Goal: Task Accomplishment & Management: Complete application form

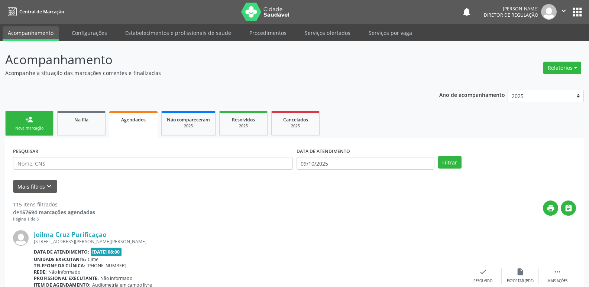
click at [38, 127] on div "Sucesso × O paciente foi agendado. Imprimir comprovante Cancel" at bounding box center [294, 143] width 589 height 287
click at [42, 127] on div "Sucesso × O paciente foi agendado. Imprimir comprovante Cancel" at bounding box center [294, 143] width 589 height 287
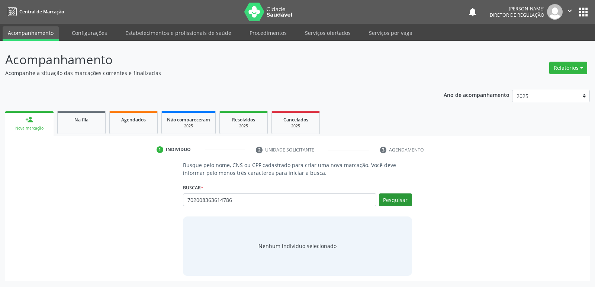
type input "702008363614786"
click at [402, 201] on button "Pesquisar" at bounding box center [395, 200] width 33 height 13
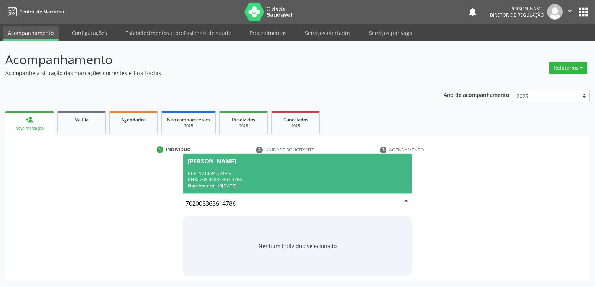
click at [214, 172] on div "CPF: 171.694.374-49" at bounding box center [297, 173] width 219 height 6
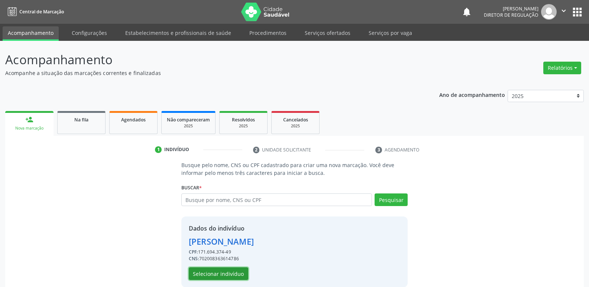
click at [230, 274] on button "Selecionar indivíduo" at bounding box center [218, 274] width 59 height 13
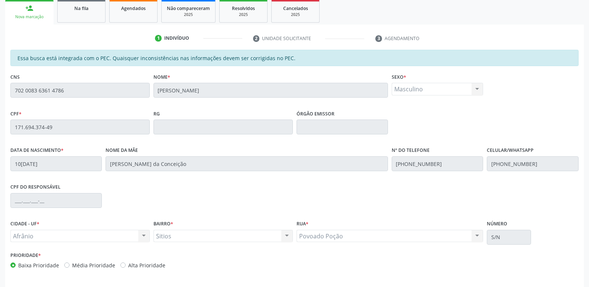
scroll to position [137, 0]
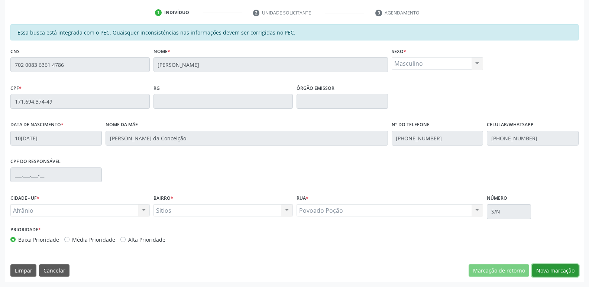
click at [551, 272] on button "Nova marcação" at bounding box center [555, 271] width 47 height 13
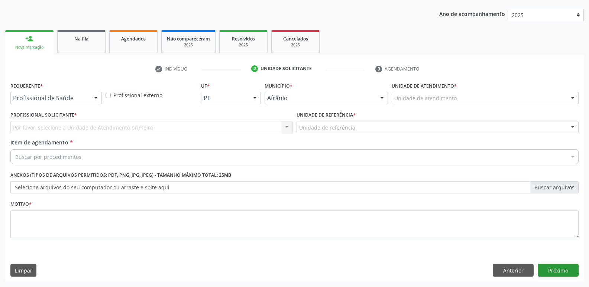
scroll to position [81, 0]
click at [468, 97] on div "Unidade de atendimento" at bounding box center [485, 98] width 187 height 13
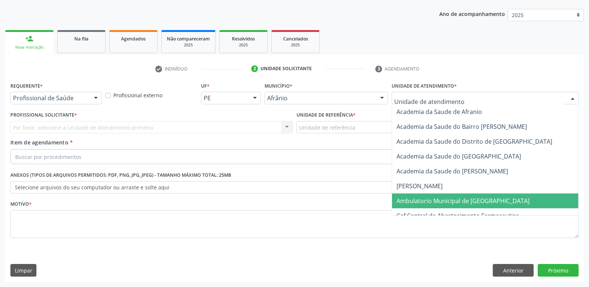
click at [461, 201] on span "Ambulatorio Municipal de [GEOGRAPHIC_DATA]" at bounding box center [463, 201] width 133 height 8
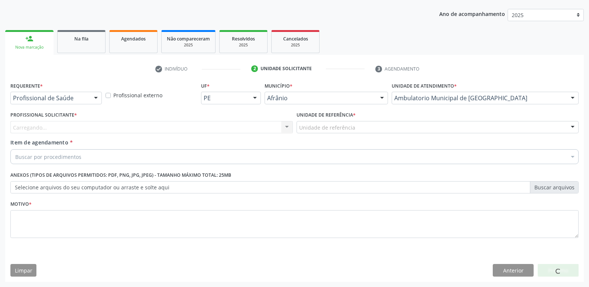
click at [367, 123] on div "Unidade de referência" at bounding box center [438, 127] width 282 height 13
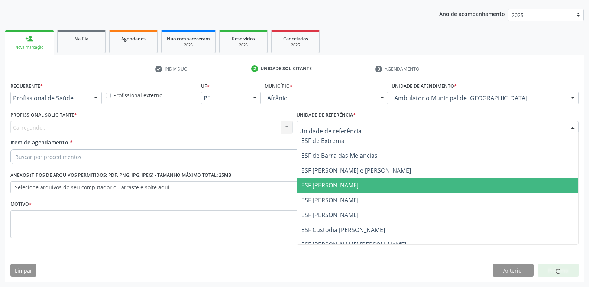
click at [347, 188] on span "ESF [PERSON_NAME]" at bounding box center [329, 185] width 57 height 8
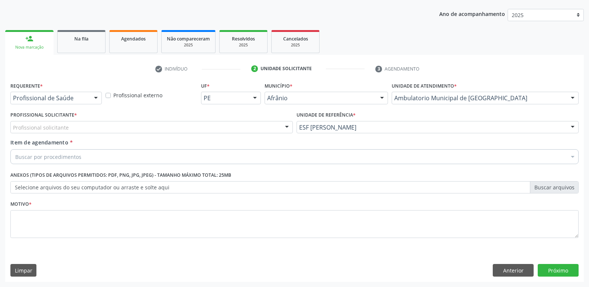
click at [216, 126] on div "Profissional solicitante" at bounding box center [151, 127] width 282 height 13
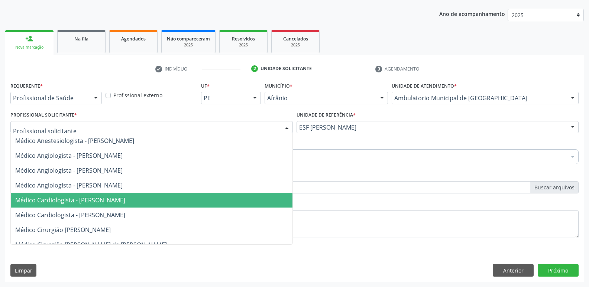
click at [176, 204] on span "Médico Cardiologista - [PERSON_NAME]" at bounding box center [152, 200] width 282 height 15
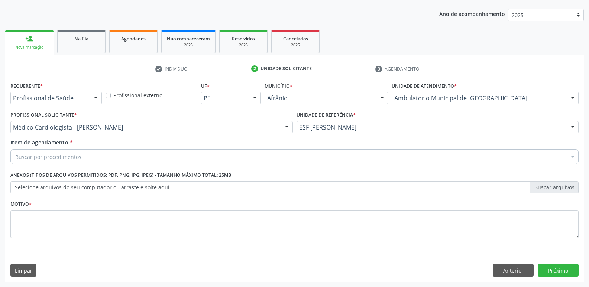
click at [112, 158] on div "Buscar por procedimentos" at bounding box center [294, 156] width 568 height 15
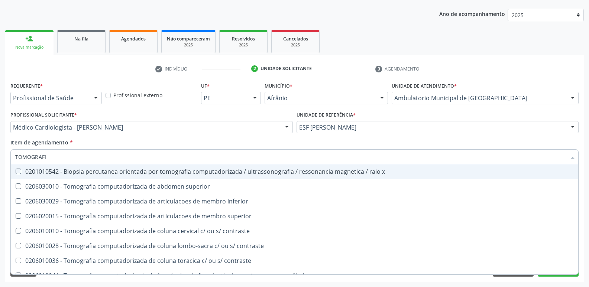
type input "TOMOGRAFIA"
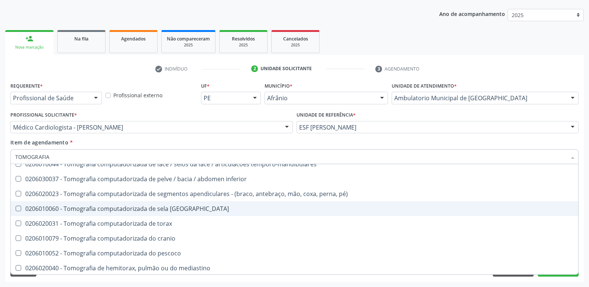
scroll to position [127, 0]
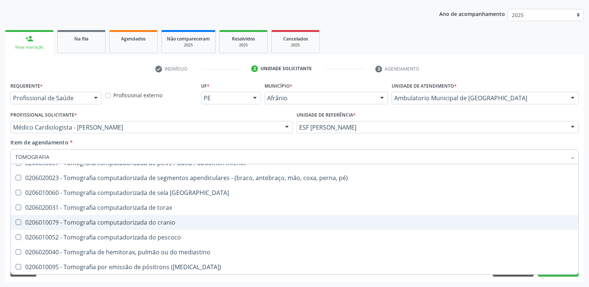
click at [162, 224] on div "0206010079 - Tomografia computadorizada do cranio" at bounding box center [294, 223] width 559 height 6
checkbox cranio "true"
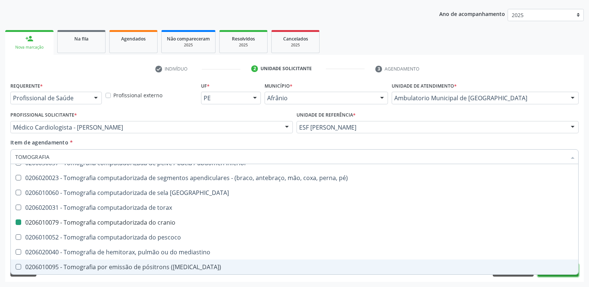
click at [559, 276] on button "Próximo" at bounding box center [558, 270] width 41 height 13
checkbox superior "true"
checkbox cranio "false"
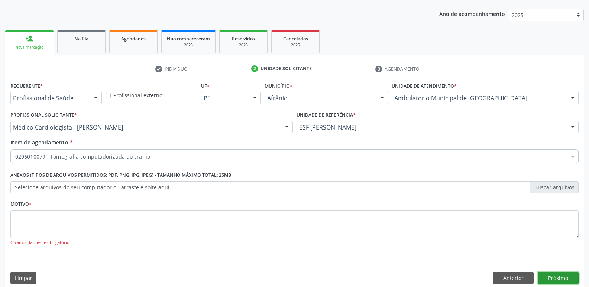
scroll to position [0, 0]
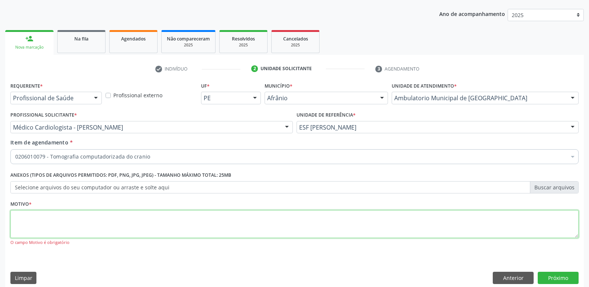
click at [320, 222] on textarea at bounding box center [294, 224] width 568 height 28
type textarea "*"
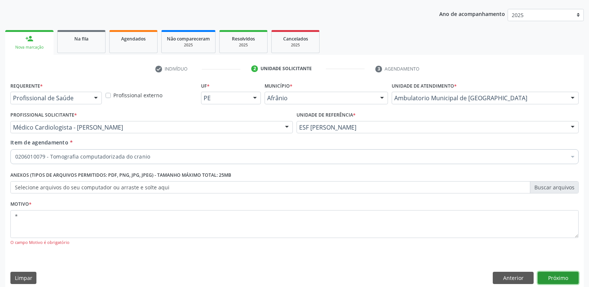
click at [564, 278] on button "Próximo" at bounding box center [558, 278] width 41 height 13
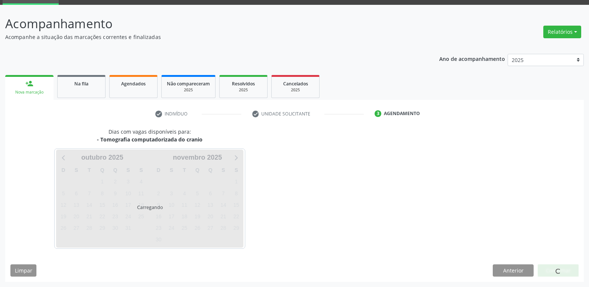
scroll to position [36, 0]
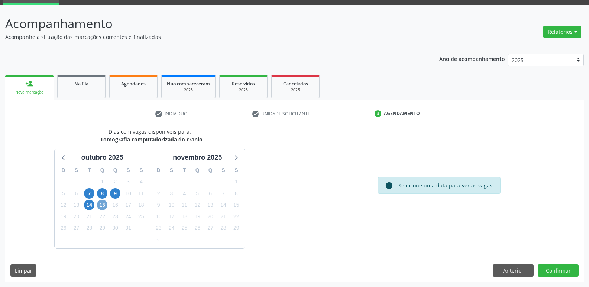
click at [100, 206] on span "15" at bounding box center [102, 205] width 10 height 10
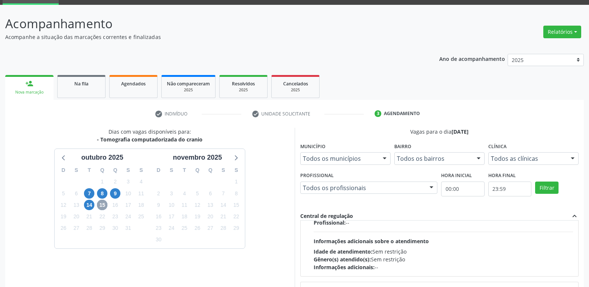
scroll to position [0, 0]
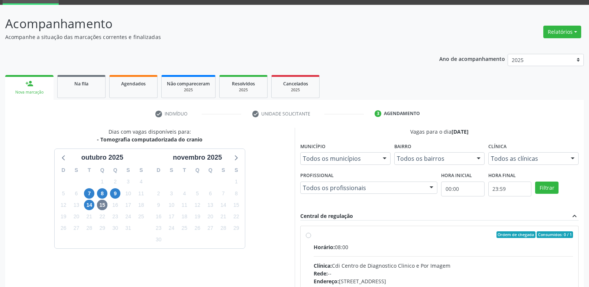
click at [333, 234] on div "Ordem de chegada Consumidos: 0 / 1" at bounding box center [444, 235] width 260 height 7
click at [311, 234] on input "Ordem de chegada Consumidos: 0 / 1 Horário: 08:00 Clínica: Cdi Centro de Diagno…" at bounding box center [308, 235] width 5 height 7
radio input "true"
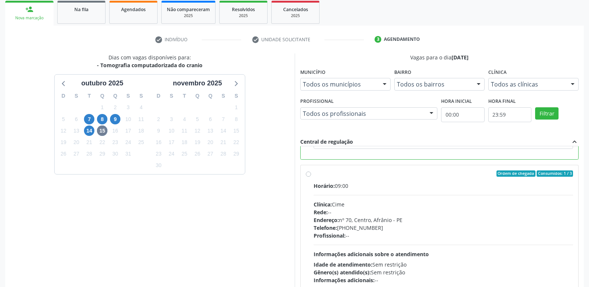
scroll to position [157, 0]
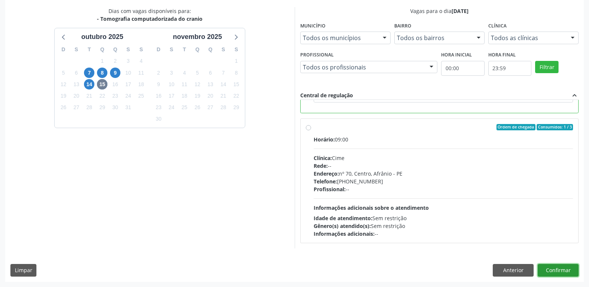
click at [551, 269] on button "Confirmar" at bounding box center [558, 270] width 41 height 13
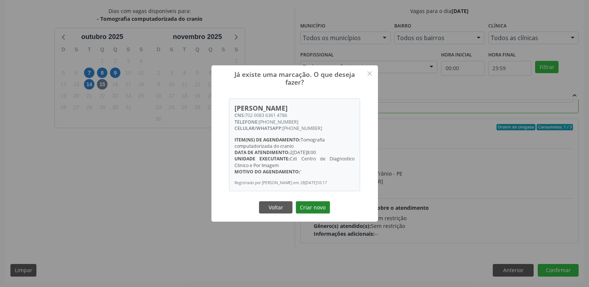
click at [325, 209] on button "Criar novo" at bounding box center [313, 207] width 34 height 13
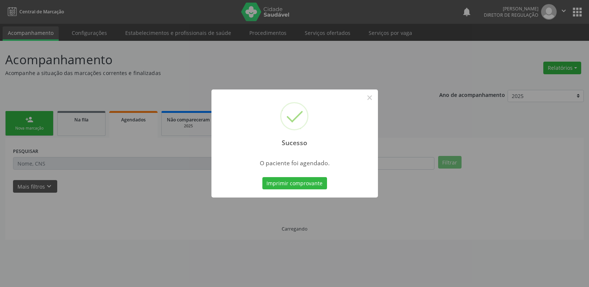
scroll to position [0, 0]
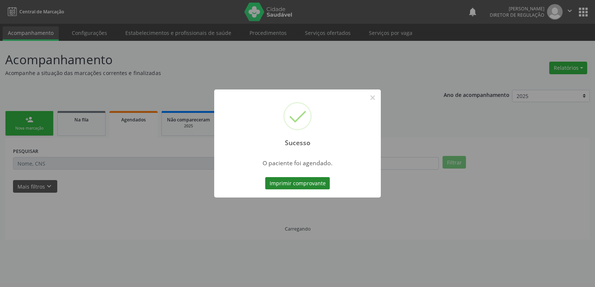
click at [318, 185] on button "Imprimir comprovante" at bounding box center [297, 183] width 65 height 13
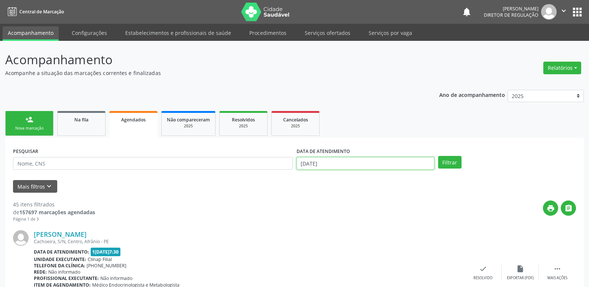
click at [363, 163] on body "Central de Marcação notifications Maria Aparecida Rodrigues da Silva Diretor de…" at bounding box center [294, 143] width 589 height 287
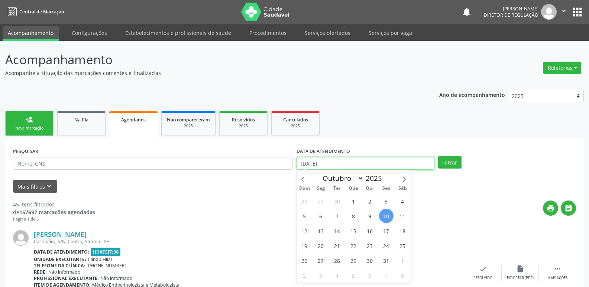
click at [363, 163] on input "10[DATE]" at bounding box center [366, 163] width 138 height 13
click at [39, 185] on button "Mais filtros keyboard_arrow_down" at bounding box center [35, 186] width 44 height 13
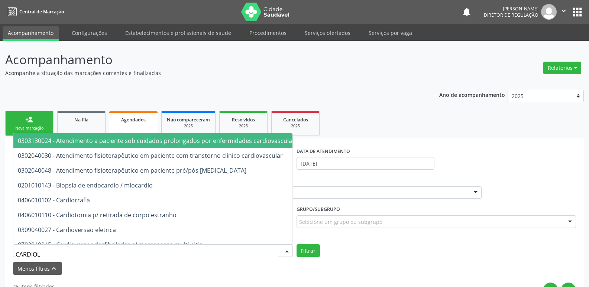
type input "CARDIOLO"
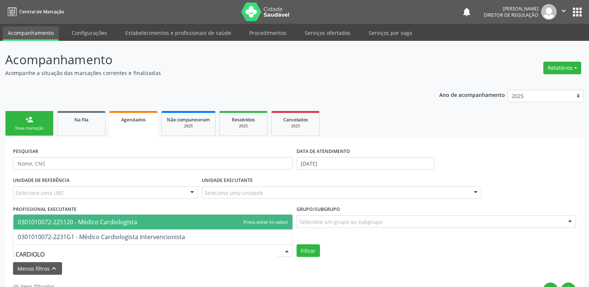
click at [100, 222] on span "0301010072-225120 - Médico Cardiologista" at bounding box center [77, 222] width 119 height 8
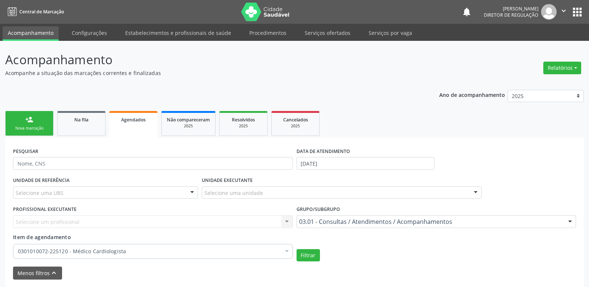
scroll to position [74, 0]
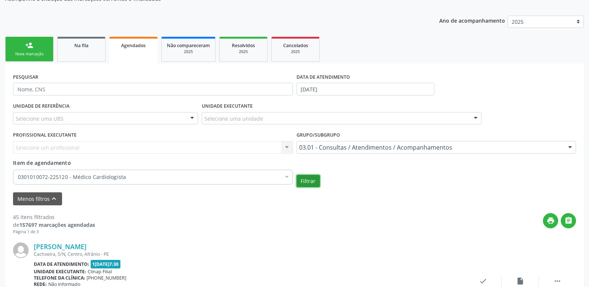
click at [312, 182] on button "Filtrar" at bounding box center [308, 181] width 23 height 13
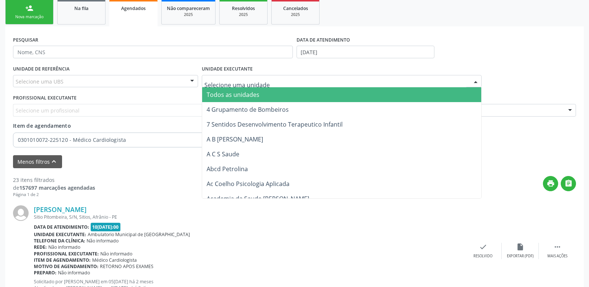
click at [216, 76] on div at bounding box center [342, 81] width 280 height 13
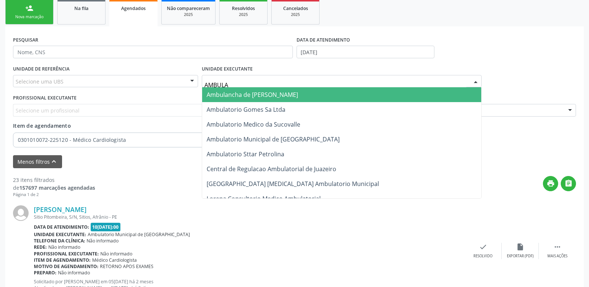
type input "AMBULAT"
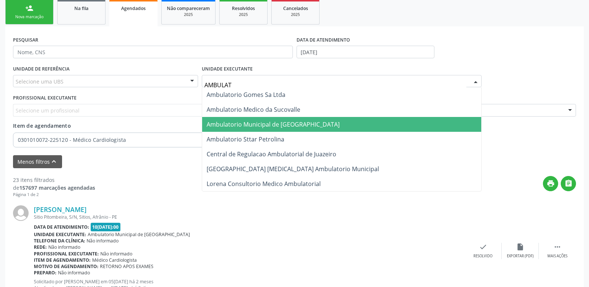
click at [225, 123] on span "Ambulatorio Municipal de [GEOGRAPHIC_DATA]" at bounding box center [273, 124] width 133 height 8
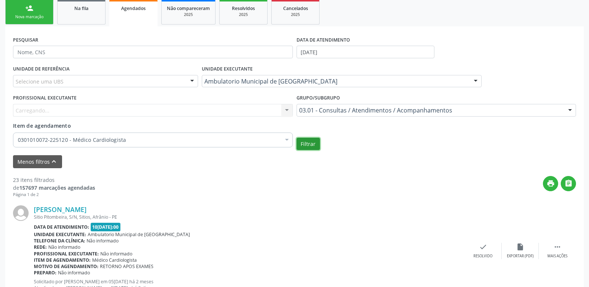
click at [304, 143] on button "Filtrar" at bounding box center [308, 144] width 23 height 13
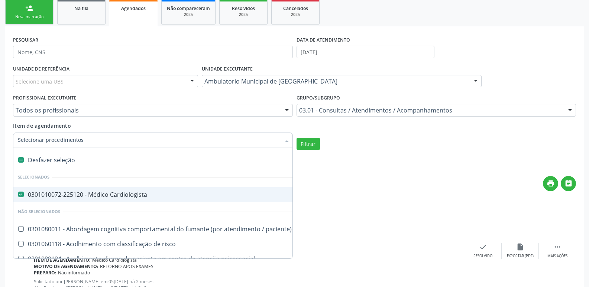
click at [67, 161] on div "Desfazer seleção" at bounding box center [405, 160] width 785 height 15
checkbox Cardiologista "false"
click at [65, 143] on input "Item de agendamento" at bounding box center [149, 140] width 263 height 15
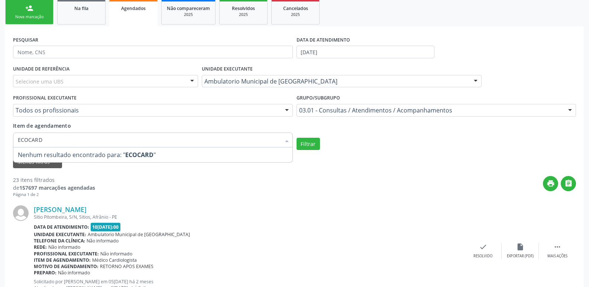
click at [156, 155] on span "Nenhum resultado encontrado para: " ECOCARD "" at bounding box center [152, 155] width 279 height 15
click at [75, 139] on input "ECOCARD" at bounding box center [149, 140] width 263 height 15
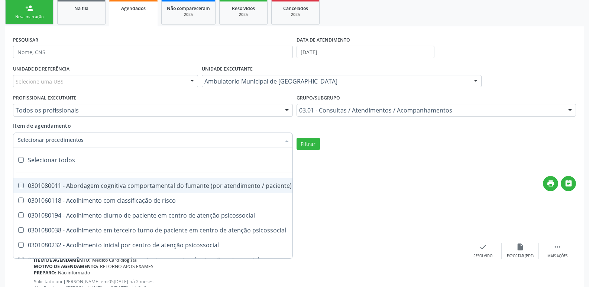
click at [89, 140] on div at bounding box center [153, 140] width 280 height 15
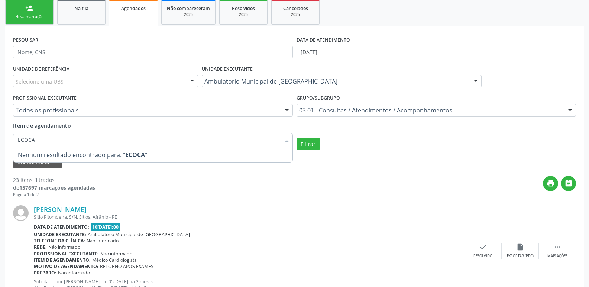
type input "ECOC"
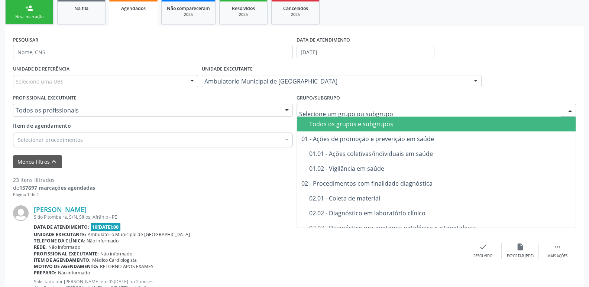
click at [334, 124] on div "Todos os grupos e subgrupos" at bounding box center [440, 124] width 262 height 6
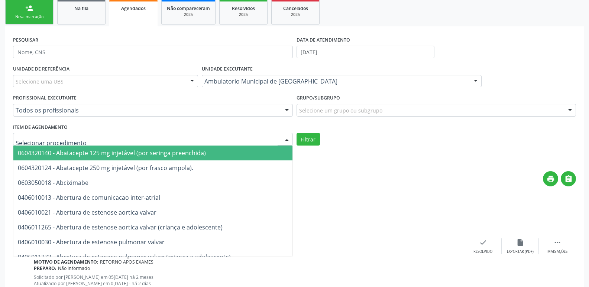
click at [94, 138] on div at bounding box center [153, 139] width 280 height 13
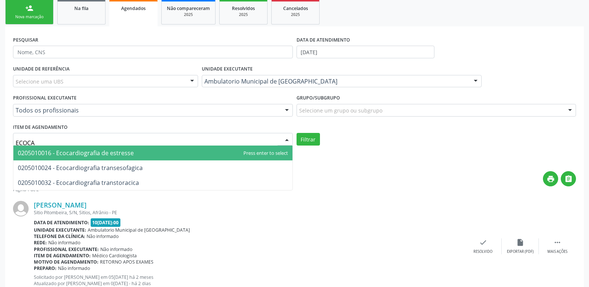
type input "ECOCAR"
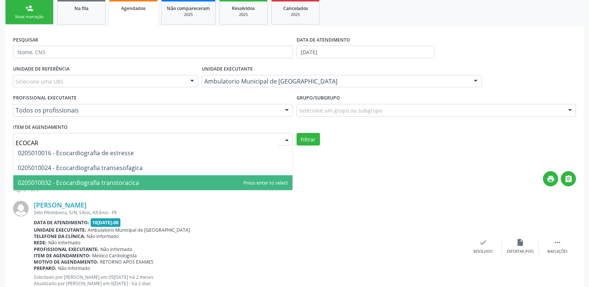
click at [108, 183] on span "0205010032 - Ecocardiografia transtoracica" at bounding box center [78, 183] width 121 height 8
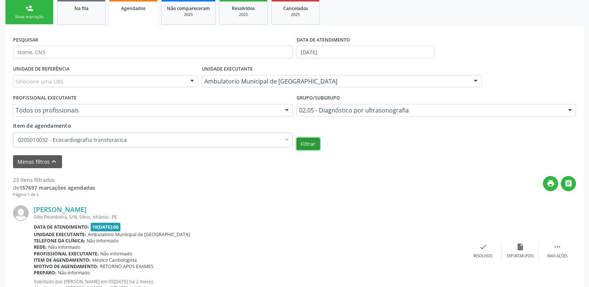
click at [307, 145] on button "Filtrar" at bounding box center [308, 144] width 23 height 13
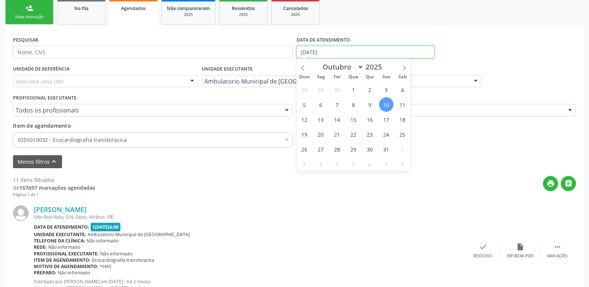
click at [348, 52] on input "10[DATE]" at bounding box center [366, 52] width 138 height 13
click at [403, 104] on span "11" at bounding box center [402, 104] width 14 height 14
type input "[DATE]"
click at [403, 104] on span "11" at bounding box center [402, 104] width 14 height 14
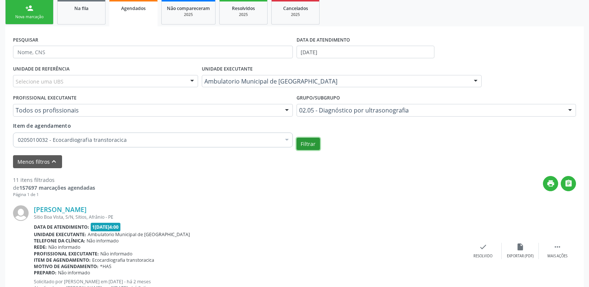
click at [311, 143] on button "Filtrar" at bounding box center [308, 144] width 23 height 13
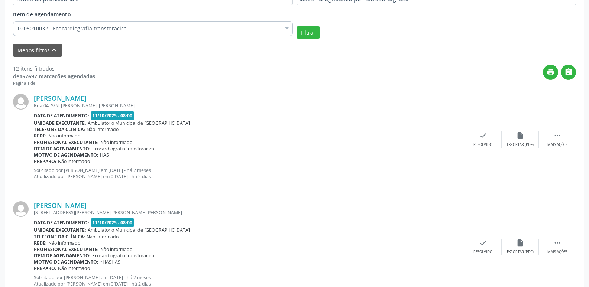
scroll to position [0, 0]
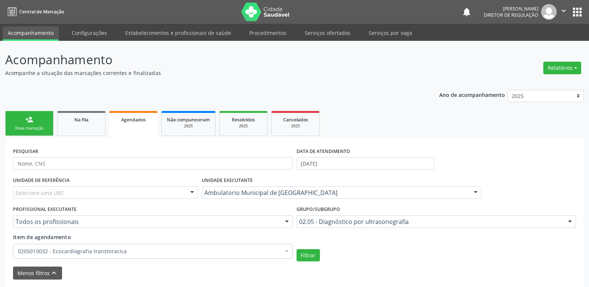
click at [49, 124] on link "person_add Nova marcação" at bounding box center [29, 123] width 48 height 25
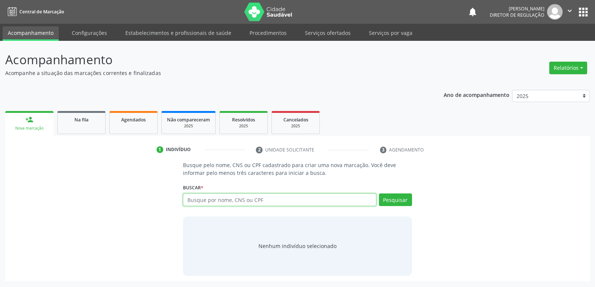
click at [201, 201] on input "text" at bounding box center [279, 200] width 193 height 13
type input "700303970439533"
click at [395, 201] on button "Pesquisar" at bounding box center [395, 200] width 33 height 13
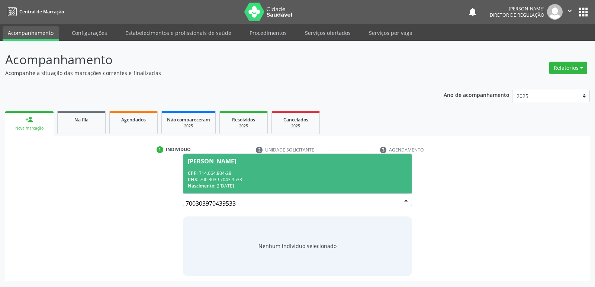
click at [235, 179] on div "CNS: 700 3039 7043 9533" at bounding box center [297, 180] width 219 height 6
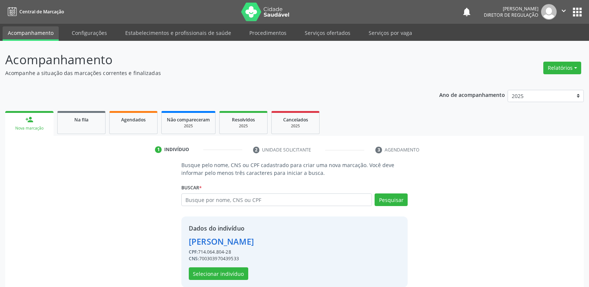
scroll to position [11, 0]
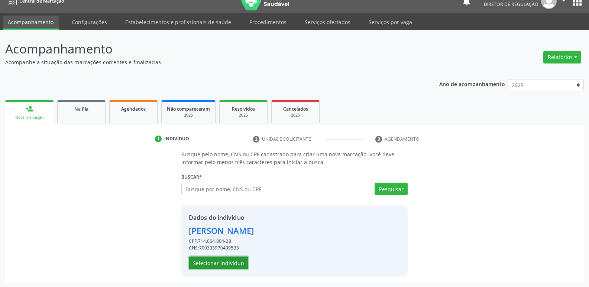
click at [240, 262] on button "Selecionar indivíduo" at bounding box center [218, 263] width 59 height 13
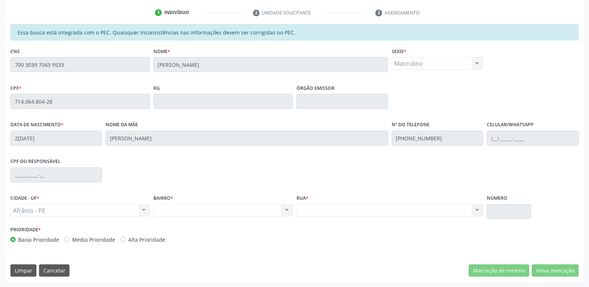
scroll to position [63, 0]
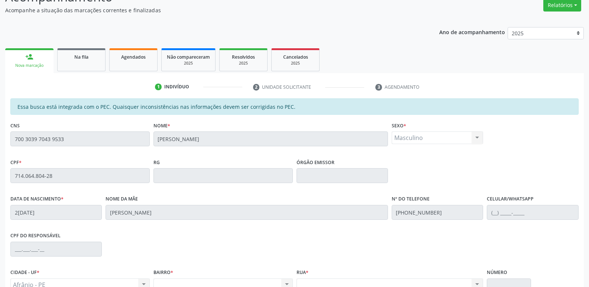
click at [6, 138] on div "Essa busca está integrada com o PEC. Quaisquer inconsistências nas informações …" at bounding box center [294, 227] width 579 height 258
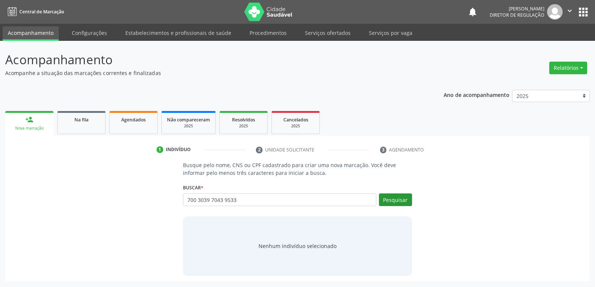
type input "700 3039 7043 9533"
click at [402, 197] on button "Pesquisar" at bounding box center [395, 200] width 33 height 13
type input "700 3039 7043 9533"
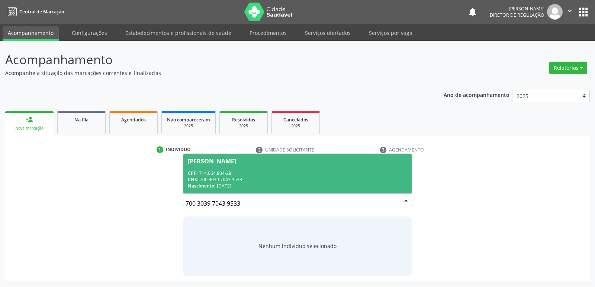
click at [247, 174] on div "CPF: 714.064.804-28" at bounding box center [297, 173] width 219 height 6
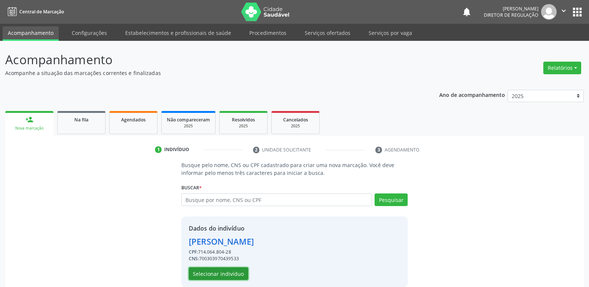
click at [220, 273] on button "Selecionar indivíduo" at bounding box center [218, 274] width 59 height 13
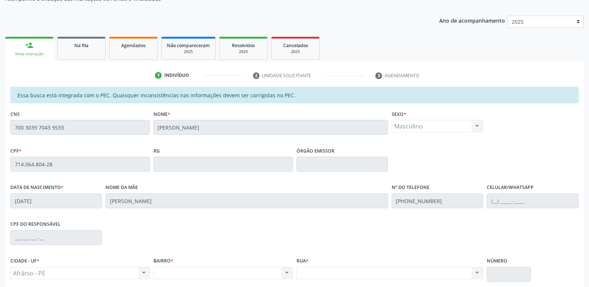
scroll to position [137, 0]
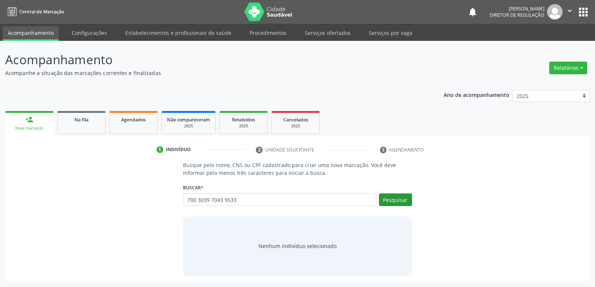
type input "700 3039 7043 9533"
click at [395, 200] on button "Pesquisar" at bounding box center [395, 200] width 33 height 13
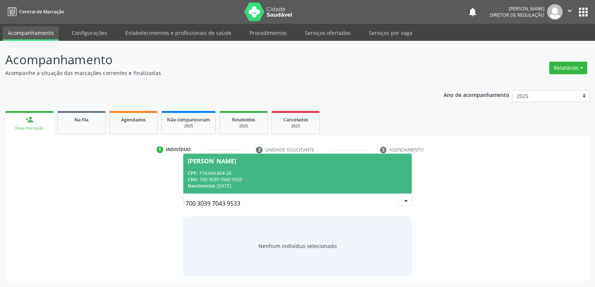
click at [223, 183] on div "Nascimento: 29/12/2003" at bounding box center [297, 186] width 219 height 6
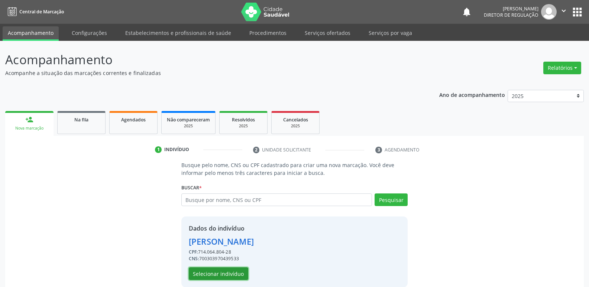
click at [226, 274] on button "Selecionar indivíduo" at bounding box center [218, 274] width 59 height 13
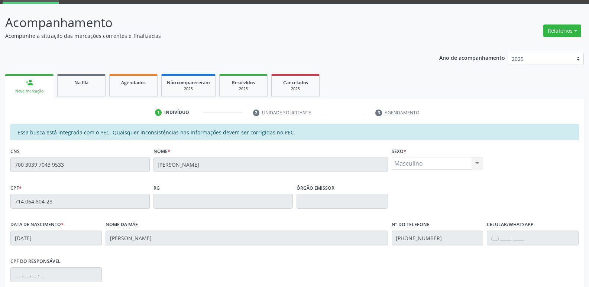
scroll to position [137, 0]
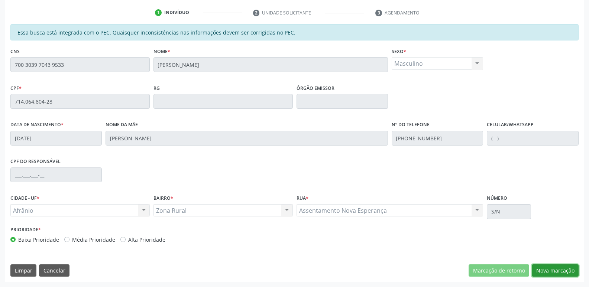
click at [548, 271] on button "Nova marcação" at bounding box center [555, 271] width 47 height 13
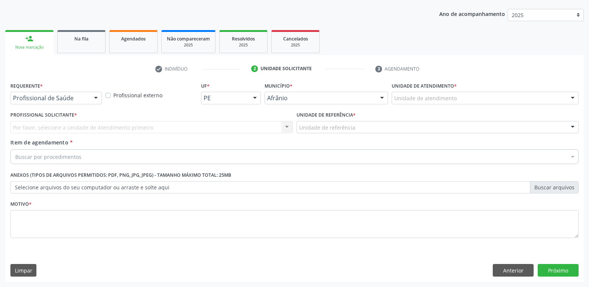
scroll to position [81, 0]
click at [464, 95] on div "Unidade de atendimento" at bounding box center [485, 98] width 187 height 13
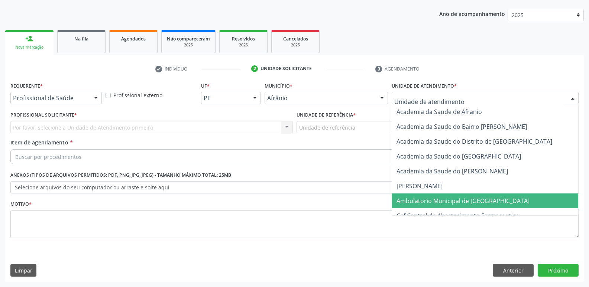
click at [449, 203] on span "Ambulatorio Municipal de [GEOGRAPHIC_DATA]" at bounding box center [463, 201] width 133 height 8
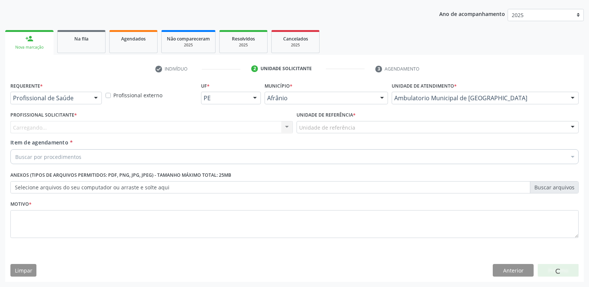
click at [368, 124] on div "Unidade de referência" at bounding box center [438, 127] width 282 height 13
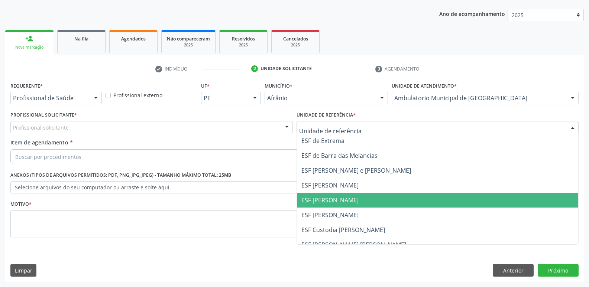
click at [354, 200] on span "ESF [PERSON_NAME]" at bounding box center [438, 200] width 282 height 15
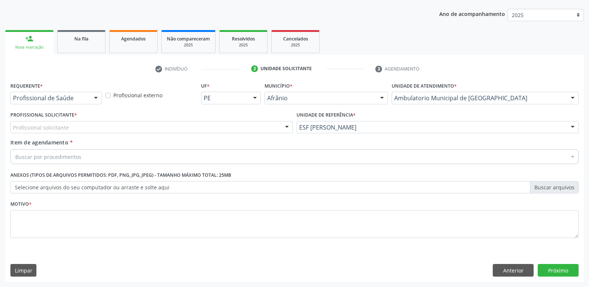
click at [272, 127] on div "Profissional solicitante" at bounding box center [151, 127] width 282 height 13
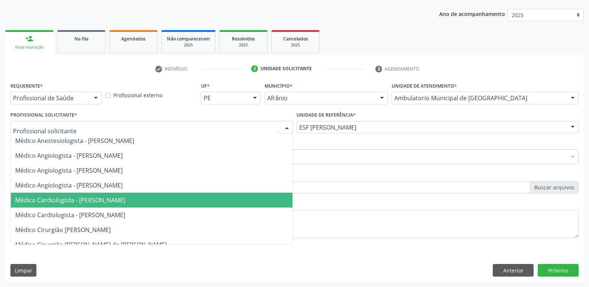
click at [234, 203] on span "Médico Cardiologista - [PERSON_NAME]" at bounding box center [152, 200] width 282 height 15
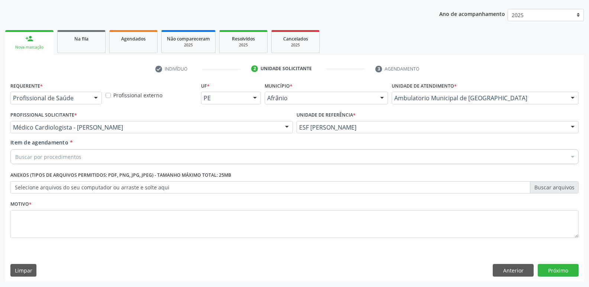
click at [137, 156] on div "Buscar por procedimentos" at bounding box center [294, 156] width 568 height 15
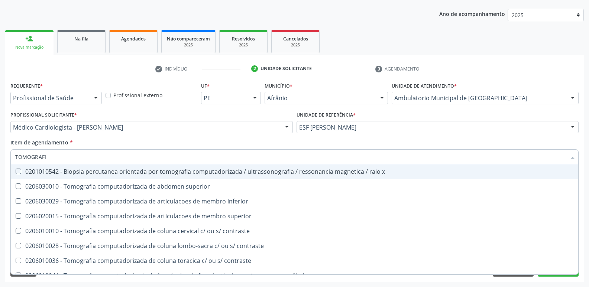
type input "TOMOGRAFIA"
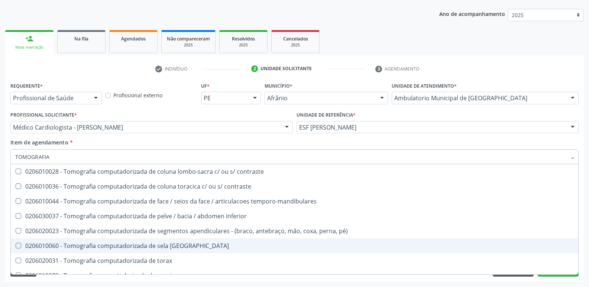
scroll to position [111, 0]
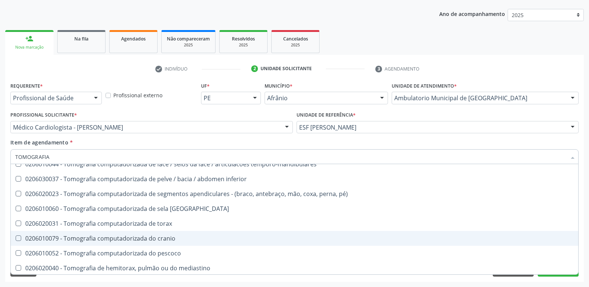
click at [167, 239] on div "0206010079 - Tomografia computadorizada do cranio" at bounding box center [294, 239] width 559 height 6
checkbox cranio "true"
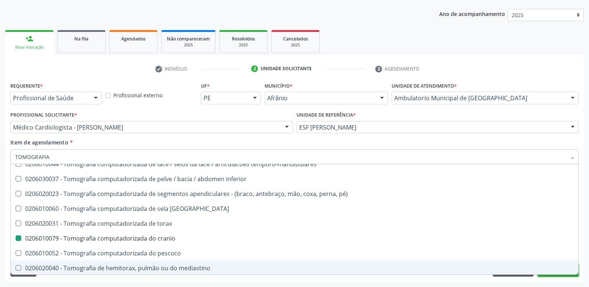
click at [566, 276] on button "Próximo" at bounding box center [558, 270] width 41 height 13
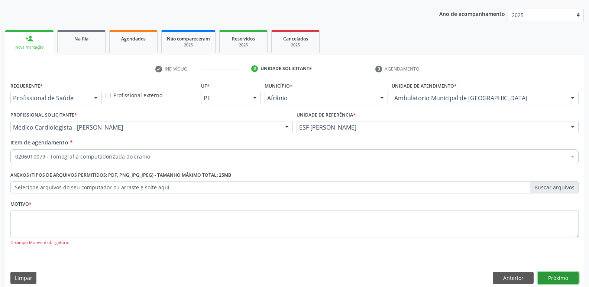
scroll to position [0, 0]
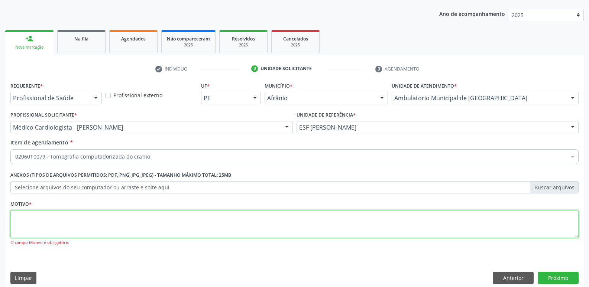
click at [176, 224] on textarea at bounding box center [294, 224] width 568 height 28
type textarea "*"
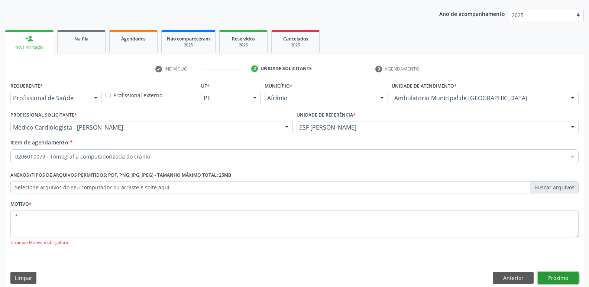
click at [557, 282] on button "Próximo" at bounding box center [558, 278] width 41 height 13
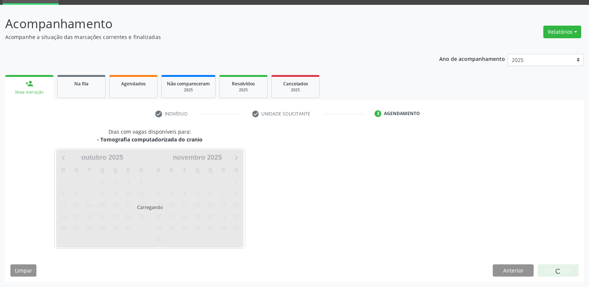
scroll to position [36, 0]
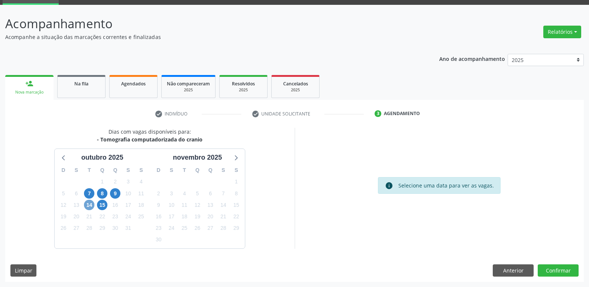
click at [89, 205] on span "14" at bounding box center [89, 205] width 10 height 10
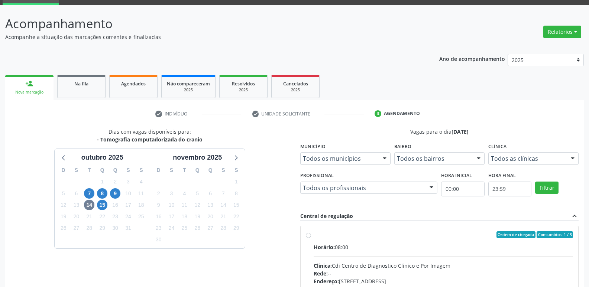
click at [366, 240] on label "Ordem de chegada Consumidos: 1 / 3 Horário: 08:00 Clínica: Cdi Centro de Diagno…" at bounding box center [444, 289] width 260 height 114
click at [311, 238] on input "Ordem de chegada Consumidos: 1 / 3 Horário: 08:00 Clínica: Cdi Centro de Diagno…" at bounding box center [308, 235] width 5 height 7
radio input "true"
click at [366, 240] on label "Ordem de chegada Consumidos: 1 / 3 Horário: 08:00 Clínica: Cdi Centro de Diagno…" at bounding box center [444, 289] width 260 height 114
click at [311, 238] on input "Ordem de chegada Consumidos: 1 / 3 Horário: 08:00 Clínica: Cdi Centro de Diagno…" at bounding box center [308, 235] width 5 height 7
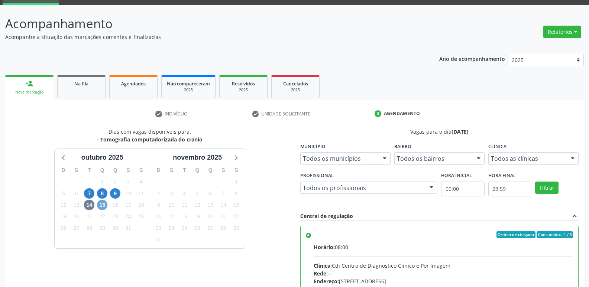
click at [102, 205] on span "15" at bounding box center [102, 205] width 10 height 10
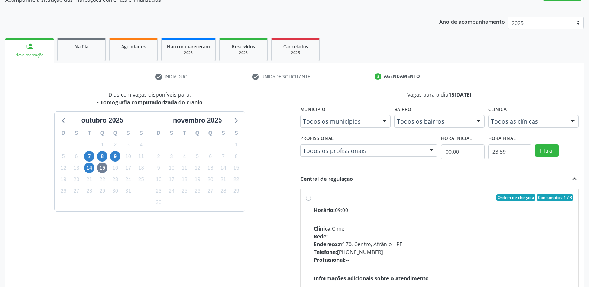
click at [330, 201] on div "Ordem de chegada Consumidos: 1 / 3" at bounding box center [444, 197] width 260 height 7
click at [311, 201] on input "Ordem de chegada Consumidos: 1 / 3 Horário: 09:00 Clínica: Cime Rede: -- Endere…" at bounding box center [308, 197] width 5 height 7
radio input "true"
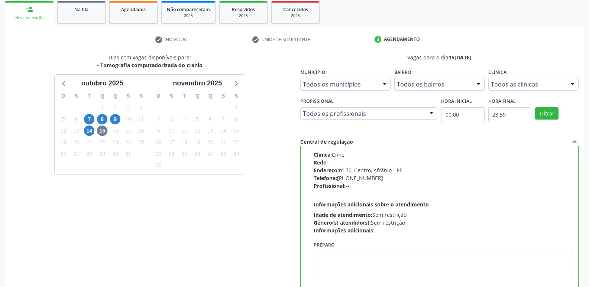
scroll to position [157, 0]
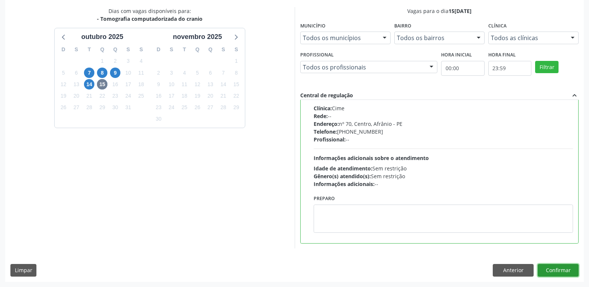
click at [546, 271] on button "Confirmar" at bounding box center [558, 270] width 41 height 13
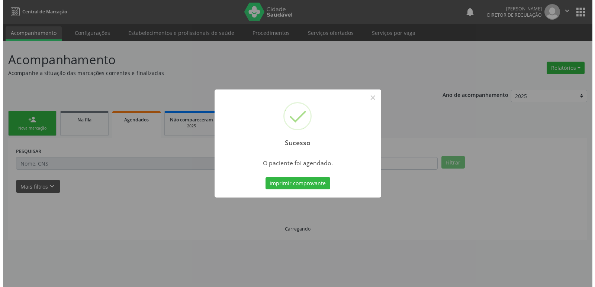
scroll to position [0, 0]
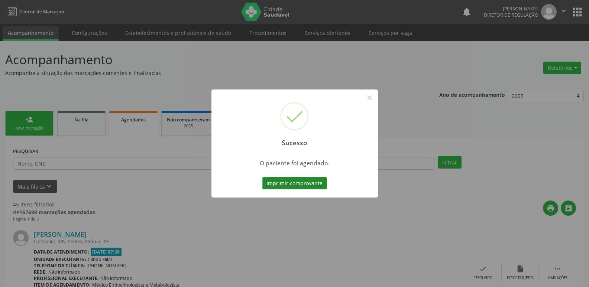
click at [323, 182] on button "Imprimir comprovante" at bounding box center [294, 183] width 65 height 13
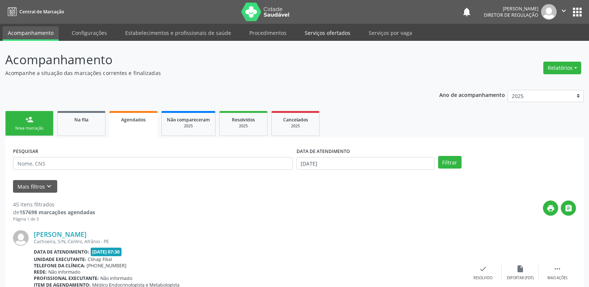
click at [329, 33] on link "Serviços ofertados" at bounding box center [328, 32] width 56 height 13
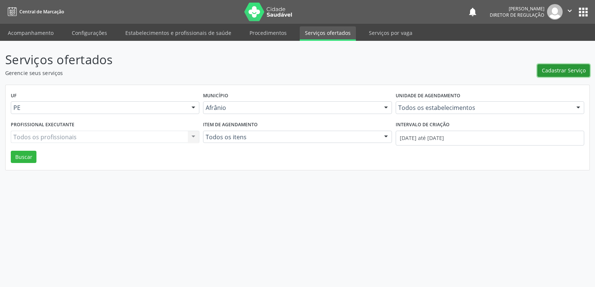
click at [560, 69] on span "Cadastrar Serviço" at bounding box center [563, 71] width 44 height 8
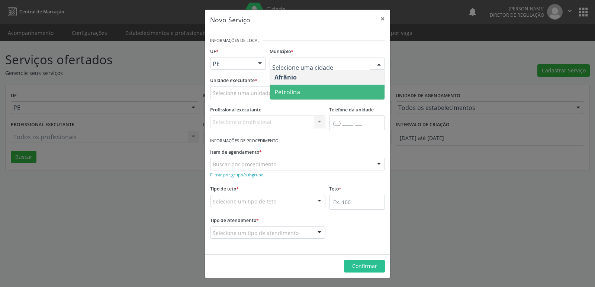
click at [311, 89] on span "Petrolina" at bounding box center [327, 92] width 114 height 15
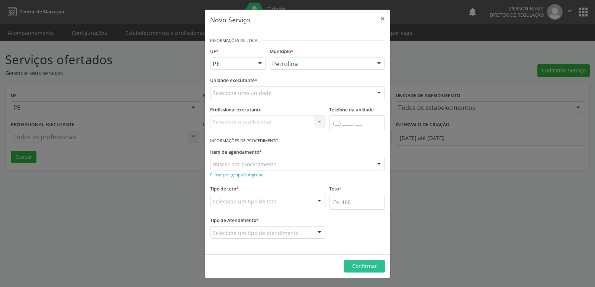
click at [286, 90] on div "Selecione uma unidade" at bounding box center [297, 93] width 175 height 13
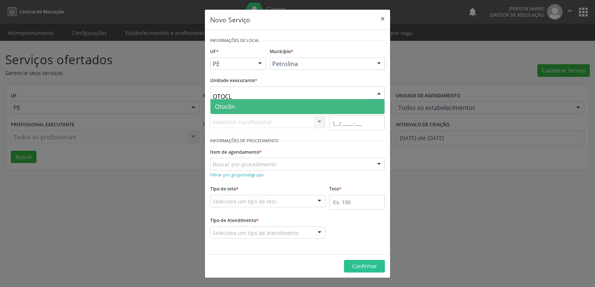
type input "OTOCLI"
click at [248, 108] on span "Otoclin" at bounding box center [297, 106] width 174 height 15
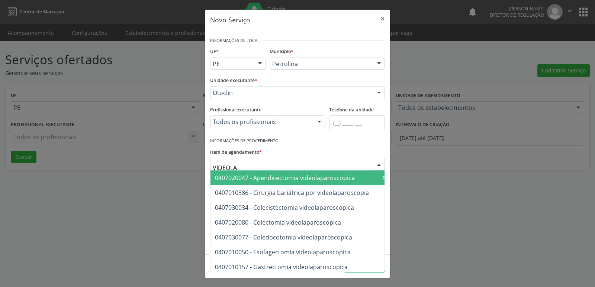
type input "VIDEOLAR"
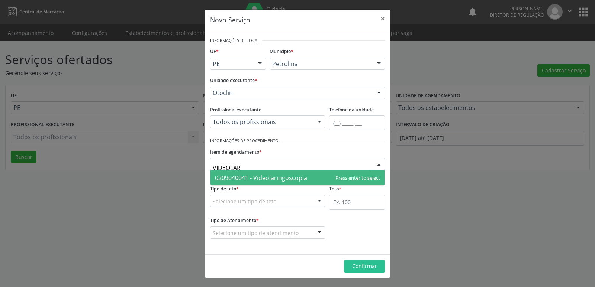
click at [273, 176] on span "0209040041 - Videolaringoscopia" at bounding box center [261, 178] width 92 height 8
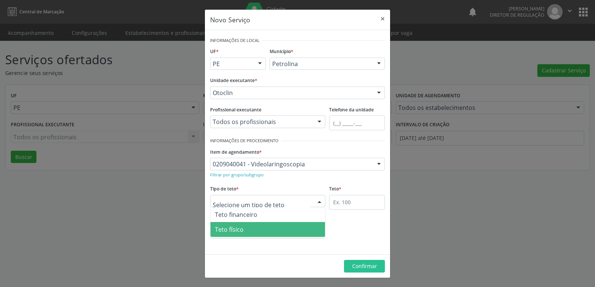
click at [259, 230] on span "Teto físico" at bounding box center [267, 229] width 114 height 15
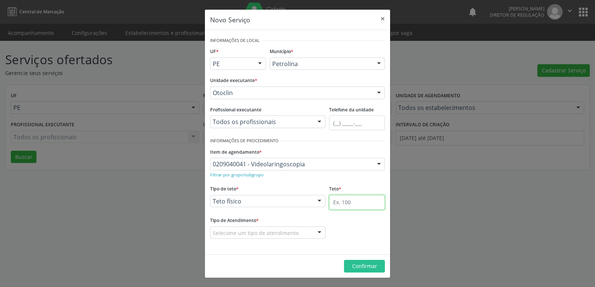
click at [350, 199] on input "text" at bounding box center [357, 202] width 56 height 15
type input "2"
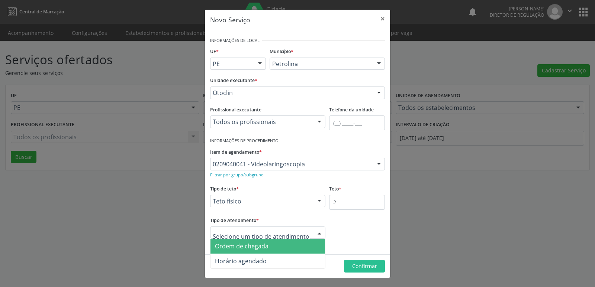
click at [261, 249] on span "Ordem de chegada" at bounding box center [242, 246] width 54 height 8
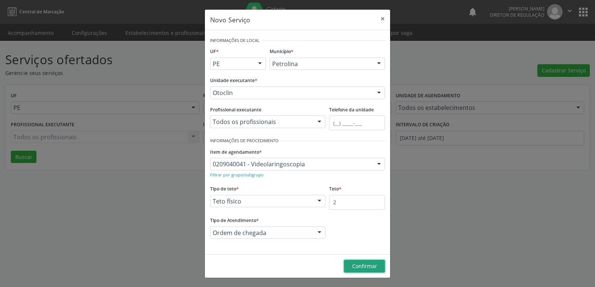
click at [371, 265] on span "Confirmar" at bounding box center [364, 266] width 25 height 7
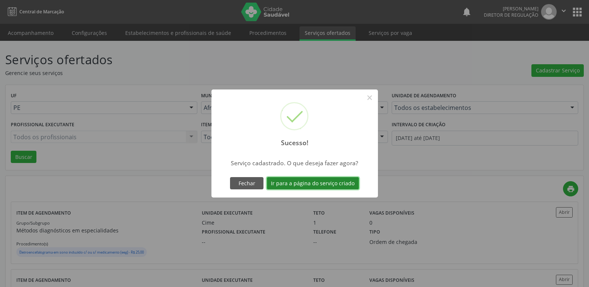
click at [321, 182] on button "Ir para a página do serviço criado" at bounding box center [313, 183] width 92 height 13
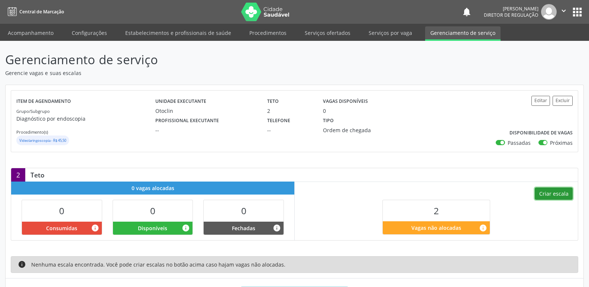
click at [550, 192] on button "Criar escala" at bounding box center [554, 194] width 38 height 13
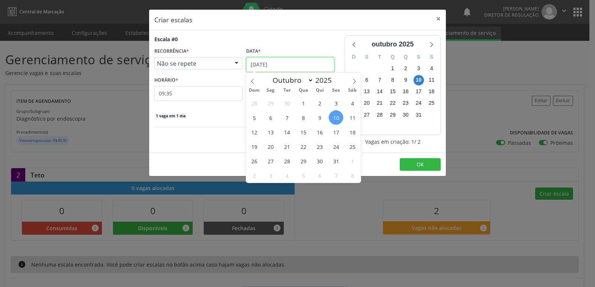
click at [271, 64] on input "10[DATE]" at bounding box center [290, 64] width 88 height 15
click at [336, 132] on span "17" at bounding box center [336, 132] width 14 height 14
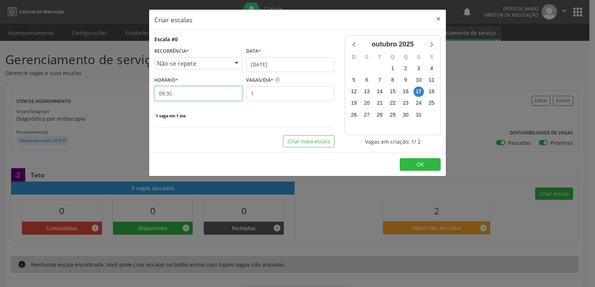
click at [184, 94] on input "09:35" at bounding box center [198, 93] width 88 height 15
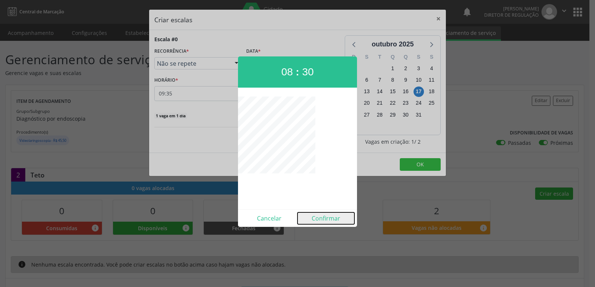
click at [326, 219] on button "Confirmar" at bounding box center [325, 219] width 57 height 12
type input "08:30"
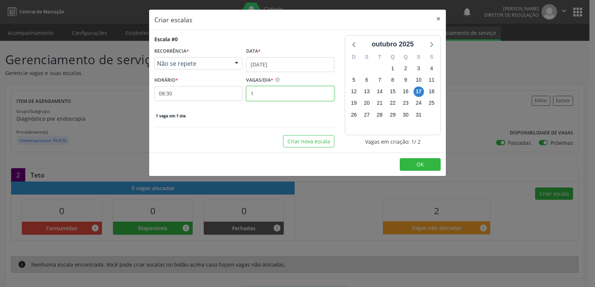
click at [288, 95] on input "1" at bounding box center [290, 93] width 88 height 15
type input "2"
click at [416, 163] on button "OK" at bounding box center [419, 164] width 41 height 13
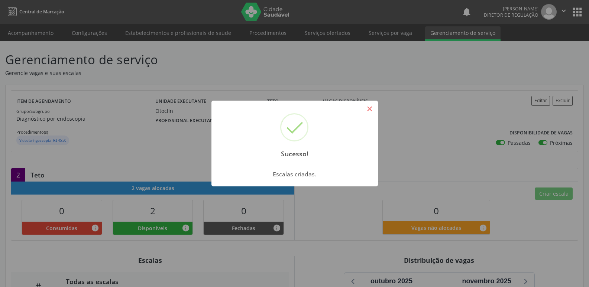
click at [372, 110] on button "×" at bounding box center [369, 109] width 13 height 13
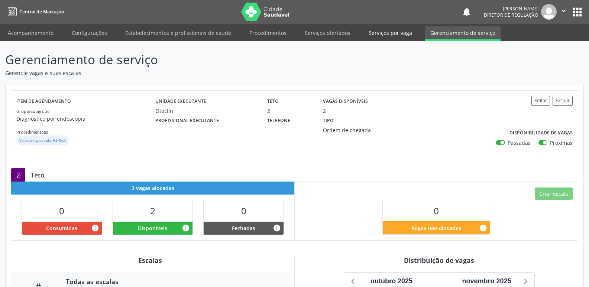
click at [384, 33] on link "Serviços por vaga" at bounding box center [390, 32] width 54 height 13
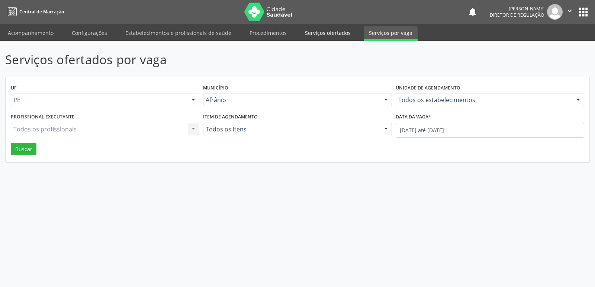
click at [336, 36] on link "Serviços ofertados" at bounding box center [328, 32] width 56 height 13
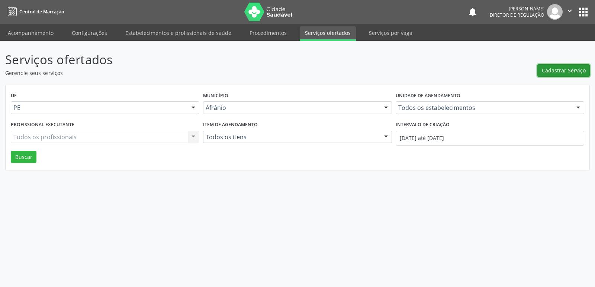
click at [561, 68] on span "Cadastrar Serviço" at bounding box center [563, 71] width 44 height 8
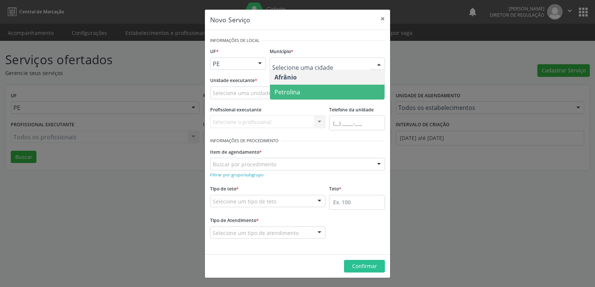
click at [323, 92] on span "Petrolina" at bounding box center [327, 92] width 114 height 15
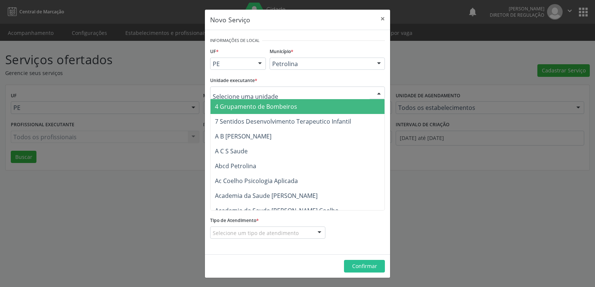
click at [285, 90] on div at bounding box center [297, 93] width 175 height 13
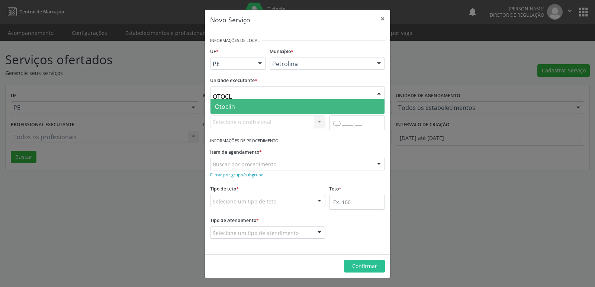
type input "OTOCLI"
click at [255, 108] on span "Otoclin" at bounding box center [297, 106] width 174 height 15
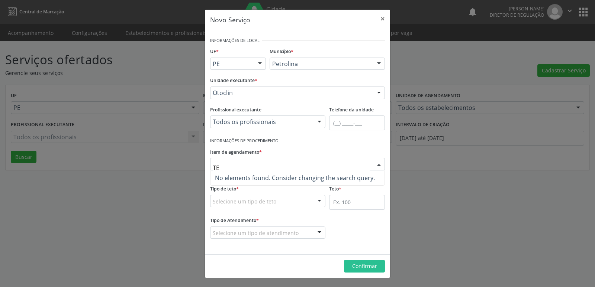
type input "T"
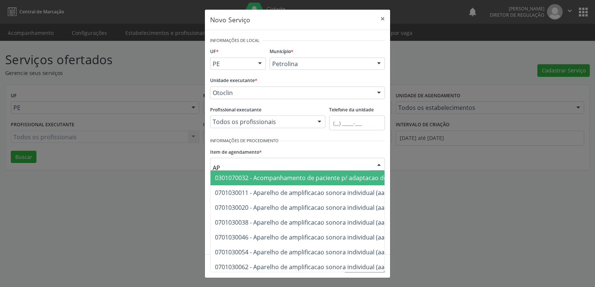
type input "A"
type input "AUDITIVO"
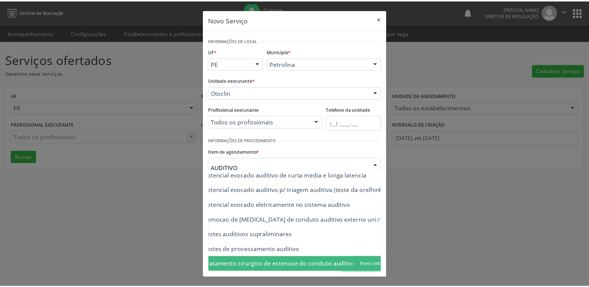
scroll to position [53, 33]
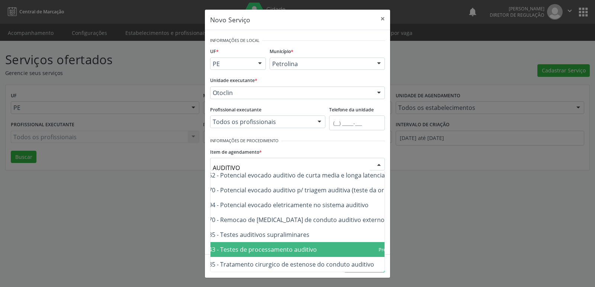
click at [230, 246] on span "0211070343 - Testes de processamento auditivo" at bounding box center [249, 250] width 135 height 8
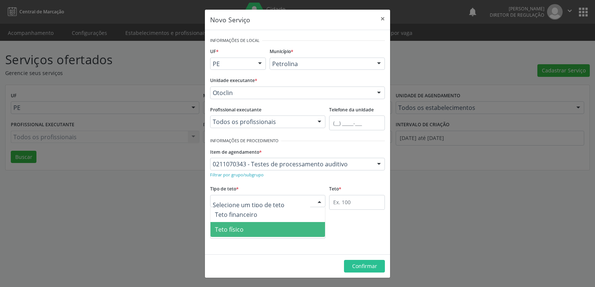
click at [257, 232] on span "Teto físico" at bounding box center [267, 229] width 114 height 15
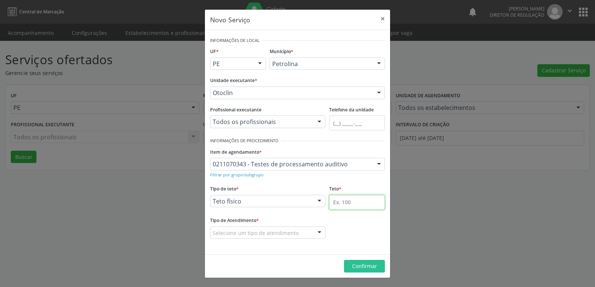
click at [359, 203] on input "text" at bounding box center [357, 202] width 56 height 15
type input "1"
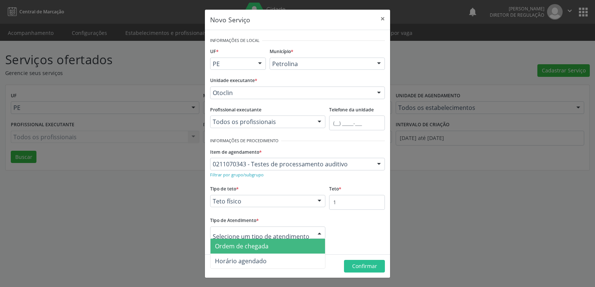
click at [308, 232] on div at bounding box center [267, 233] width 115 height 13
drag, startPoint x: 282, startPoint y: 247, endPoint x: 264, endPoint y: 265, distance: 25.5
click at [281, 247] on span "Ordem de chegada" at bounding box center [267, 246] width 114 height 15
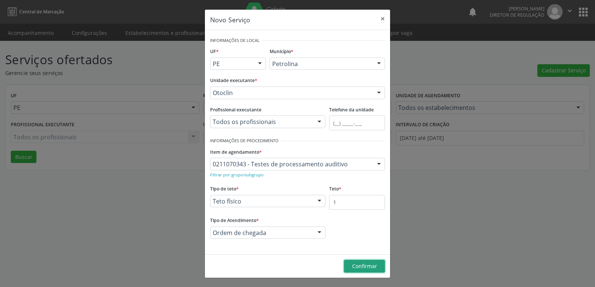
click at [361, 266] on span "Confirmar" at bounding box center [364, 266] width 25 height 7
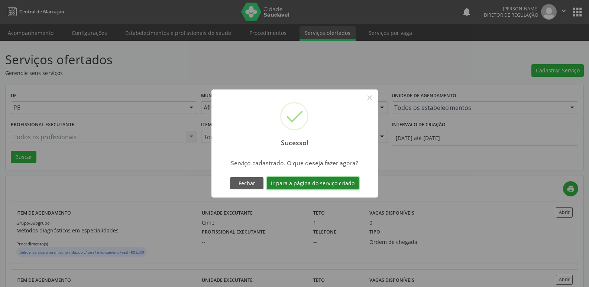
click at [340, 183] on button "Ir para a página do serviço criado" at bounding box center [313, 183] width 92 height 13
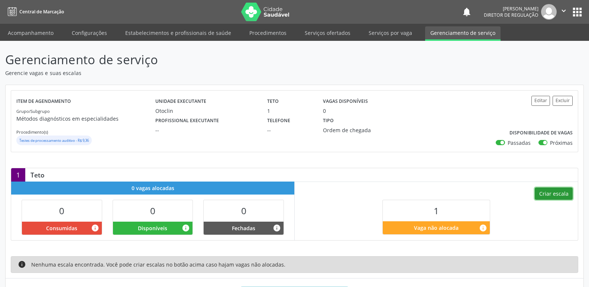
click at [543, 194] on button "Criar escala" at bounding box center [554, 194] width 38 height 13
select select "9"
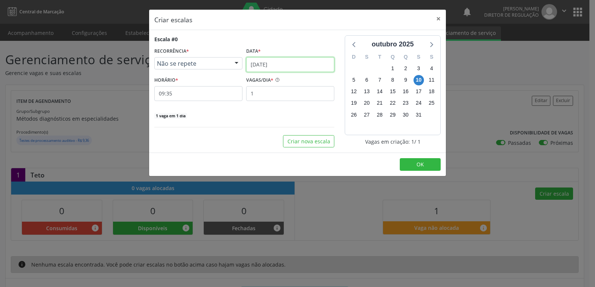
click at [284, 64] on input "10[DATE]" at bounding box center [290, 64] width 88 height 15
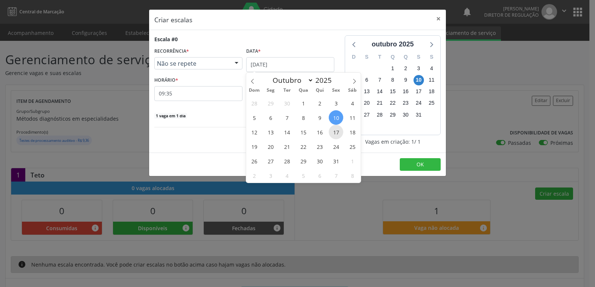
click at [333, 132] on span "17" at bounding box center [336, 132] width 14 height 14
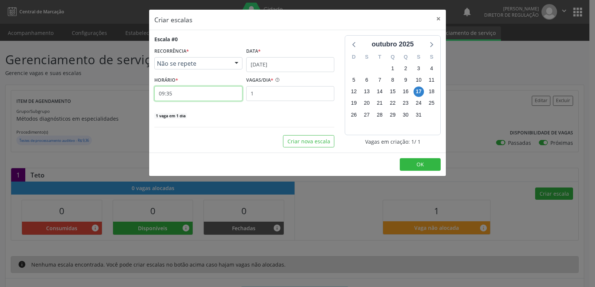
click at [203, 100] on input "09:35" at bounding box center [198, 93] width 88 height 15
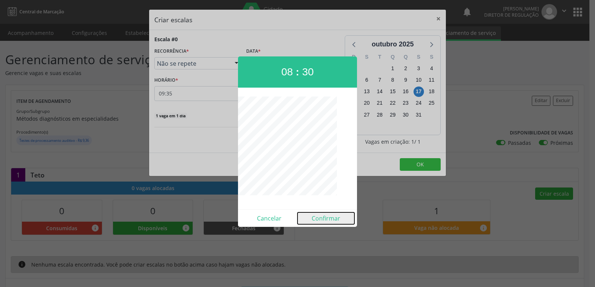
click at [323, 220] on button "Confirmar" at bounding box center [325, 219] width 57 height 12
type input "08:30"
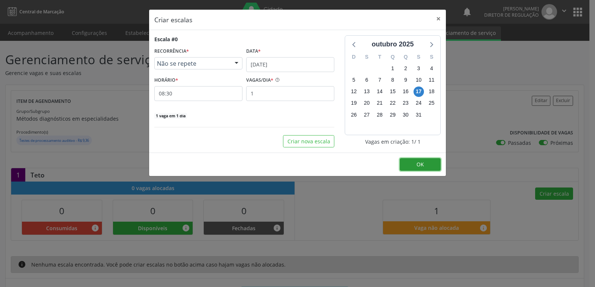
click at [414, 166] on button "OK" at bounding box center [419, 164] width 41 height 13
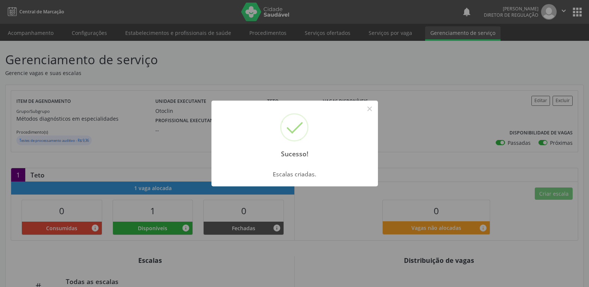
click at [370, 112] on button "×" at bounding box center [369, 109] width 13 height 13
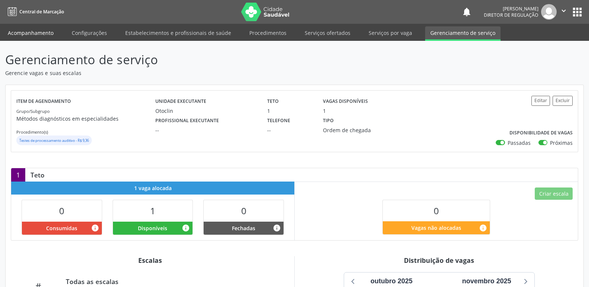
click at [40, 31] on link "Acompanhamento" at bounding box center [31, 32] width 56 height 13
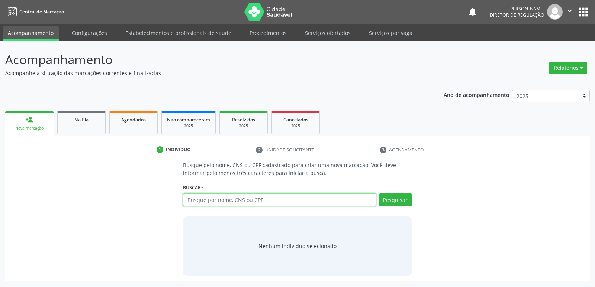
click at [203, 202] on input "text" at bounding box center [279, 200] width 193 height 13
type input "705808402999431"
click at [398, 201] on button "Pesquisar" at bounding box center [395, 200] width 33 height 13
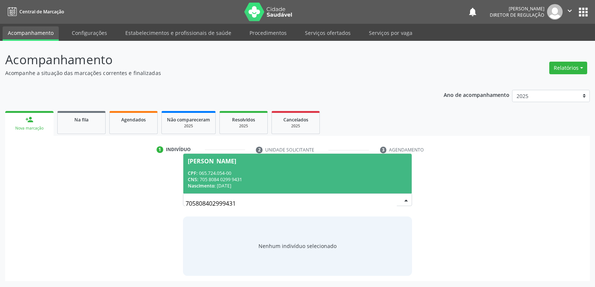
click at [241, 177] on div "CNS: 705 8084 0299 9431" at bounding box center [297, 180] width 219 height 6
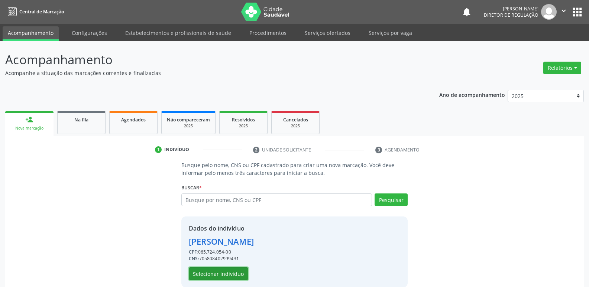
click at [239, 274] on button "Selecionar indivíduo" at bounding box center [218, 274] width 59 height 13
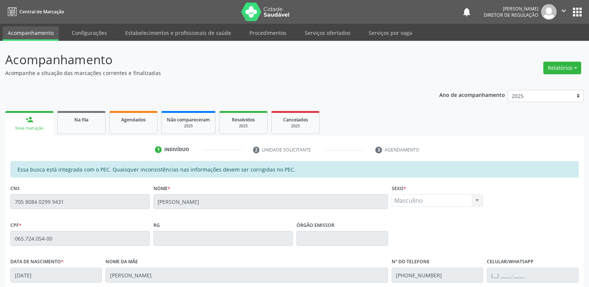
scroll to position [137, 0]
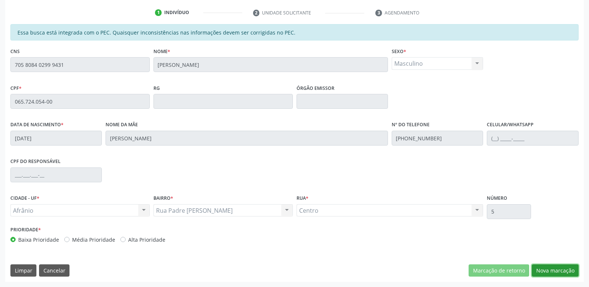
click at [558, 270] on button "Nova marcação" at bounding box center [555, 271] width 47 height 13
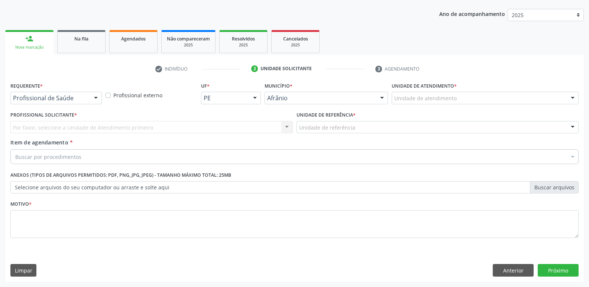
scroll to position [81, 0]
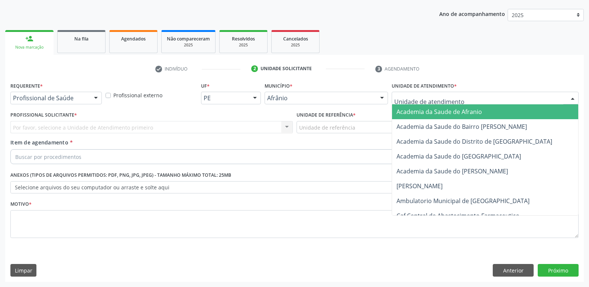
click at [473, 98] on div at bounding box center [485, 98] width 187 height 13
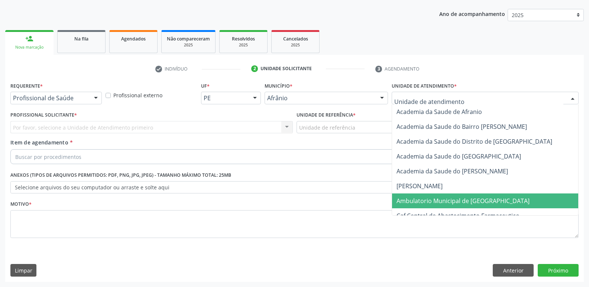
click at [452, 199] on span "Ambulatorio Municipal de [GEOGRAPHIC_DATA]" at bounding box center [463, 201] width 133 height 8
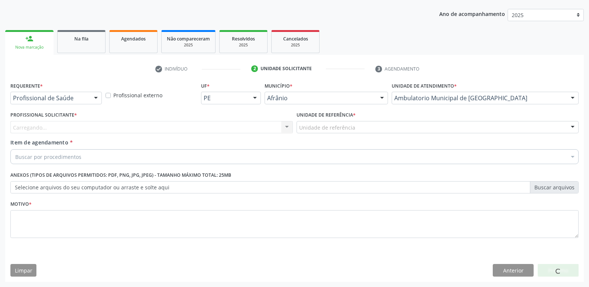
click at [378, 123] on div "Unidade de referência" at bounding box center [438, 127] width 282 height 13
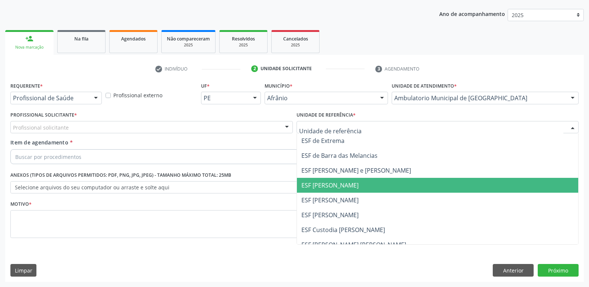
click at [376, 185] on span "ESF [PERSON_NAME]" at bounding box center [438, 185] width 282 height 15
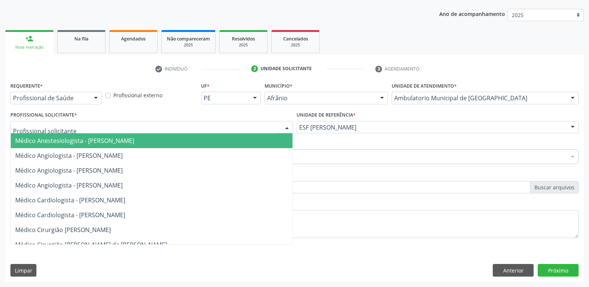
click at [260, 126] on div at bounding box center [151, 127] width 282 height 13
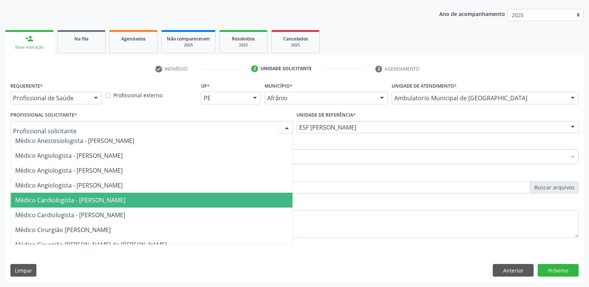
click at [256, 200] on span "Médico Cardiologista - [PERSON_NAME]" at bounding box center [152, 200] width 282 height 15
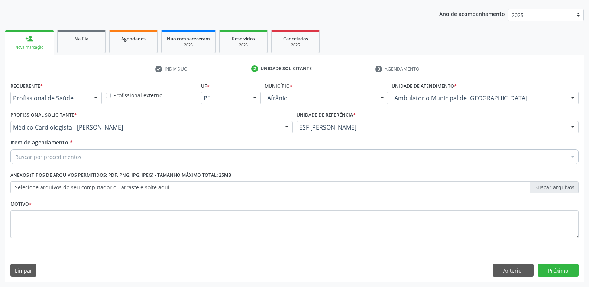
click at [212, 155] on div "Buscar por procedimentos" at bounding box center [294, 156] width 568 height 15
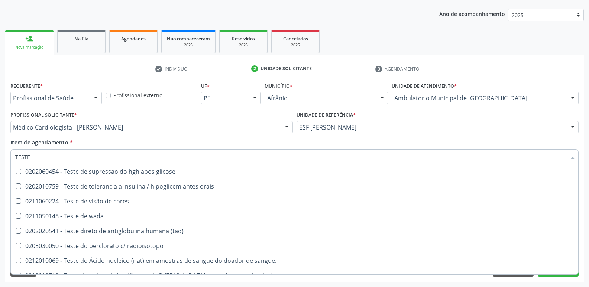
scroll to position [632, 0]
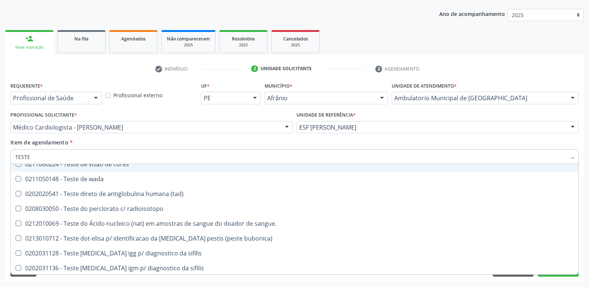
click at [119, 155] on input "TESTE" at bounding box center [290, 156] width 551 height 15
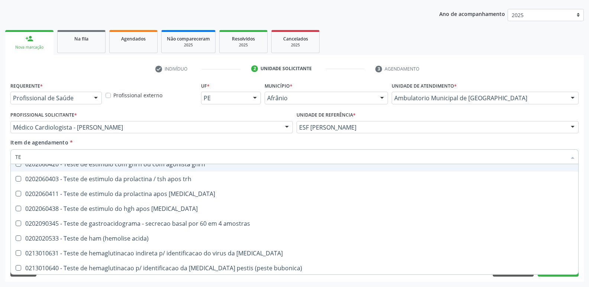
type input "T"
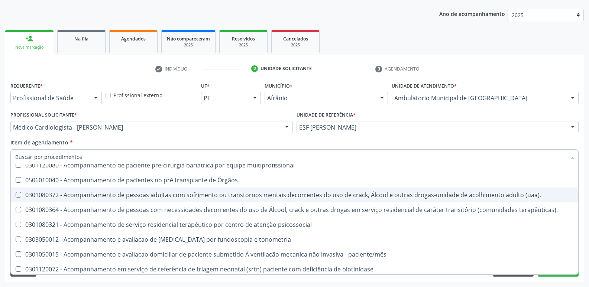
scroll to position [663, 0]
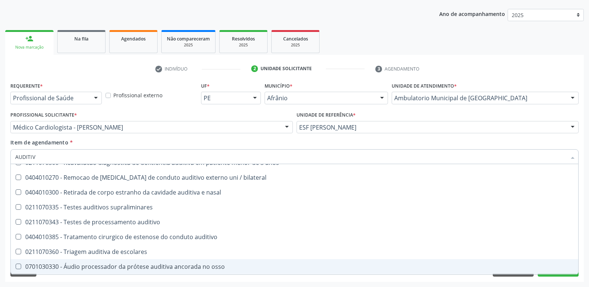
type input "AUDITIVO"
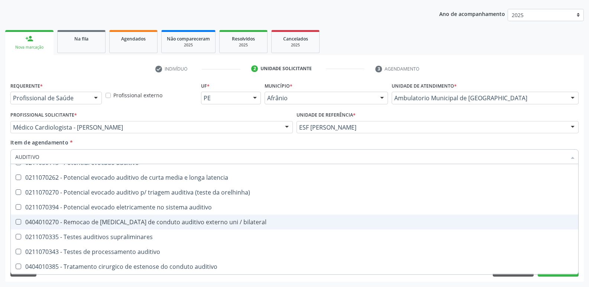
scroll to position [38, 0]
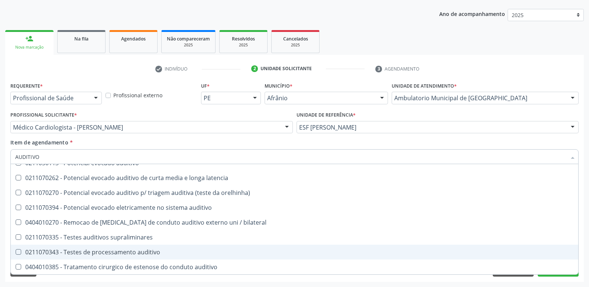
click at [132, 252] on div "0211070343 - Testes de processamento auditivo" at bounding box center [294, 252] width 559 height 6
checkbox auditivo "true"
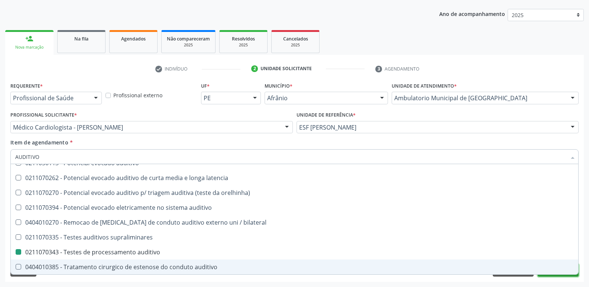
click at [557, 275] on button "Próximo" at bounding box center [558, 270] width 41 height 13
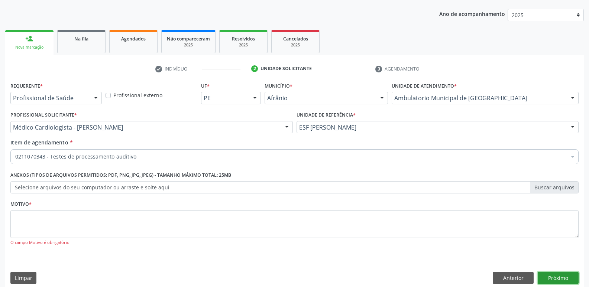
scroll to position [0, 0]
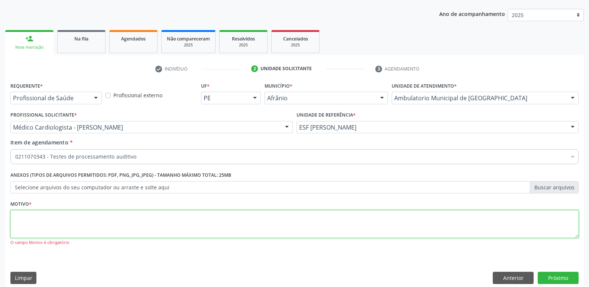
click at [312, 221] on textarea at bounding box center [294, 224] width 568 height 28
type textarea "*"
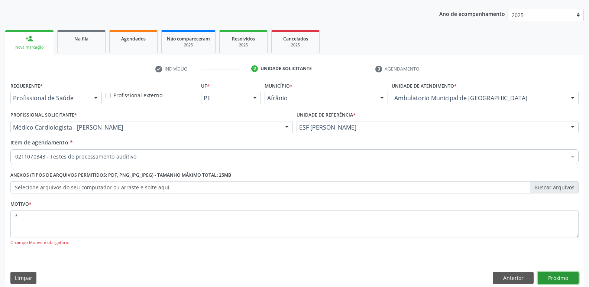
click at [558, 276] on button "Próximo" at bounding box center [558, 278] width 41 height 13
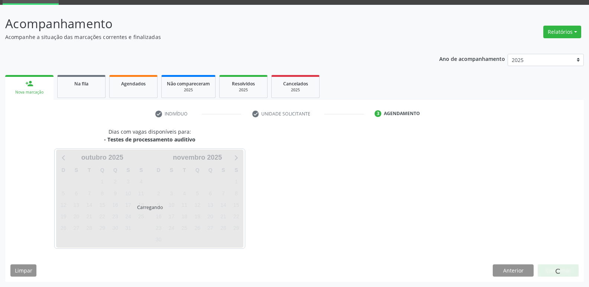
scroll to position [36, 0]
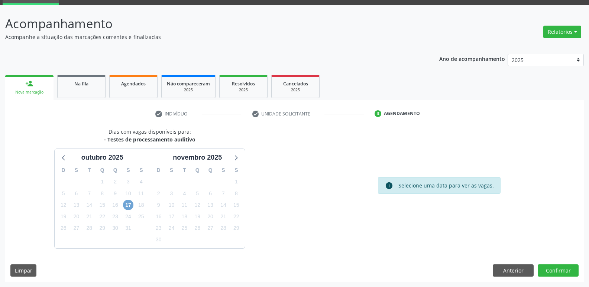
click at [130, 202] on span "17" at bounding box center [128, 205] width 10 height 10
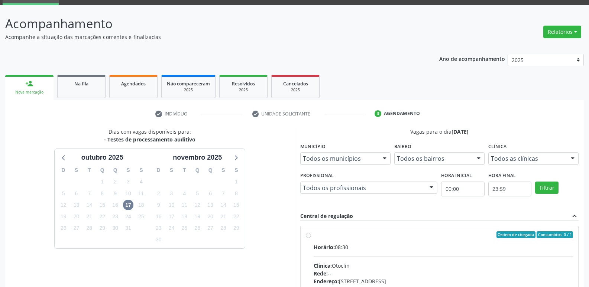
click at [337, 233] on div "Ordem de chegada Consumidos: 0 / 1" at bounding box center [444, 235] width 260 height 7
click at [311, 233] on input "Ordem de chegada Consumidos: 0 / 1 Horário: 08:30 Clínica: Otoclin Rede: -- End…" at bounding box center [308, 235] width 5 height 7
radio input "true"
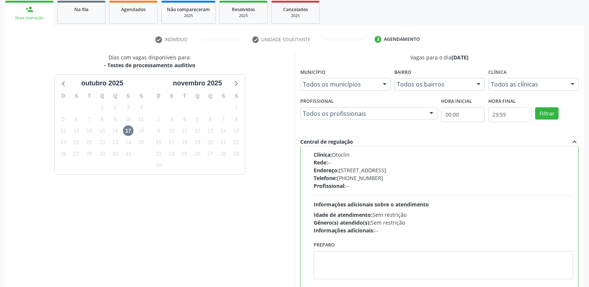
scroll to position [157, 0]
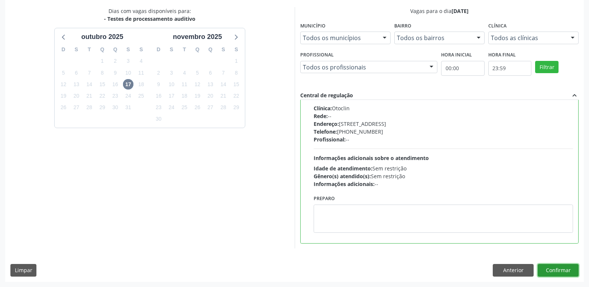
click at [563, 269] on button "Confirmar" at bounding box center [558, 270] width 41 height 13
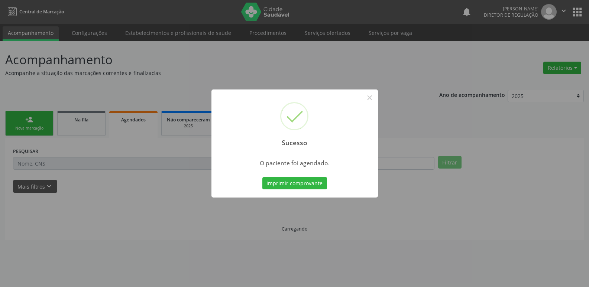
scroll to position [0, 0]
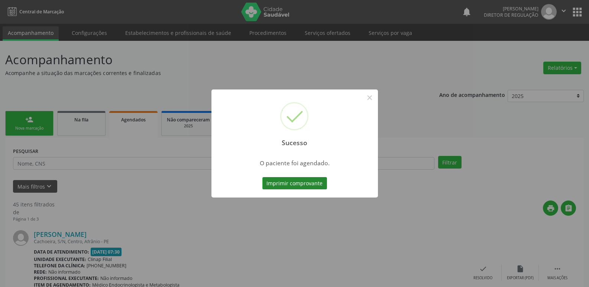
click at [301, 184] on button "Imprimir comprovante" at bounding box center [294, 183] width 65 height 13
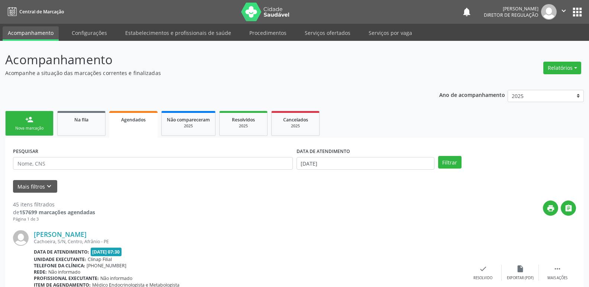
click at [24, 122] on link "person_add Nova marcação" at bounding box center [29, 123] width 48 height 25
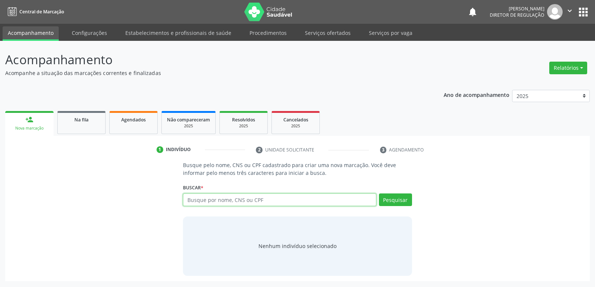
click at [259, 200] on input "text" at bounding box center [279, 200] width 193 height 13
type input "70580840299941"
click at [391, 204] on button "Pesquisar" at bounding box center [395, 200] width 33 height 13
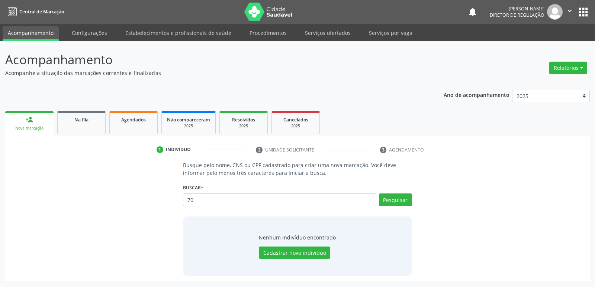
type input "7"
type input "705808402999431"
click at [391, 199] on button "Pesquisar" at bounding box center [395, 200] width 33 height 13
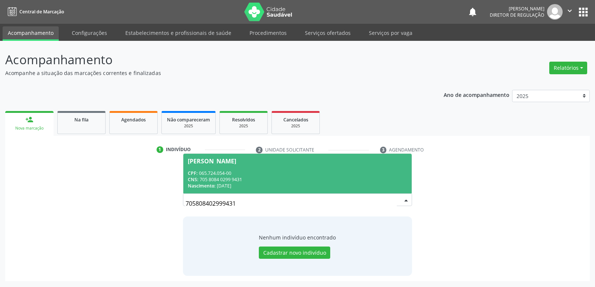
click at [217, 179] on div "CNS: 705 8084 0299 9431" at bounding box center [297, 180] width 219 height 6
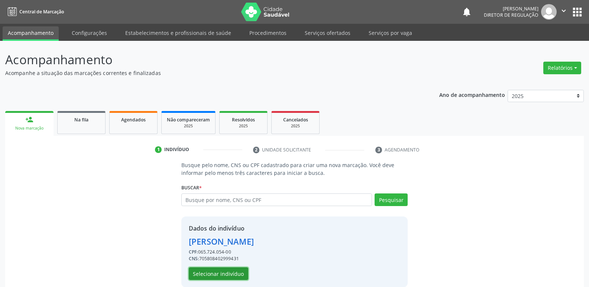
click at [239, 275] on button "Selecionar indivíduo" at bounding box center [218, 274] width 59 height 13
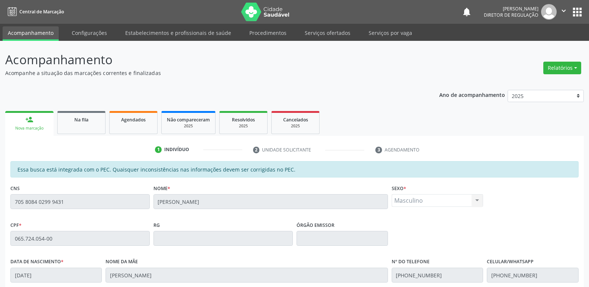
scroll to position [137, 0]
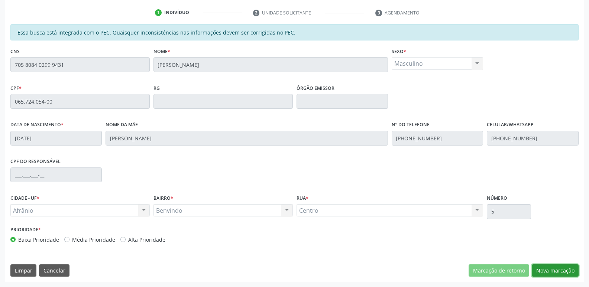
click at [566, 274] on button "Nova marcação" at bounding box center [555, 271] width 47 height 13
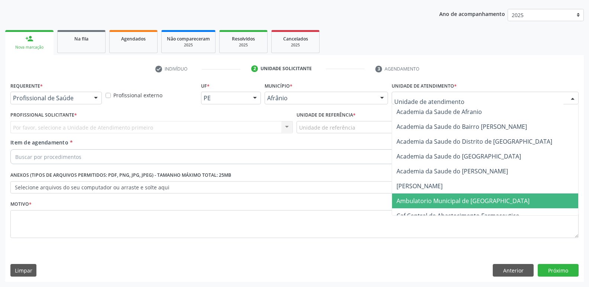
click at [441, 200] on span "Ambulatorio Municipal de [GEOGRAPHIC_DATA]" at bounding box center [463, 201] width 133 height 8
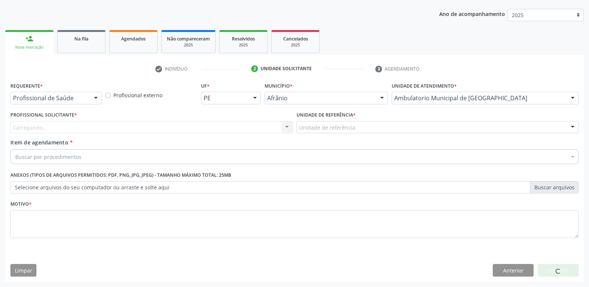
click at [366, 127] on div "Unidade de referência" at bounding box center [438, 127] width 282 height 13
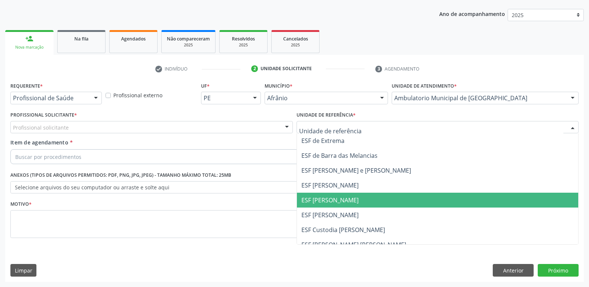
click at [349, 200] on span "ESF [PERSON_NAME]" at bounding box center [329, 200] width 57 height 8
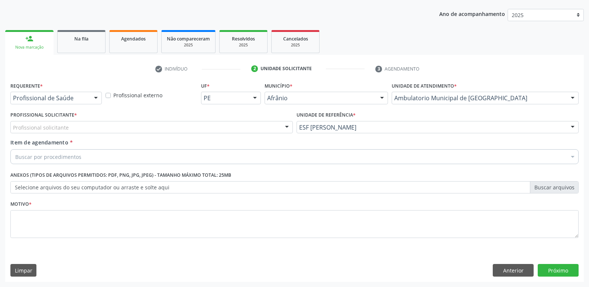
click at [257, 127] on div "Profissional solicitante" at bounding box center [151, 127] width 282 height 13
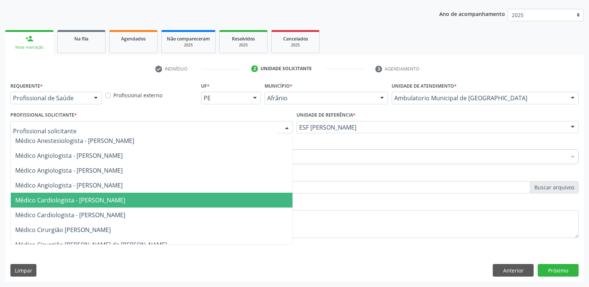
drag, startPoint x: 253, startPoint y: 204, endPoint x: 246, endPoint y: 196, distance: 11.3
click at [252, 204] on span "Médico Cardiologista - [PERSON_NAME]" at bounding box center [152, 200] width 282 height 15
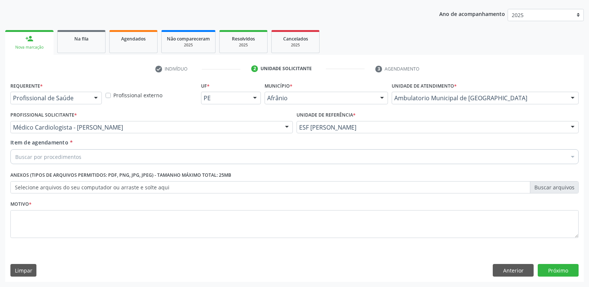
click at [129, 156] on div "Buscar por procedimentos" at bounding box center [294, 156] width 568 height 15
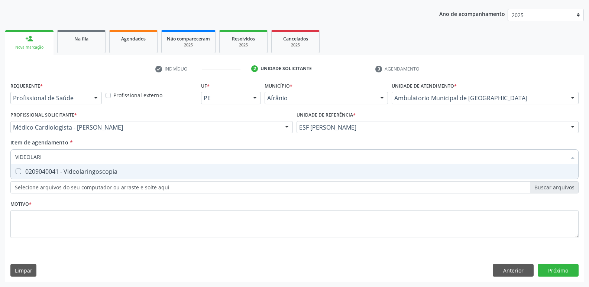
type input "VIDEOLARIN"
click at [127, 170] on div "0209040041 - Videolaringoscopia" at bounding box center [294, 172] width 559 height 6
checkbox Videolaringoscopia "true"
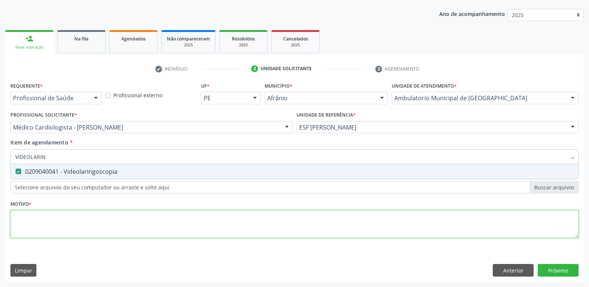
click at [111, 219] on div "Requerente * Profissional de Saúde Profissional de Saúde Paciente Nenhum result…" at bounding box center [294, 164] width 568 height 168
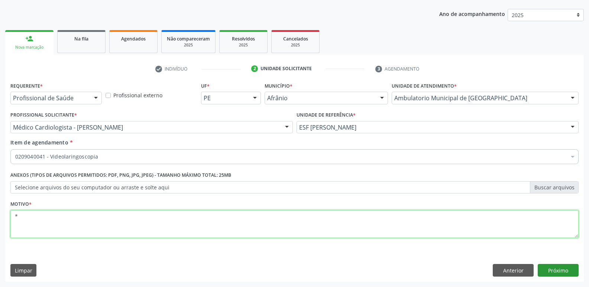
type textarea "*"
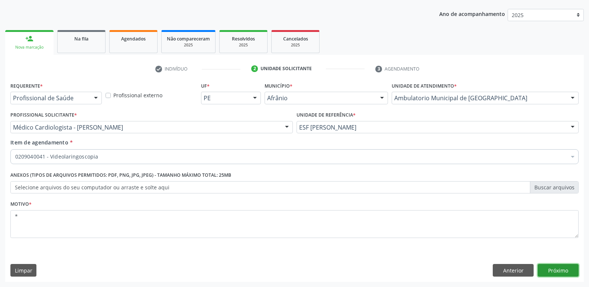
click at [552, 270] on button "Próximo" at bounding box center [558, 270] width 41 height 13
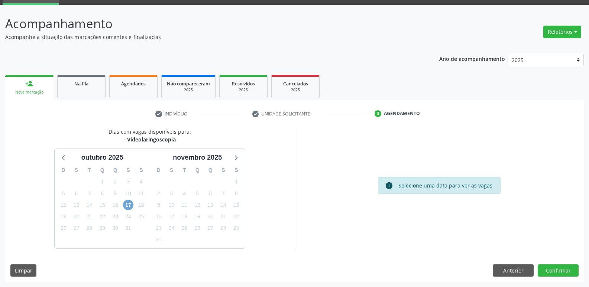
click at [130, 203] on span "17" at bounding box center [128, 205] width 10 height 10
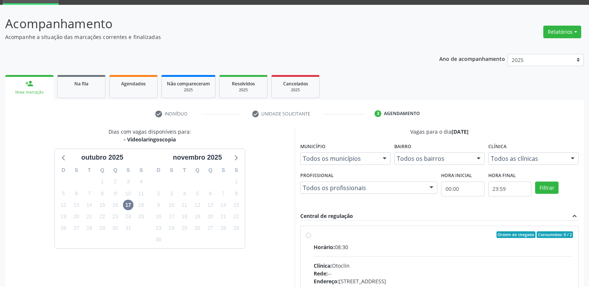
click at [368, 240] on label "Ordem de chegada Consumidos: 0 / 2 Horário: 08:30 Clínica: Otoclin Rede: -- End…" at bounding box center [444, 289] width 260 height 114
click at [311, 238] on input "Ordem de chegada Consumidos: 0 / 2 Horário: 08:30 Clínica: Otoclin Rede: -- End…" at bounding box center [308, 235] width 5 height 7
radio input "true"
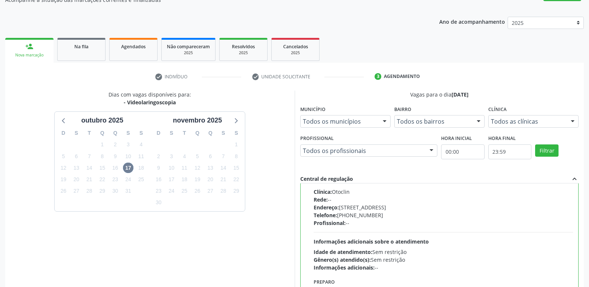
scroll to position [157, 0]
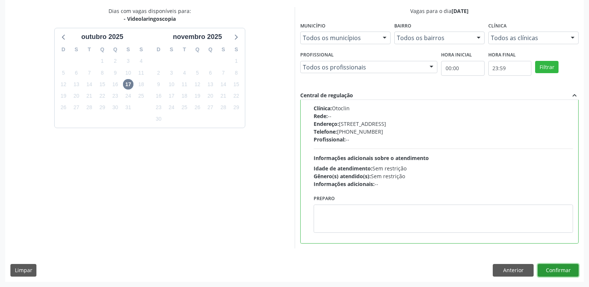
click at [554, 272] on button "Confirmar" at bounding box center [558, 270] width 41 height 13
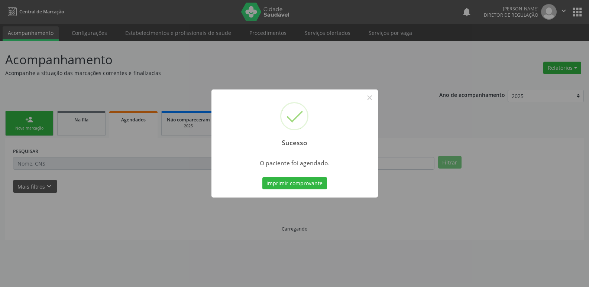
scroll to position [0, 0]
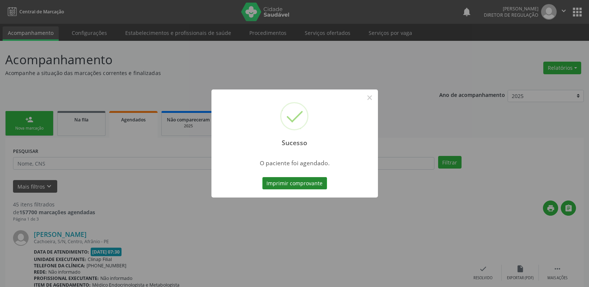
click at [296, 183] on button "Imprimir comprovante" at bounding box center [294, 183] width 65 height 13
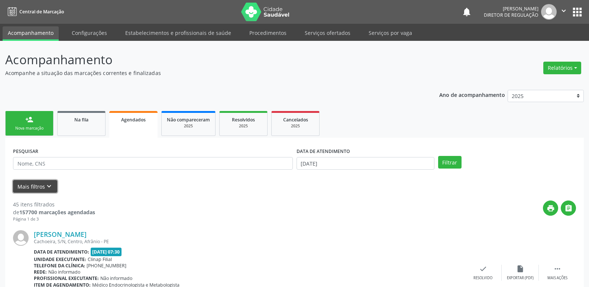
click at [48, 187] on icon "keyboard_arrow_down" at bounding box center [49, 186] width 8 height 8
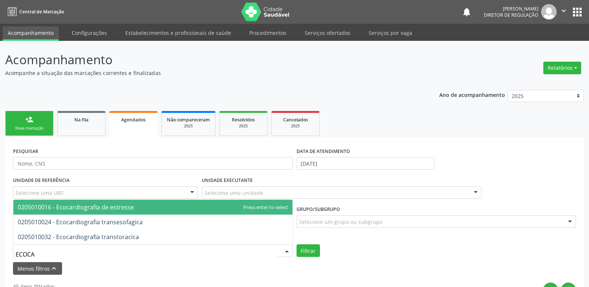
type input "ECOCAR"
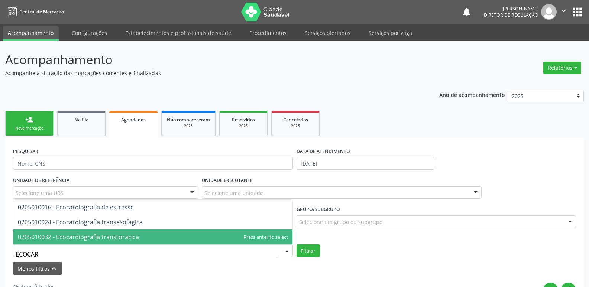
click at [69, 237] on span "0205010032 - Ecocardiografia transtoracica" at bounding box center [78, 237] width 121 height 8
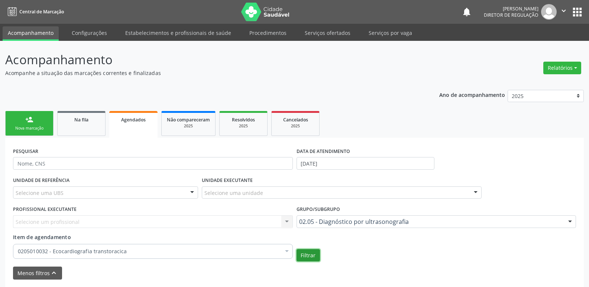
click at [306, 252] on button "Filtrar" at bounding box center [308, 255] width 23 height 13
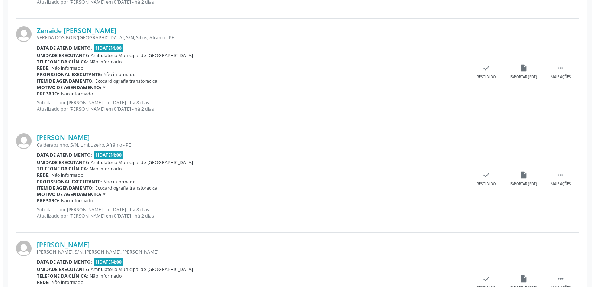
scroll to position [1115, 0]
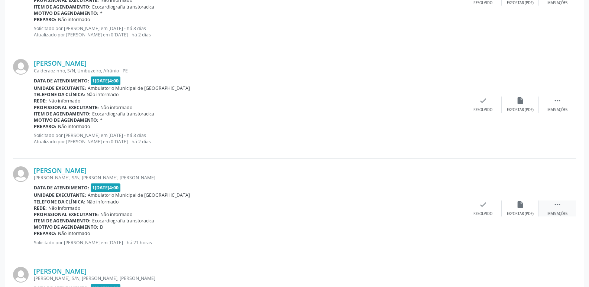
click at [557, 203] on icon "" at bounding box center [557, 205] width 8 height 8
click at [449, 207] on icon "cancel" at bounding box center [446, 205] width 8 height 8
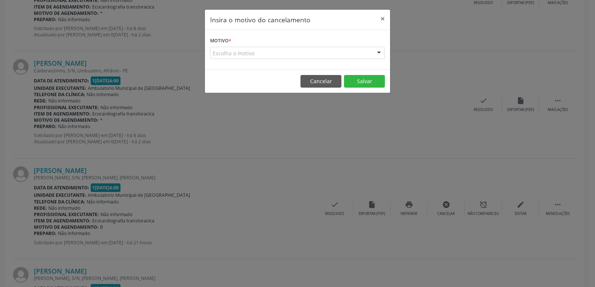
click at [296, 51] on div "Escolha o motivo" at bounding box center [297, 53] width 175 height 13
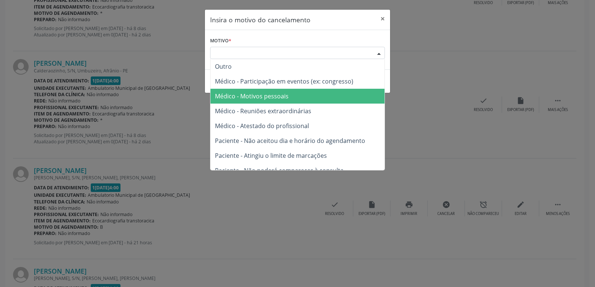
click at [278, 96] on span "Médico - Motivos pessoais" at bounding box center [252, 96] width 74 height 8
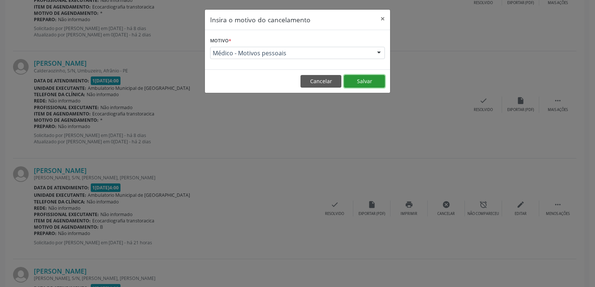
click at [365, 83] on button "Salvar" at bounding box center [364, 81] width 41 height 13
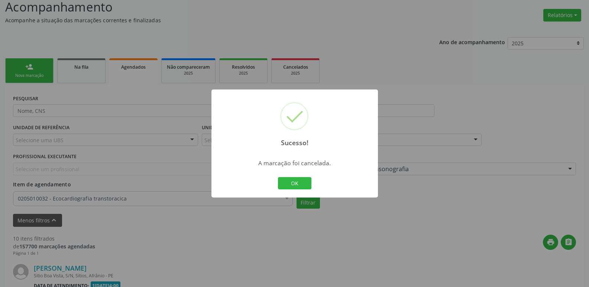
scroll to position [1100, 0]
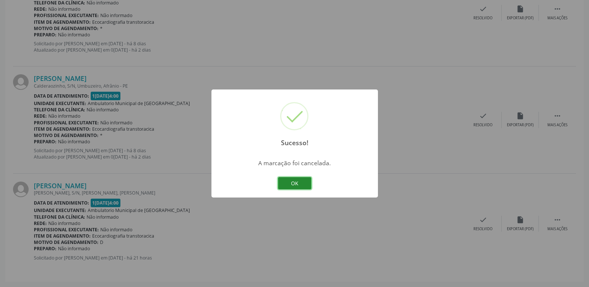
click at [307, 182] on button "OK" at bounding box center [294, 183] width 33 height 13
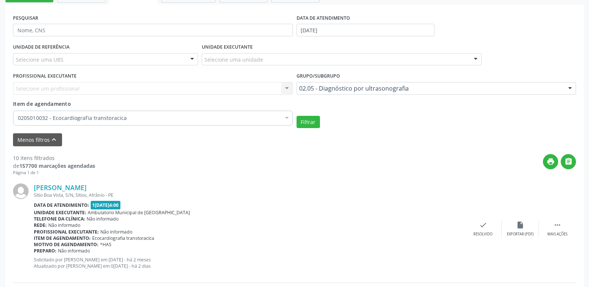
scroll to position [59, 0]
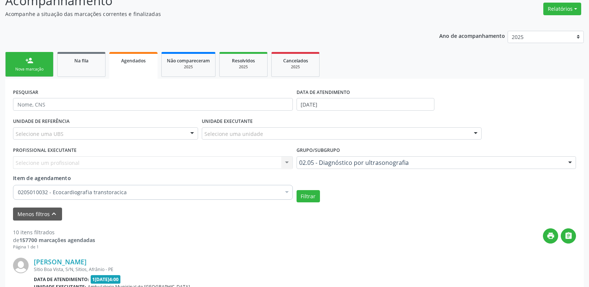
click at [40, 63] on link "person_add Nova marcação" at bounding box center [29, 64] width 48 height 25
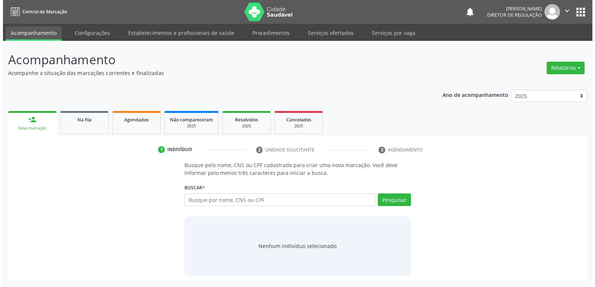
scroll to position [0, 0]
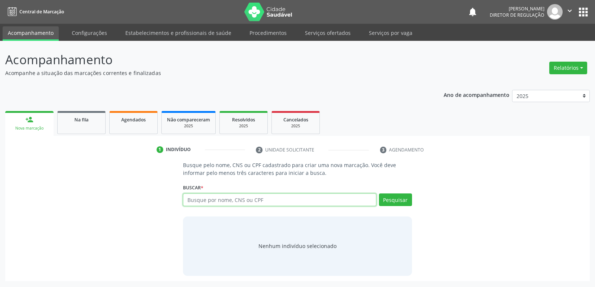
click at [225, 200] on input "text" at bounding box center [279, 200] width 193 height 13
paste input "074.011.104-31"
type input "074.011.104-31"
click at [397, 199] on button "Pesquisar" at bounding box center [395, 200] width 33 height 13
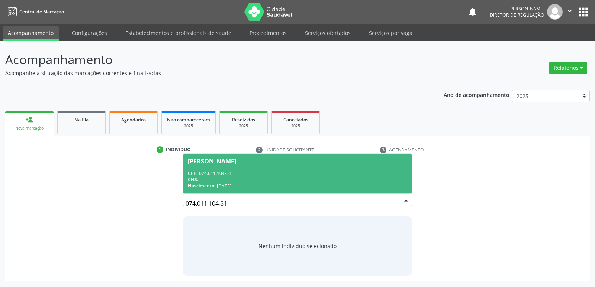
click at [222, 182] on div "CNS: --" at bounding box center [297, 180] width 219 height 6
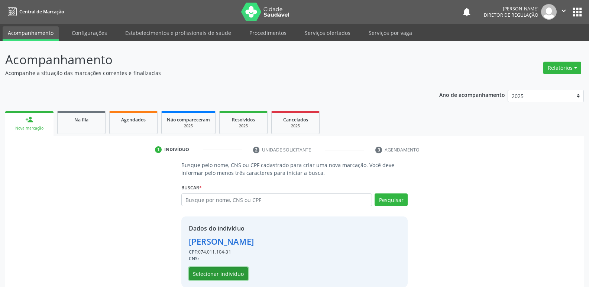
click at [239, 274] on button "Selecionar indivíduo" at bounding box center [218, 274] width 59 height 13
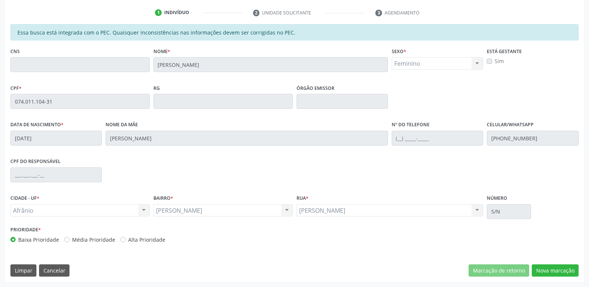
scroll to position [63, 0]
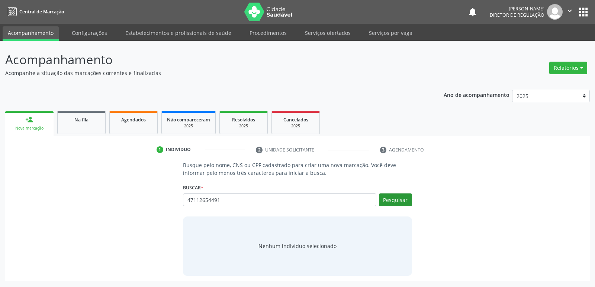
type input "47112654491"
click at [399, 198] on button "Pesquisar" at bounding box center [395, 200] width 33 height 13
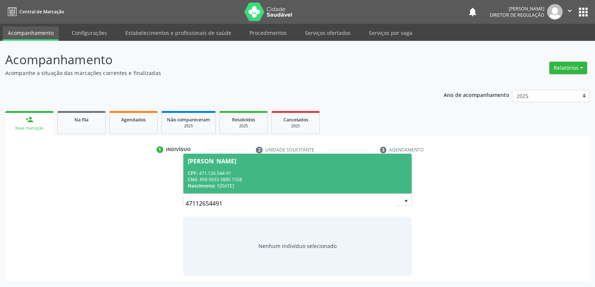
click at [230, 172] on div "CPF: 471.126.544-91" at bounding box center [297, 173] width 219 height 6
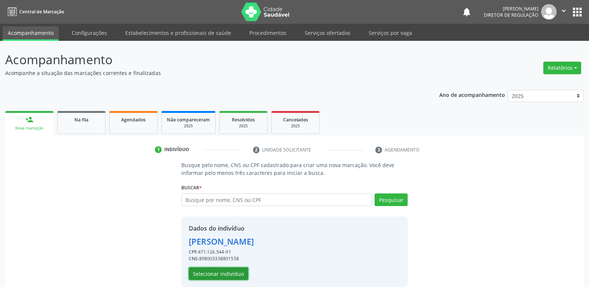
click at [227, 272] on button "Selecionar indivíduo" at bounding box center [218, 274] width 59 height 13
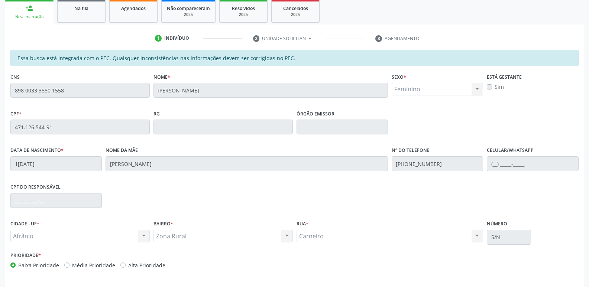
scroll to position [137, 0]
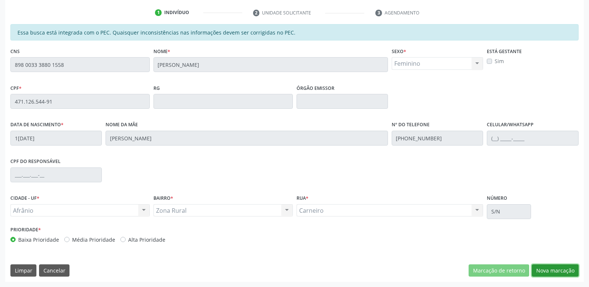
click at [552, 270] on button "Nova marcação" at bounding box center [555, 271] width 47 height 13
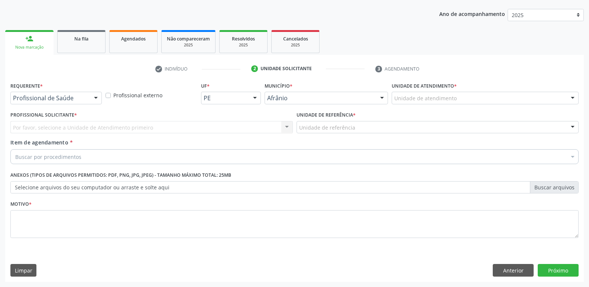
scroll to position [81, 0]
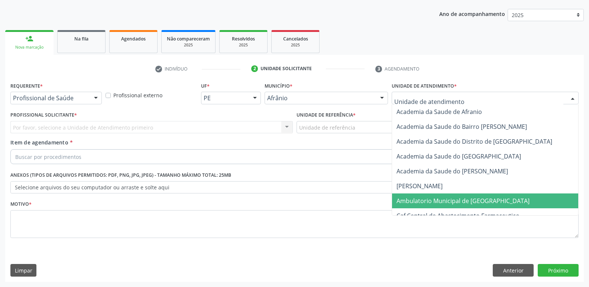
click at [451, 203] on span "Ambulatorio Municipal de [GEOGRAPHIC_DATA]" at bounding box center [463, 201] width 133 height 8
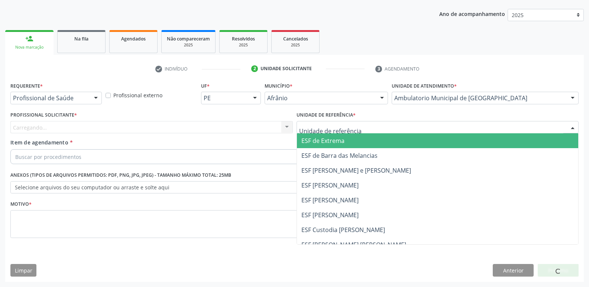
click at [377, 126] on div at bounding box center [438, 127] width 282 height 13
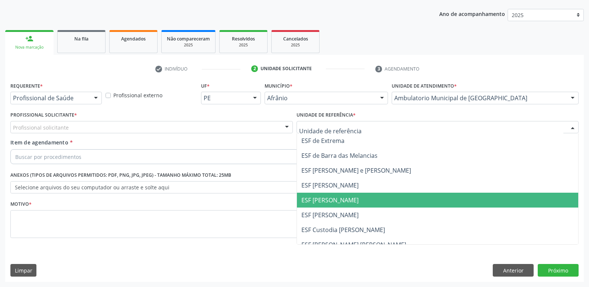
click at [356, 200] on span "ESF [PERSON_NAME]" at bounding box center [438, 200] width 282 height 15
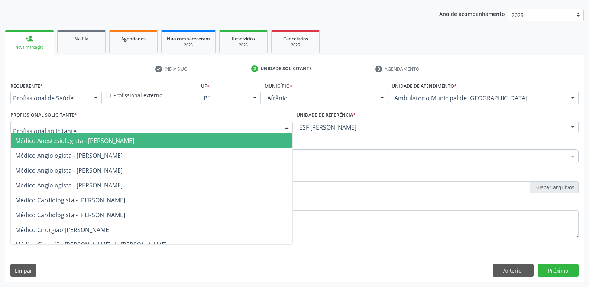
click at [216, 125] on div at bounding box center [151, 127] width 282 height 13
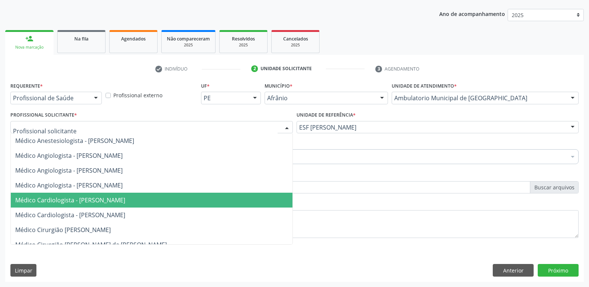
click at [202, 200] on span "Médico Cardiologista - [PERSON_NAME]" at bounding box center [152, 200] width 282 height 15
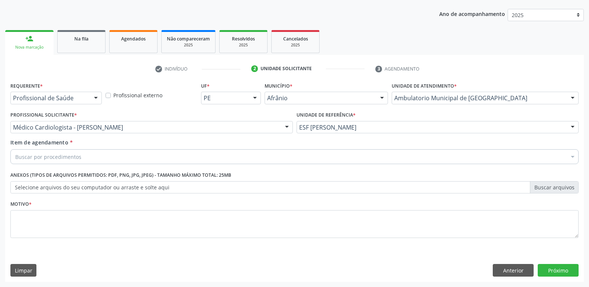
click at [133, 151] on div "Buscar por procedimentos" at bounding box center [294, 156] width 568 height 15
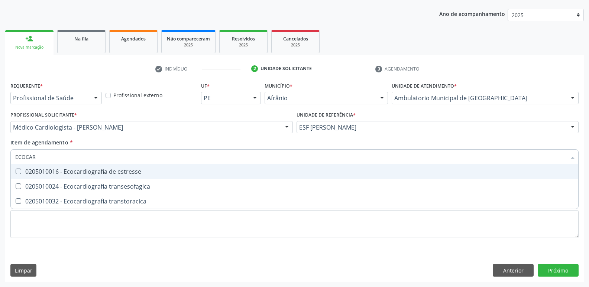
type input "ECOCARD"
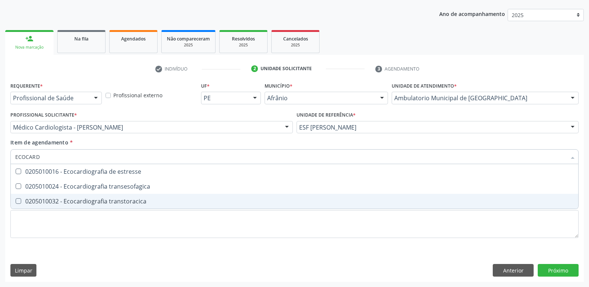
click at [136, 202] on div "0205010032 - Ecocardiografia transtoracica" at bounding box center [294, 201] width 559 height 6
checkbox transtoracica "true"
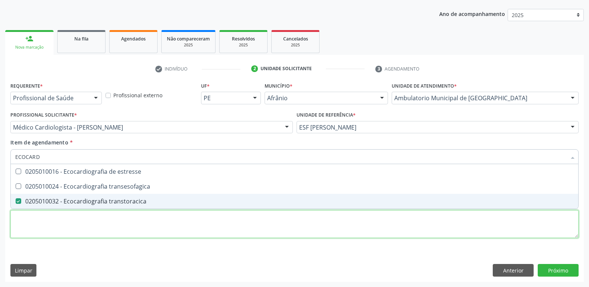
click at [133, 221] on div "Requerente * Profissional de Saúde Profissional de Saúde Paciente Nenhum result…" at bounding box center [294, 164] width 568 height 168
checkbox transesofagica "true"
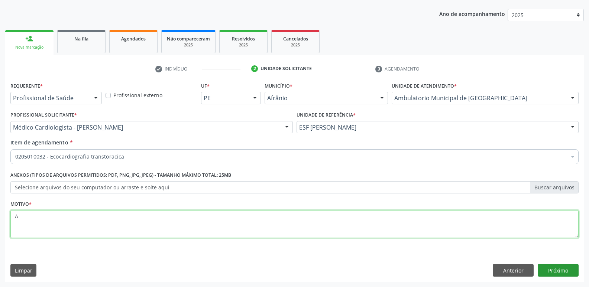
type textarea "A"
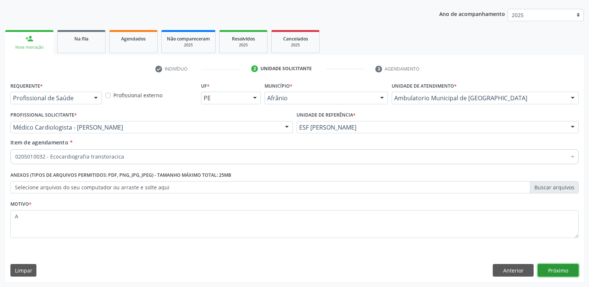
click at [559, 270] on button "Próximo" at bounding box center [558, 270] width 41 height 13
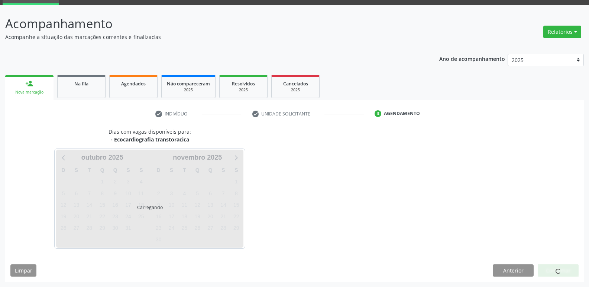
scroll to position [36, 0]
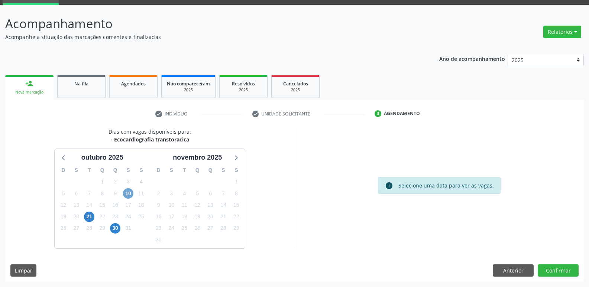
click at [127, 194] on span "10" at bounding box center [128, 193] width 10 height 10
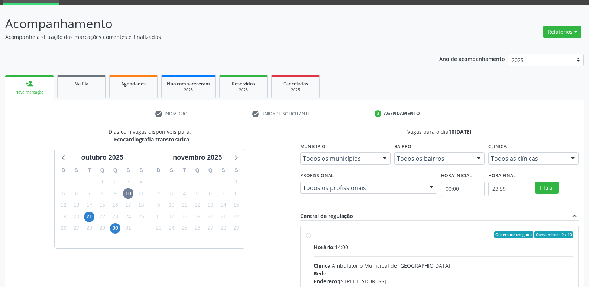
click at [359, 249] on div "Horário: 14:00" at bounding box center [444, 247] width 260 height 8
click at [311, 238] on input "Ordem de chegada Consumidos: 9 / 10 Horário: 14:00 Clínica: Ambulatorio Municip…" at bounding box center [308, 235] width 5 height 7
radio input "true"
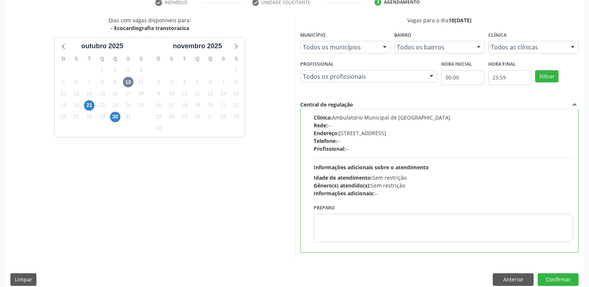
scroll to position [157, 0]
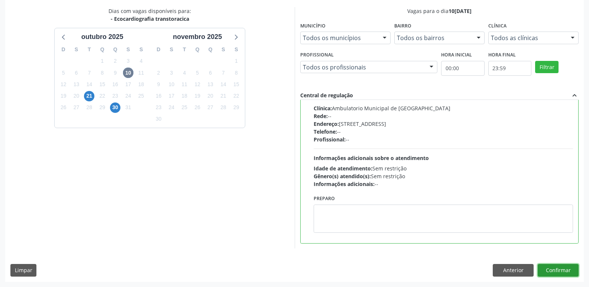
click at [558, 271] on button "Confirmar" at bounding box center [558, 270] width 41 height 13
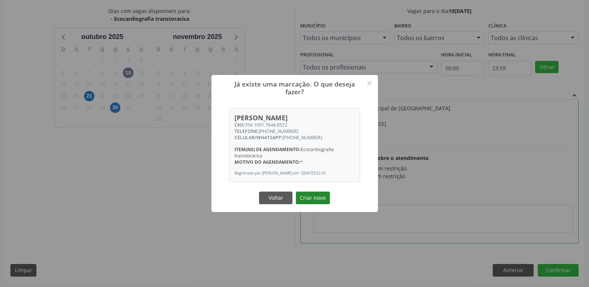
click at [319, 204] on button "Criar novo" at bounding box center [313, 198] width 34 height 13
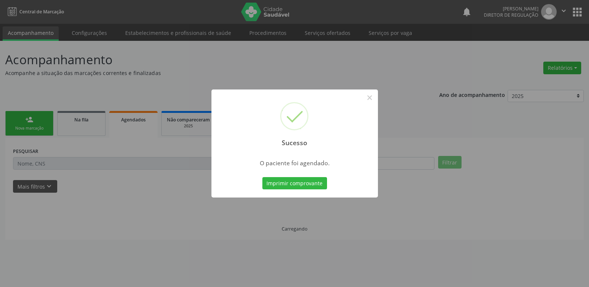
scroll to position [0, 0]
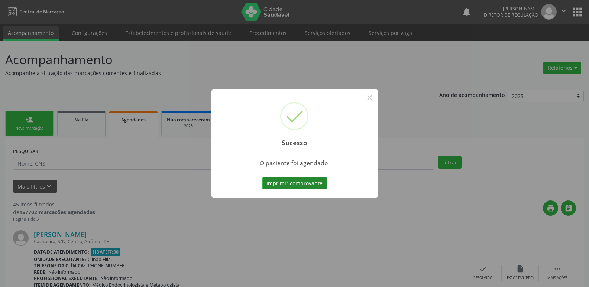
click at [315, 186] on button "Imprimir comprovante" at bounding box center [294, 183] width 65 height 13
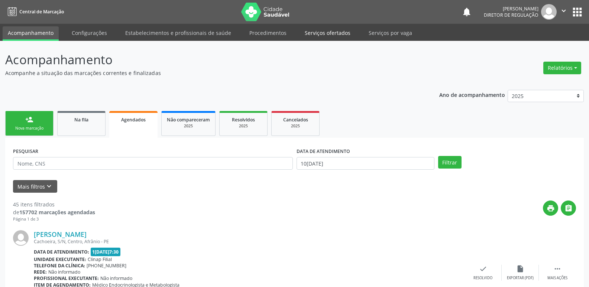
click at [335, 33] on link "Serviços ofertados" at bounding box center [328, 32] width 56 height 13
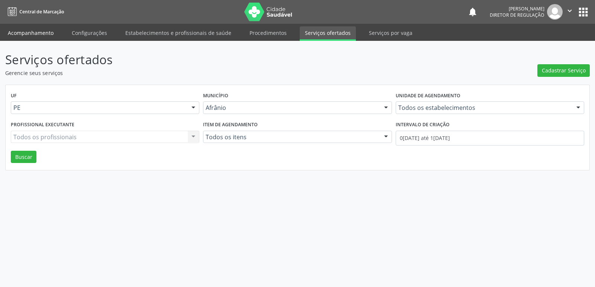
click at [39, 33] on link "Acompanhamento" at bounding box center [31, 32] width 56 height 13
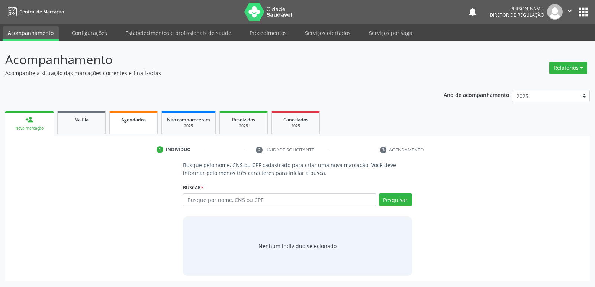
click at [142, 120] on span "Agendados" at bounding box center [133, 120] width 25 height 6
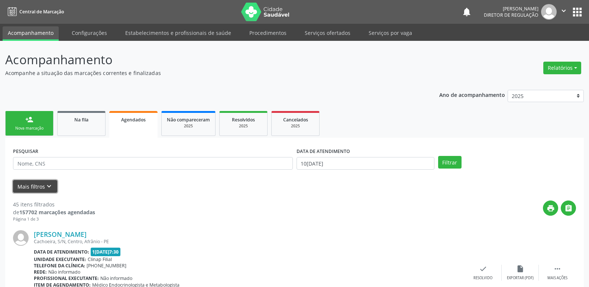
click at [51, 183] on icon "keyboard_arrow_down" at bounding box center [49, 186] width 8 height 8
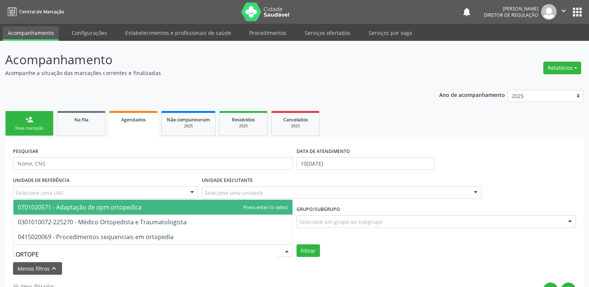
type input "ORTOPED"
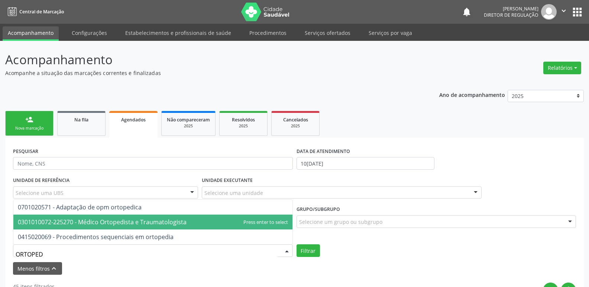
click at [94, 222] on span "0301010072-225270 - Médico Ortopedista e Traumatologista" at bounding box center [102, 222] width 169 height 8
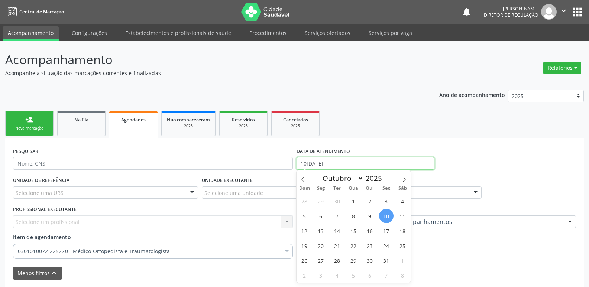
click at [356, 163] on input "10[DATE]" at bounding box center [366, 163] width 138 height 13
click at [402, 232] on span "18" at bounding box center [402, 231] width 14 height 14
type input "18[DATE]"
click at [402, 230] on span "18" at bounding box center [402, 231] width 14 height 14
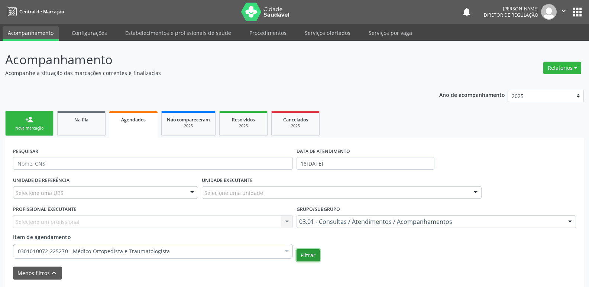
click at [311, 253] on button "Filtrar" at bounding box center [308, 255] width 23 height 13
click at [36, 125] on link "person_add Nova marcação" at bounding box center [29, 123] width 48 height 25
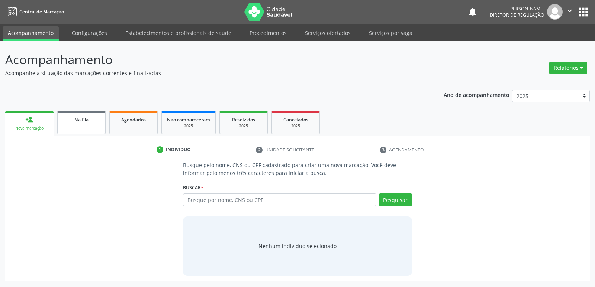
click at [82, 121] on span "Na fila" at bounding box center [81, 120] width 14 height 6
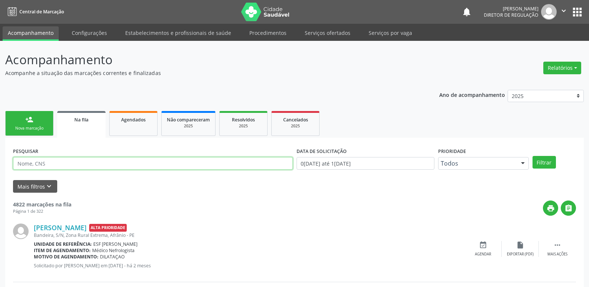
click at [84, 164] on input "text" at bounding box center [153, 163] width 280 height 13
type input "JOSIVAN FER"
click at [539, 162] on button "Filtrar" at bounding box center [544, 162] width 23 height 13
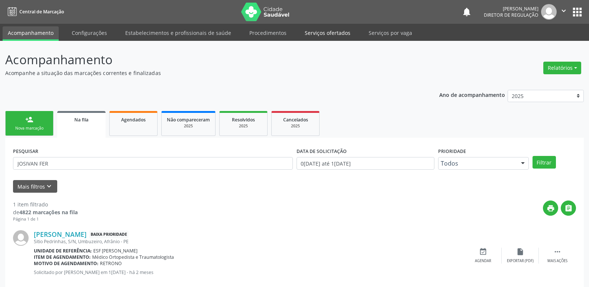
click at [330, 32] on link "Serviços ofertados" at bounding box center [328, 32] width 56 height 13
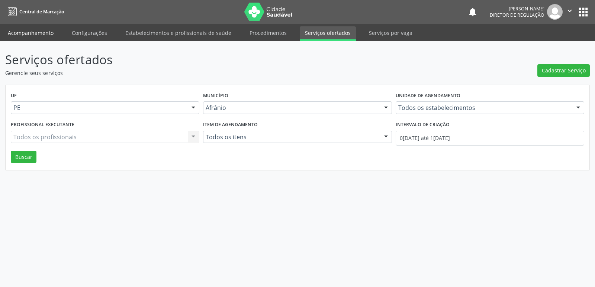
click at [43, 33] on link "Acompanhamento" at bounding box center [31, 32] width 56 height 13
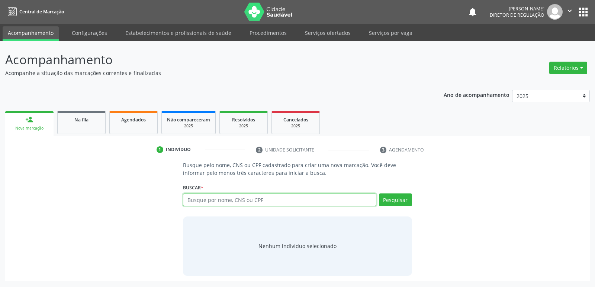
paste input "074.011.104-31"
type input "074.011.104-31"
click at [405, 200] on button "Pesquisar" at bounding box center [395, 200] width 33 height 13
type input "074.011.104-31"
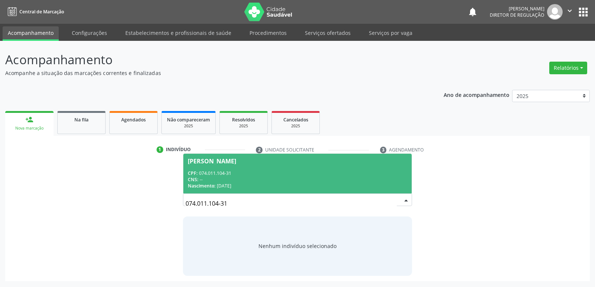
click at [235, 171] on div "CPF: 074.011.104-31" at bounding box center [297, 173] width 219 height 6
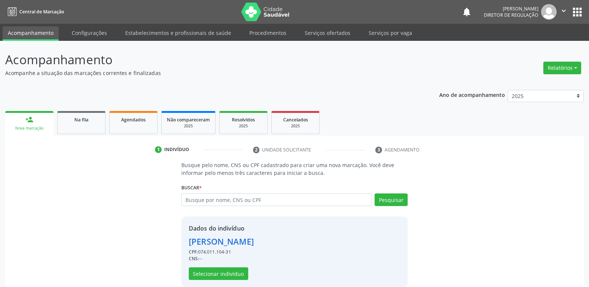
scroll to position [11, 0]
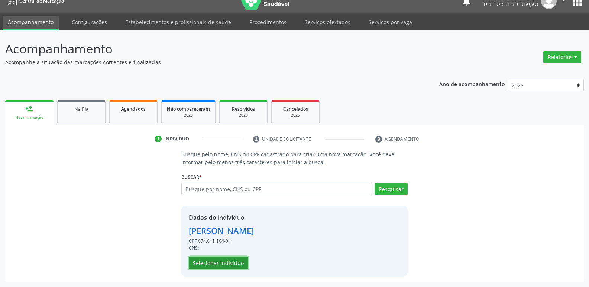
click at [239, 262] on button "Selecionar indivíduo" at bounding box center [218, 263] width 59 height 13
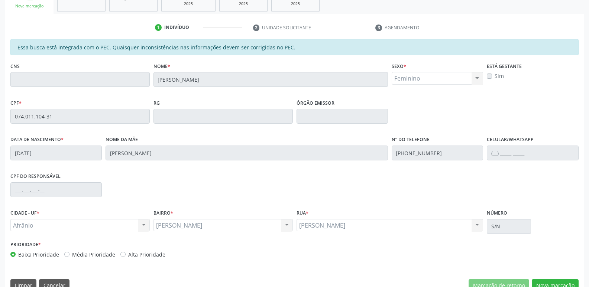
scroll to position [137, 0]
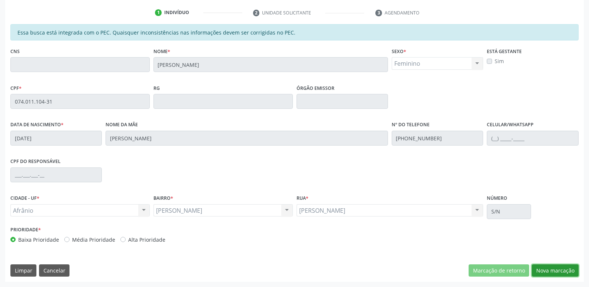
click at [560, 271] on button "Nova marcação" at bounding box center [555, 271] width 47 height 13
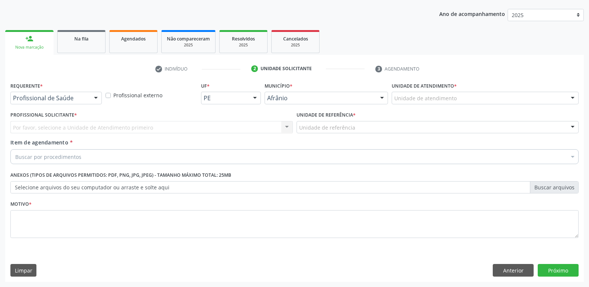
scroll to position [81, 0]
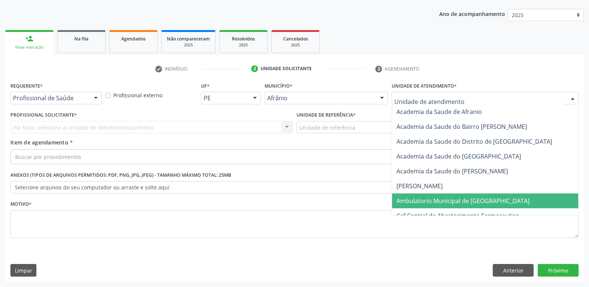
click at [453, 199] on span "Ambulatorio Municipal de [GEOGRAPHIC_DATA]" at bounding box center [463, 201] width 133 height 8
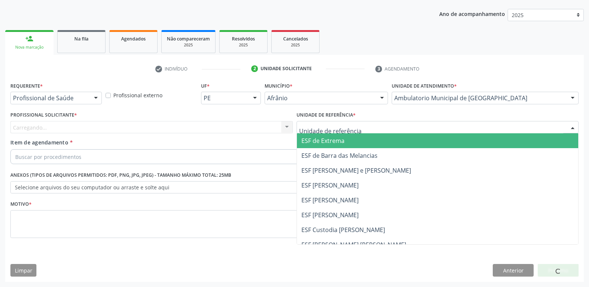
click at [377, 129] on div at bounding box center [438, 127] width 282 height 13
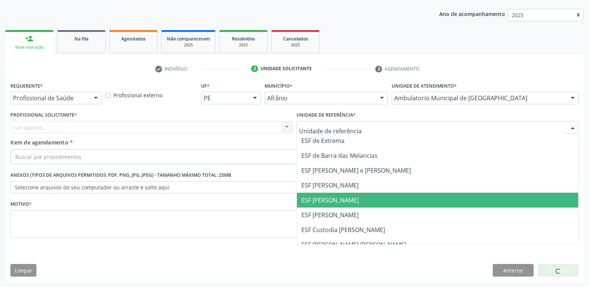
click at [365, 203] on span "ESF [PERSON_NAME]" at bounding box center [438, 200] width 282 height 15
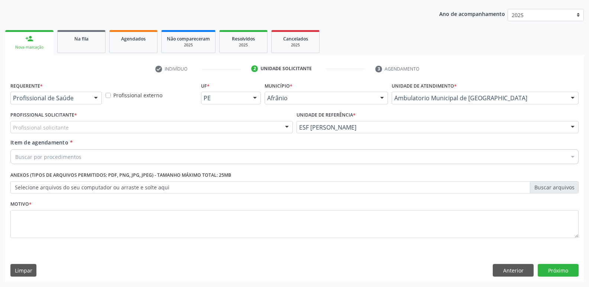
click at [228, 126] on div "Profissional solicitante" at bounding box center [151, 127] width 282 height 13
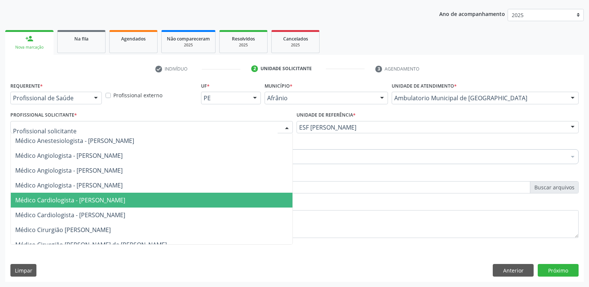
click at [220, 203] on span "Médico Cardiologista - [PERSON_NAME]" at bounding box center [152, 200] width 282 height 15
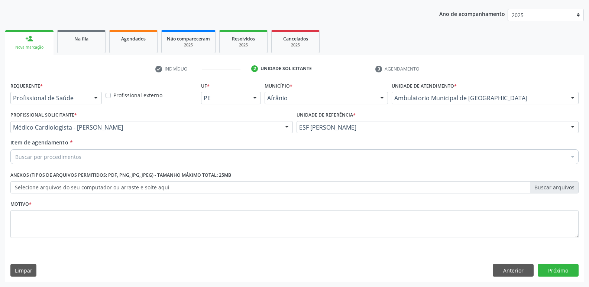
click at [122, 154] on div "Buscar por procedimentos" at bounding box center [294, 156] width 568 height 15
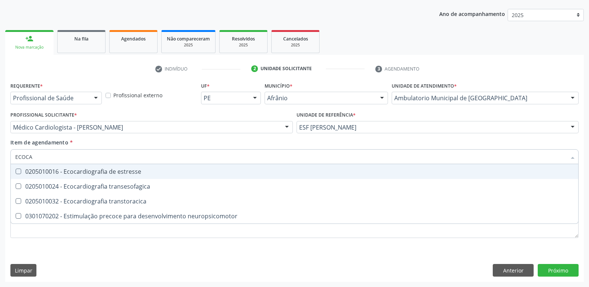
type input "ECOCAR"
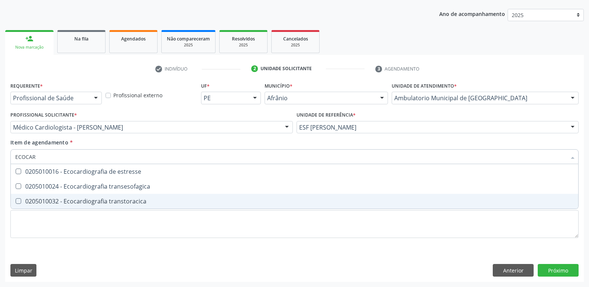
click at [119, 201] on div "0205010032 - Ecocardiografia transtoracica" at bounding box center [294, 201] width 559 height 6
checkbox transtoracica "true"
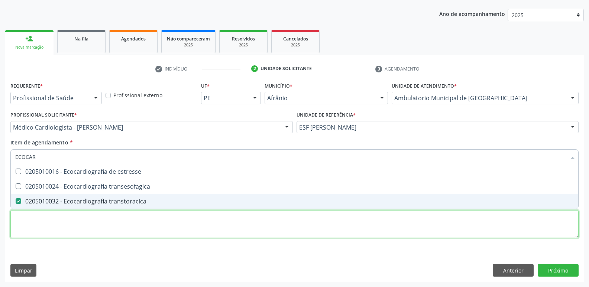
click at [126, 219] on div "Requerente * Profissional de Saúde Profissional de Saúde Paciente Nenhum result…" at bounding box center [294, 164] width 568 height 168
checkbox transesofagica "true"
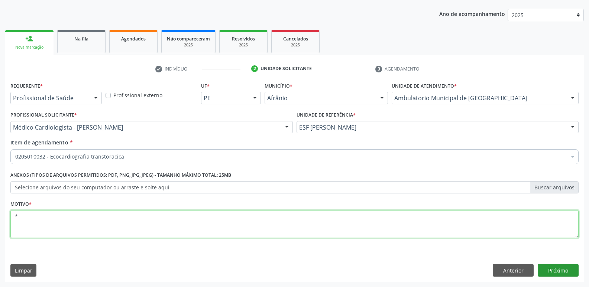
type textarea "*"
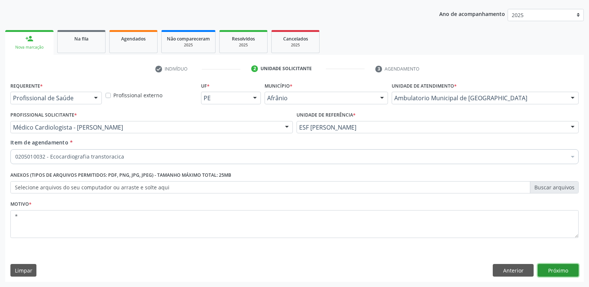
click at [556, 271] on button "Próximo" at bounding box center [558, 270] width 41 height 13
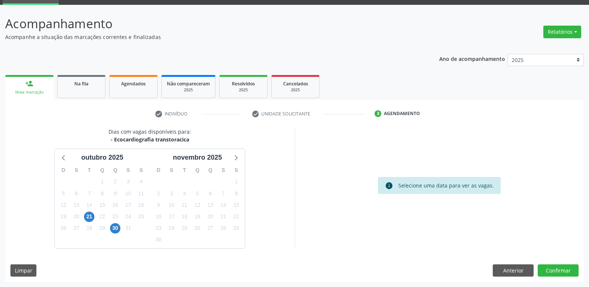
scroll to position [0, 0]
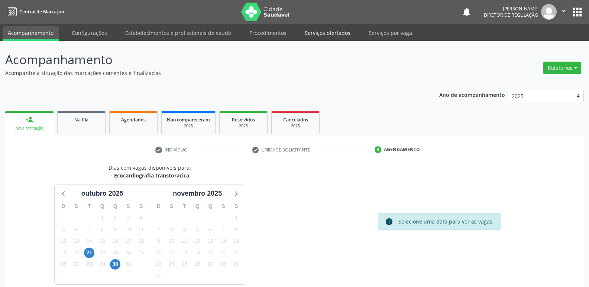
click at [334, 35] on link "Serviços ofertados" at bounding box center [328, 32] width 56 height 13
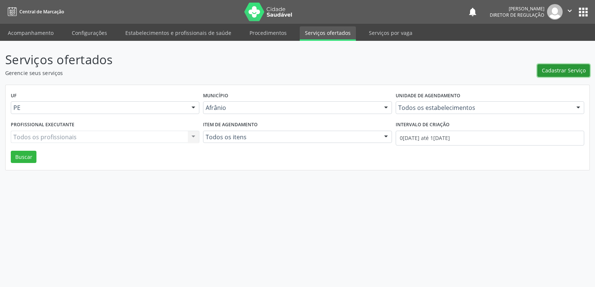
click at [559, 70] on span "Cadastrar Serviço" at bounding box center [563, 71] width 44 height 8
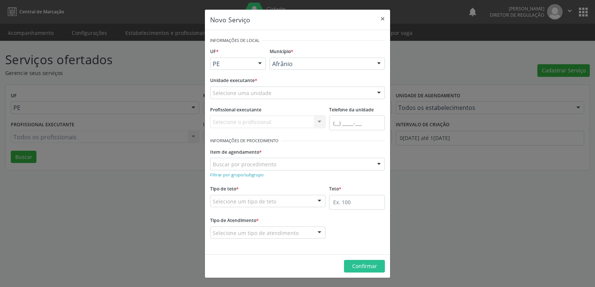
click at [281, 92] on div "Selecione uma unidade" at bounding box center [297, 93] width 175 height 13
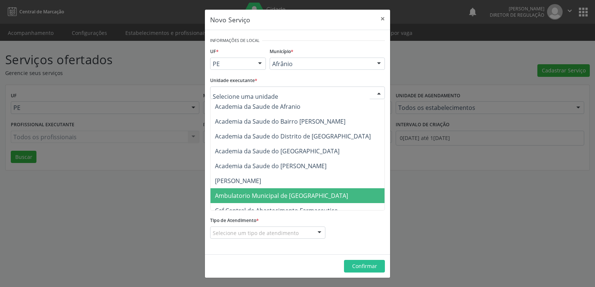
click at [279, 196] on span "Ambulatorio Municipal de [GEOGRAPHIC_DATA]" at bounding box center [281, 196] width 133 height 8
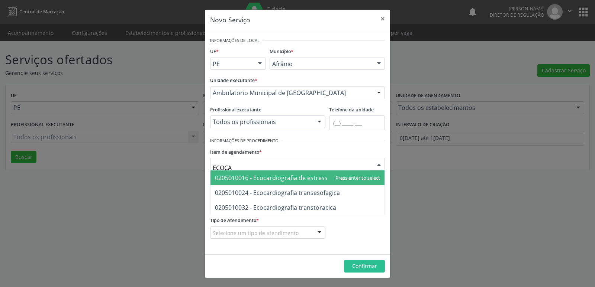
type input "ECOCAR"
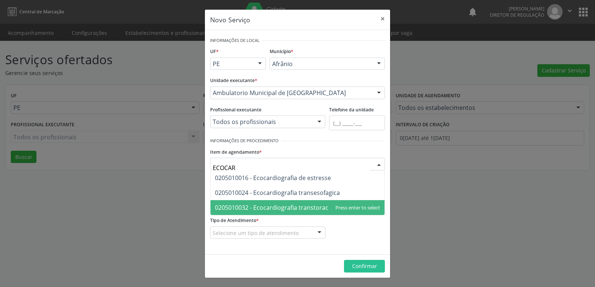
click at [269, 208] on span "0205010032 - Ecocardiografia transtoracica" at bounding box center [275, 208] width 121 height 8
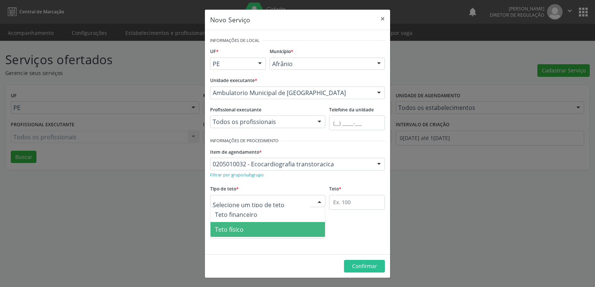
click at [275, 232] on span "Teto físico" at bounding box center [267, 229] width 114 height 15
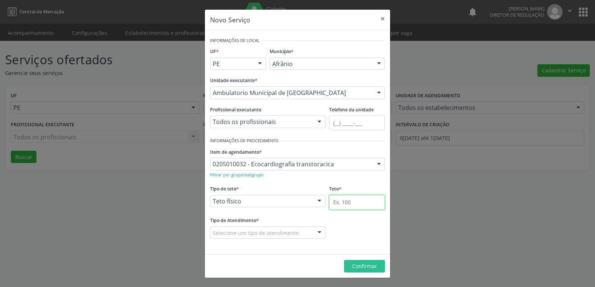
click at [350, 201] on input "text" at bounding box center [357, 202] width 56 height 15
type input "1"
click at [297, 227] on div "Selecione um tipo de atendimento" at bounding box center [267, 233] width 115 height 13
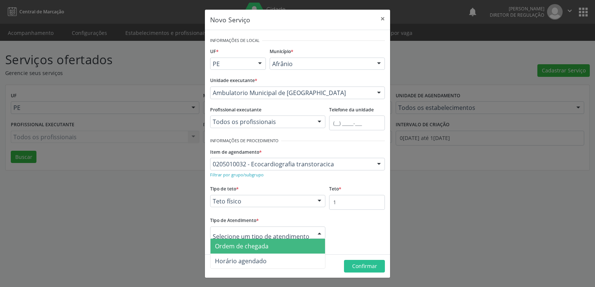
click at [279, 245] on span "Ordem de chegada" at bounding box center [267, 246] width 114 height 15
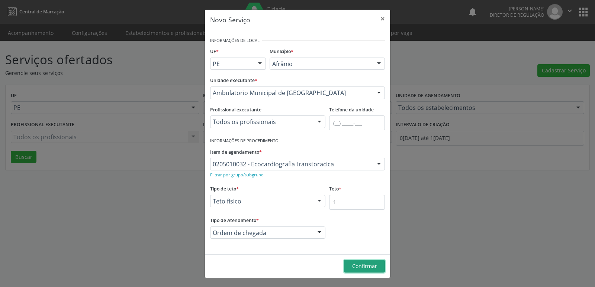
click at [378, 265] on button "Confirmar" at bounding box center [364, 266] width 41 height 13
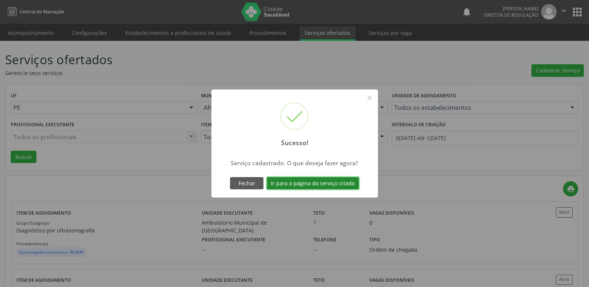
click at [339, 184] on button "Ir para a página do serviço criado" at bounding box center [313, 183] width 92 height 13
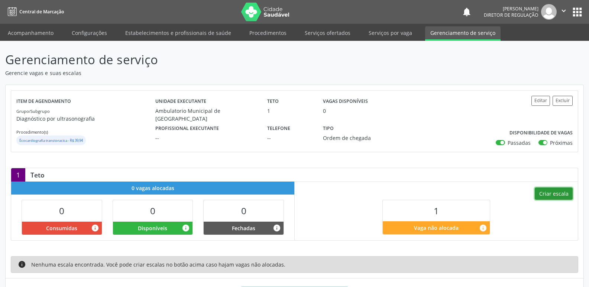
click at [556, 197] on button "Criar escala" at bounding box center [554, 194] width 38 height 13
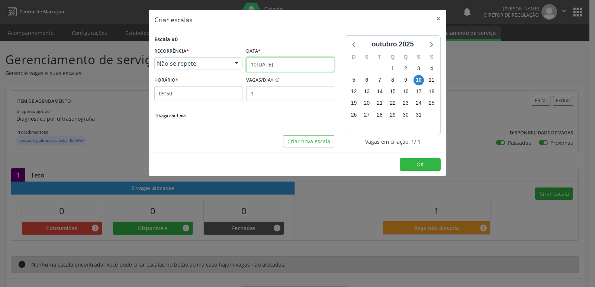
click at [281, 64] on input "10[DATE]" at bounding box center [290, 64] width 88 height 15
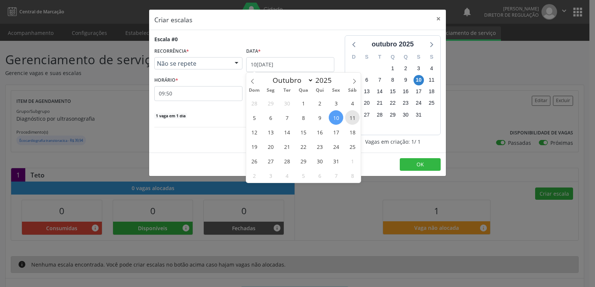
click at [353, 118] on span "11" at bounding box center [352, 117] width 14 height 14
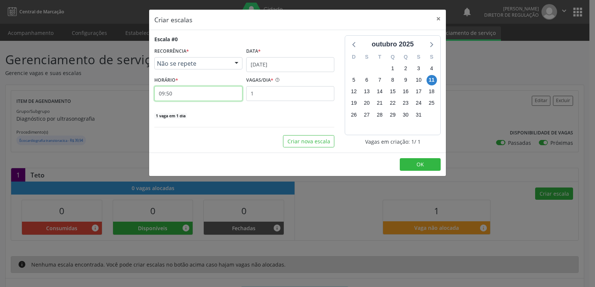
click at [228, 92] on input "09:50" at bounding box center [198, 93] width 88 height 15
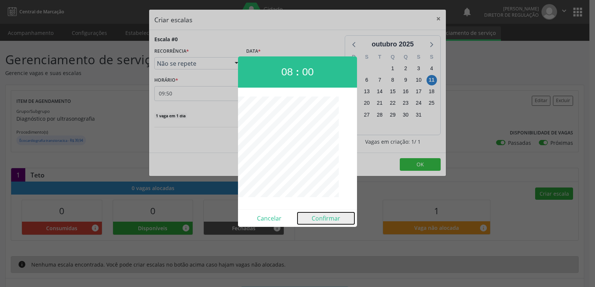
click at [320, 217] on button "Confirmar" at bounding box center [325, 219] width 57 height 12
type input "08:00"
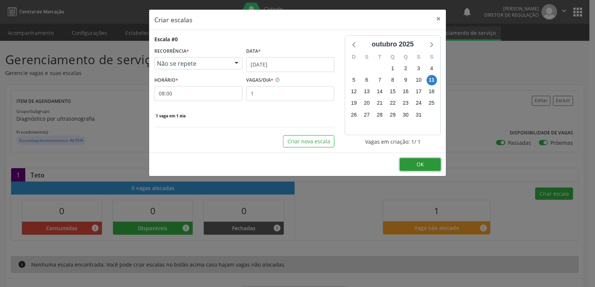
click at [427, 164] on button "OK" at bounding box center [419, 164] width 41 height 13
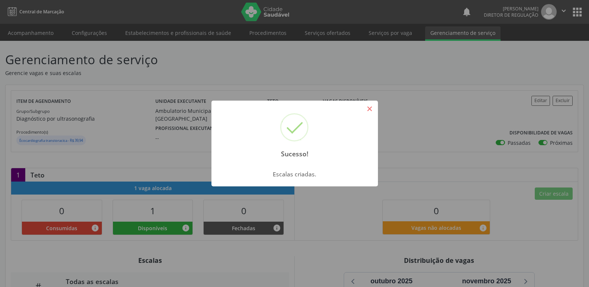
click at [369, 109] on button "×" at bounding box center [369, 109] width 13 height 13
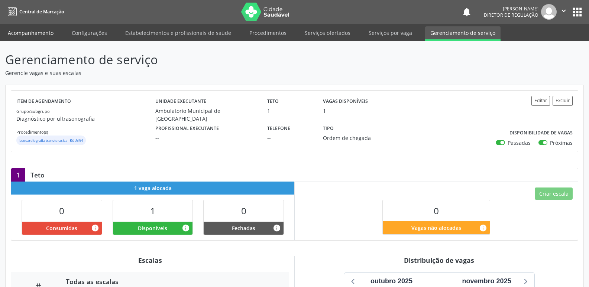
click at [45, 32] on link "Acompanhamento" at bounding box center [31, 32] width 56 height 13
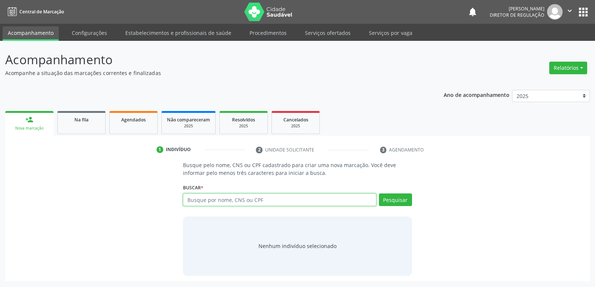
click at [204, 203] on input "text" at bounding box center [279, 200] width 193 height 13
paste input "074.011.104-31"
type input "074.011.104-31"
click at [392, 198] on button "Pesquisar" at bounding box center [395, 200] width 33 height 13
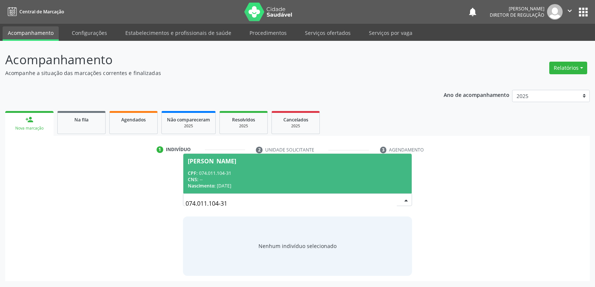
click at [222, 178] on div "CNS: --" at bounding box center [297, 180] width 219 height 6
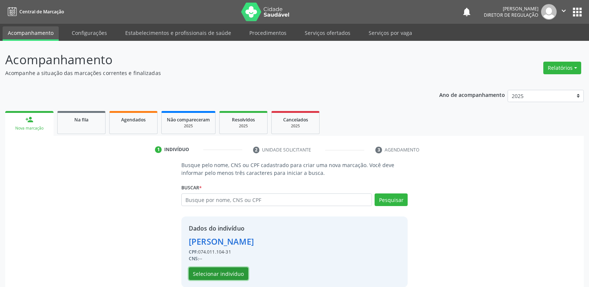
click at [232, 274] on button "Selecionar indivíduo" at bounding box center [218, 274] width 59 height 13
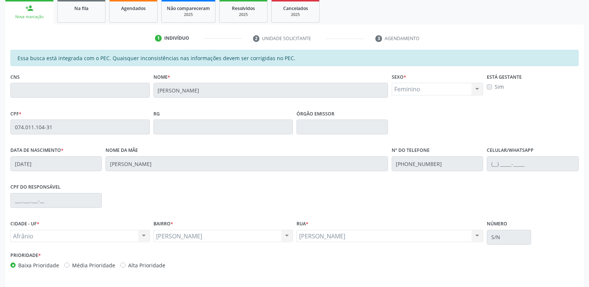
scroll to position [137, 0]
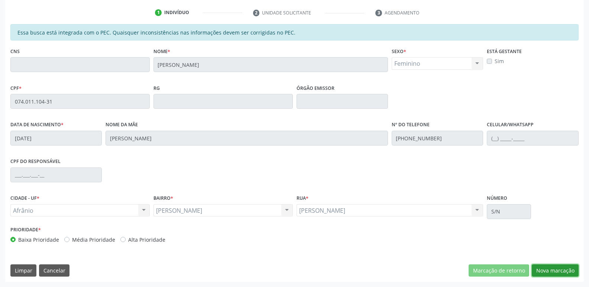
click at [556, 268] on button "Nova marcação" at bounding box center [555, 271] width 47 height 13
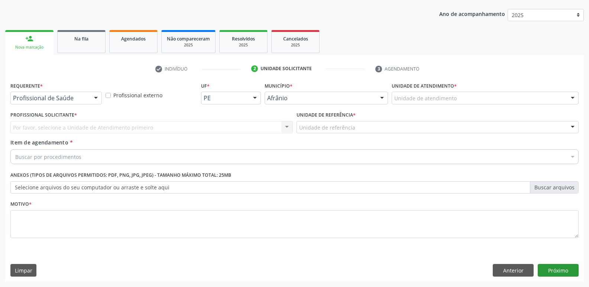
scroll to position [81, 0]
click at [478, 91] on div "Unidade de atendimento * Unidade de atendimento Academia da Saude de Afranio Ac…" at bounding box center [485, 92] width 187 height 24
click at [480, 95] on div "Unidade de atendimento" at bounding box center [485, 98] width 187 height 13
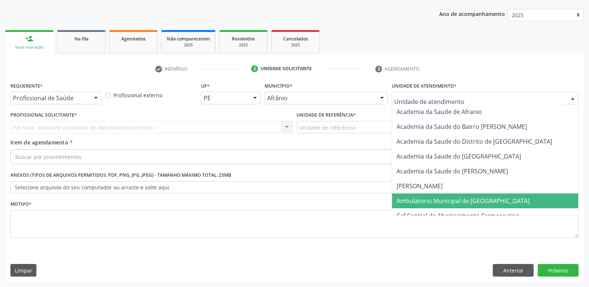
drag, startPoint x: 460, startPoint y: 200, endPoint x: 437, endPoint y: 190, distance: 25.8
click at [460, 201] on span "Ambulatorio Municipal de [GEOGRAPHIC_DATA]" at bounding box center [463, 201] width 133 height 8
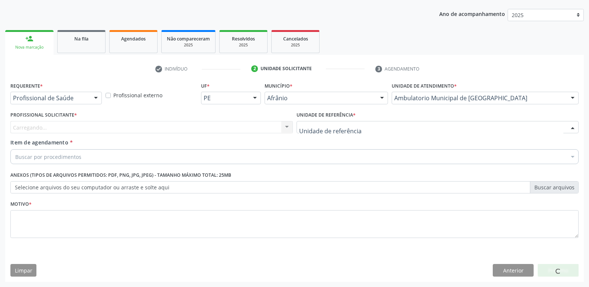
click at [381, 127] on div at bounding box center [438, 127] width 282 height 13
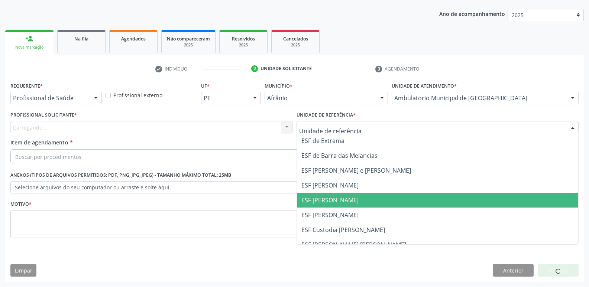
drag, startPoint x: 381, startPoint y: 199, endPoint x: 358, endPoint y: 190, distance: 24.5
click at [381, 199] on span "ESF [PERSON_NAME]" at bounding box center [438, 200] width 282 height 15
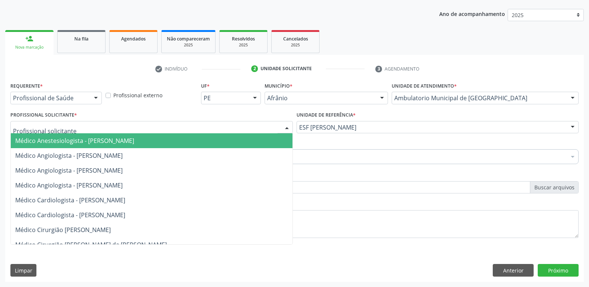
click at [242, 127] on div at bounding box center [151, 127] width 282 height 13
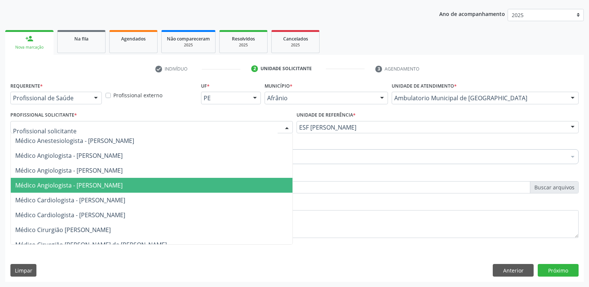
click at [247, 183] on span "Médico Angiologista - [PERSON_NAME]" at bounding box center [152, 185] width 282 height 15
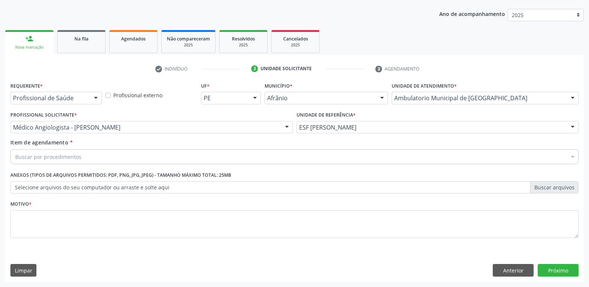
click at [209, 156] on div "Buscar por procedimentos" at bounding box center [294, 156] width 568 height 15
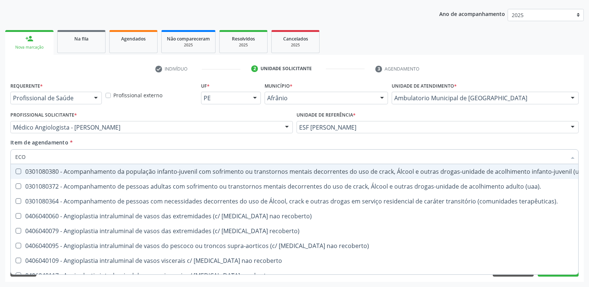
type input "ECOC"
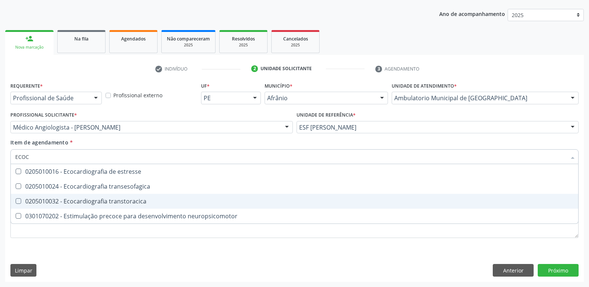
click at [153, 202] on div "0205010032 - Ecocardiografia transtoracica" at bounding box center [294, 201] width 559 height 6
checkbox transtoracica "true"
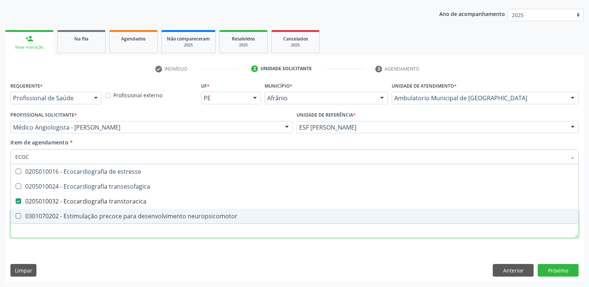
click at [155, 232] on div "Requerente * Profissional de Saúde Profissional de Saúde Paciente Nenhum result…" at bounding box center [294, 164] width 568 height 168
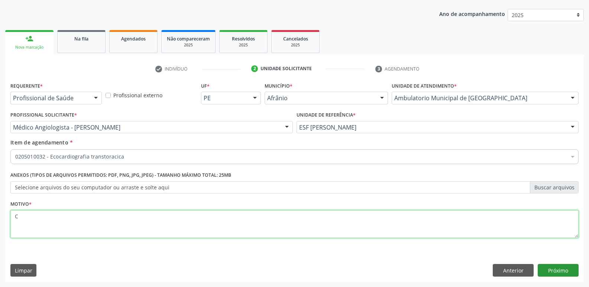
type textarea "C"
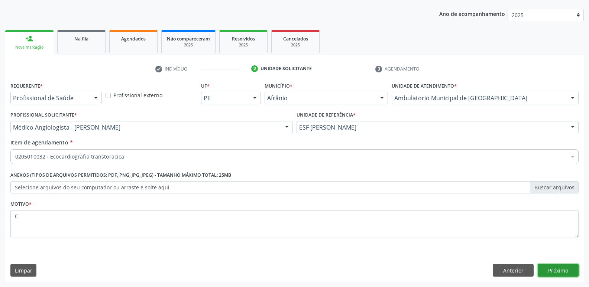
click at [562, 273] on button "Próximo" at bounding box center [558, 270] width 41 height 13
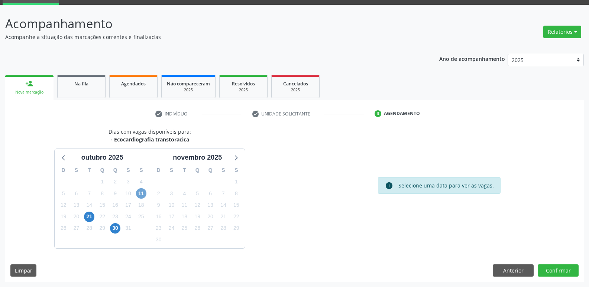
click at [142, 194] on span "11" at bounding box center [141, 193] width 10 height 10
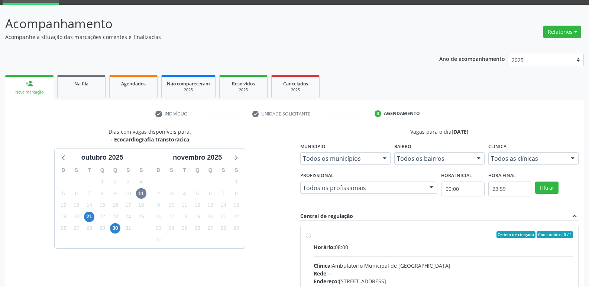
click at [329, 235] on div "Ordem de chegada Consumidos: 0 / 1" at bounding box center [444, 235] width 260 height 7
click at [311, 235] on input "Ordem de chegada Consumidos: 0 / 1 Horário: 08:00 Clínica: Ambulatorio Municipa…" at bounding box center [308, 235] width 5 height 7
radio input "true"
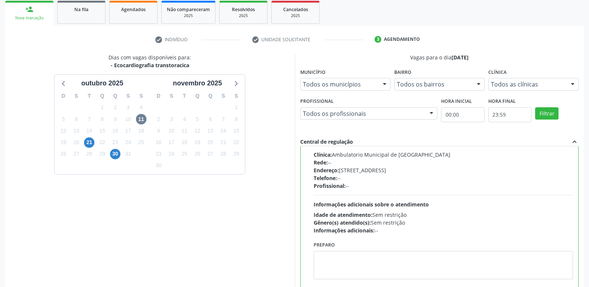
scroll to position [157, 0]
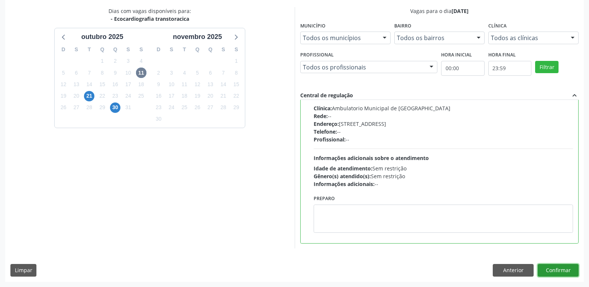
click at [551, 270] on button "Confirmar" at bounding box center [558, 270] width 41 height 13
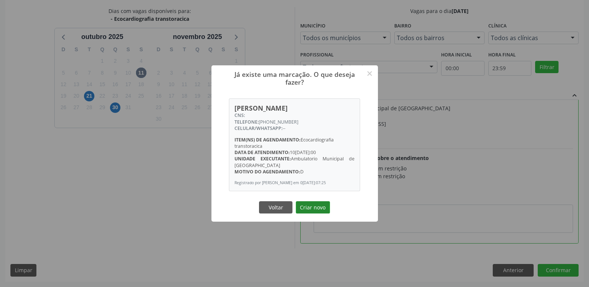
click at [326, 210] on button "Criar novo" at bounding box center [313, 207] width 34 height 13
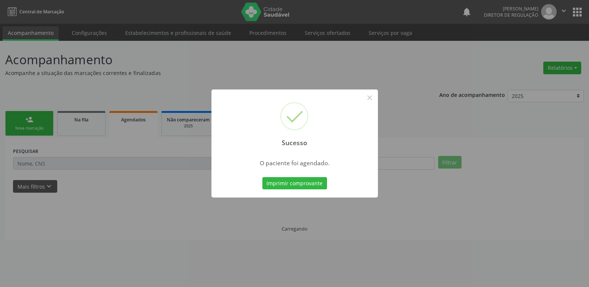
scroll to position [0, 0]
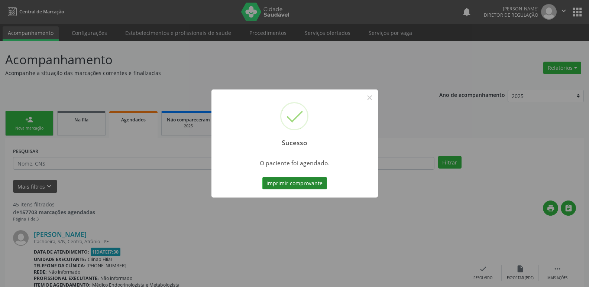
click at [310, 187] on button "Imprimir comprovante" at bounding box center [294, 183] width 65 height 13
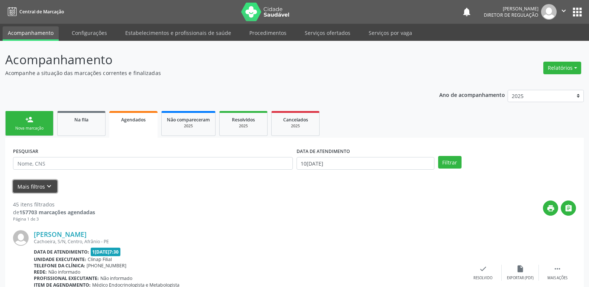
click at [47, 185] on icon "keyboard_arrow_down" at bounding box center [49, 186] width 8 height 8
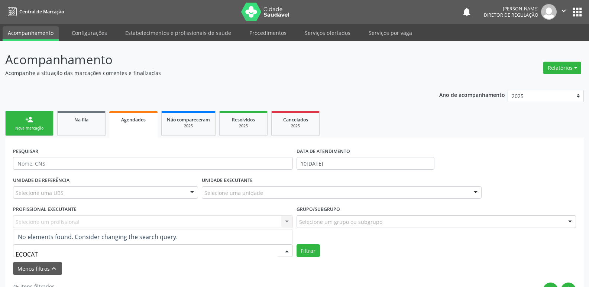
type input "ECOCA"
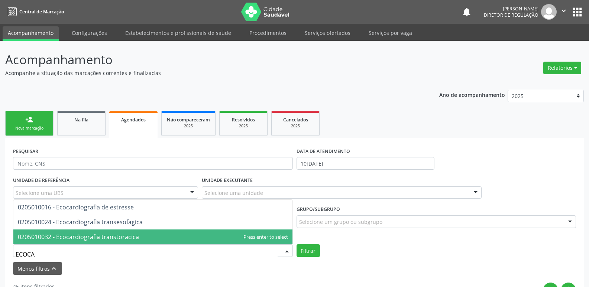
click at [91, 237] on span "0205010032 - Ecocardiografia transtoracica" at bounding box center [78, 237] width 121 height 8
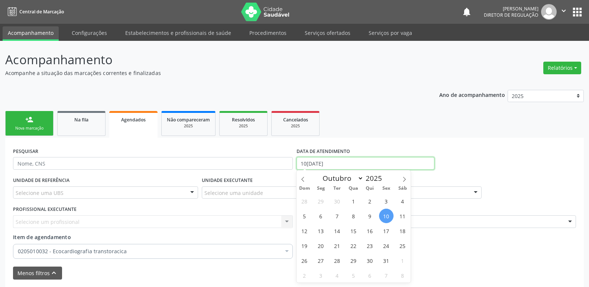
click at [330, 161] on input "10[DATE]" at bounding box center [366, 163] width 138 height 13
click at [399, 217] on span "11" at bounding box center [402, 216] width 14 height 14
type input "[DATE]"
click at [404, 217] on span "11" at bounding box center [402, 216] width 14 height 14
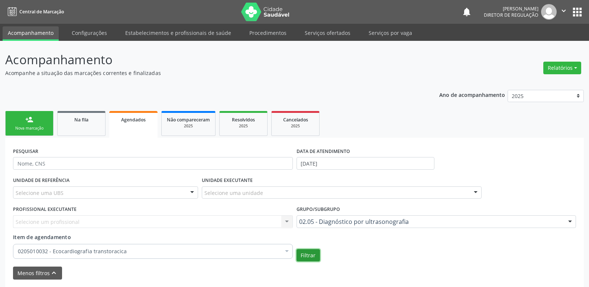
click at [301, 255] on button "Filtrar" at bounding box center [308, 255] width 23 height 13
click at [332, 34] on link "Serviços ofertados" at bounding box center [328, 32] width 56 height 13
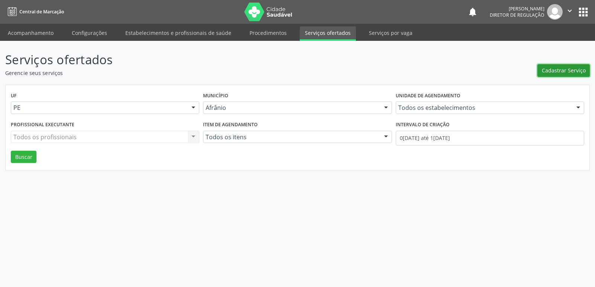
click at [573, 69] on span "Cadastrar Serviço" at bounding box center [563, 71] width 44 height 8
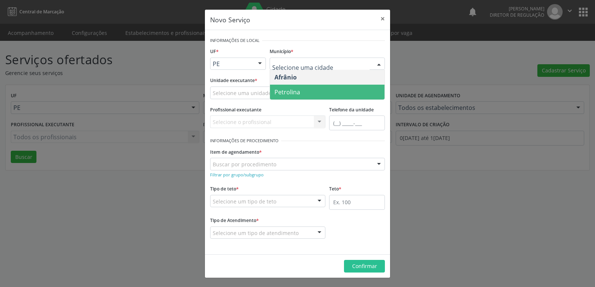
click at [301, 92] on span "Petrolina" at bounding box center [327, 92] width 114 height 15
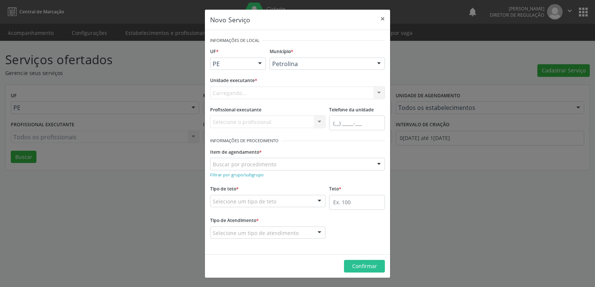
click at [274, 90] on div "Carregando... Academia da Saude de Afranio Academia da Saude do Bairro [PERSON_…" at bounding box center [297, 93] width 175 height 13
click at [273, 91] on div "Carregando..." at bounding box center [297, 93] width 175 height 13
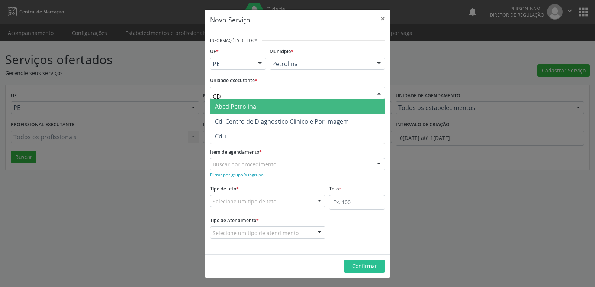
type input "CDI"
click at [283, 107] on span "Cdi Centro de Diagnostico Clinico e Por Imagem" at bounding box center [282, 107] width 134 height 8
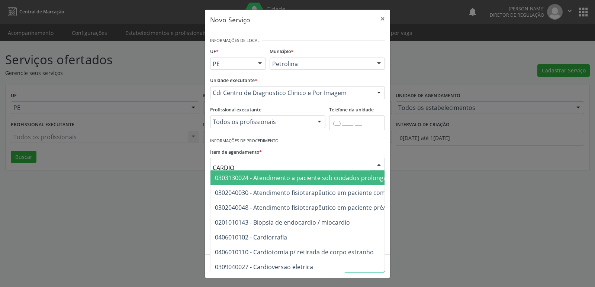
type input "CARDIOL"
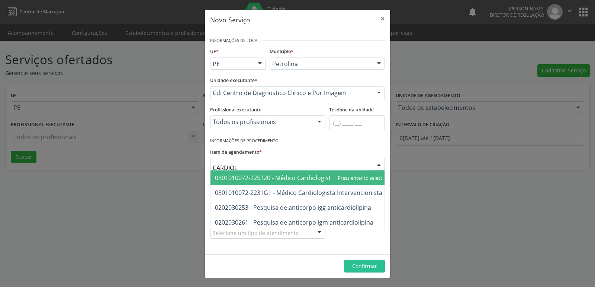
click at [301, 178] on span "0301010072-225120 - Médico Cardiologista" at bounding box center [274, 178] width 119 height 8
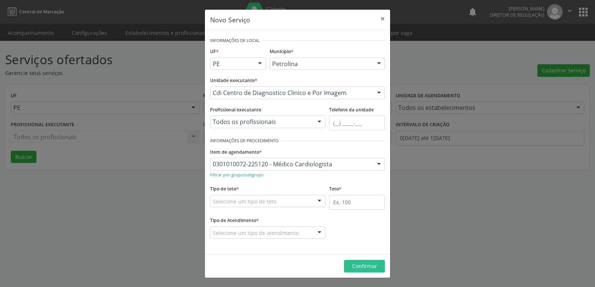
click at [275, 202] on div "Selecione um tipo de teto" at bounding box center [267, 201] width 115 height 13
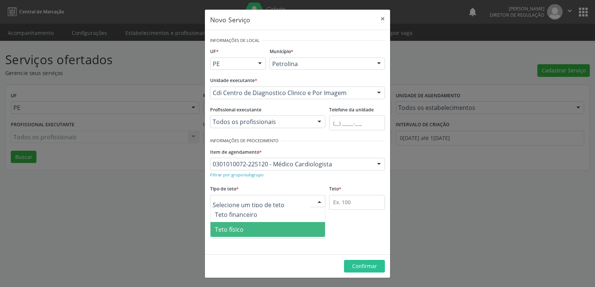
drag, startPoint x: 272, startPoint y: 229, endPoint x: 291, endPoint y: 224, distance: 19.2
click at [273, 230] on span "Teto físico" at bounding box center [267, 229] width 114 height 15
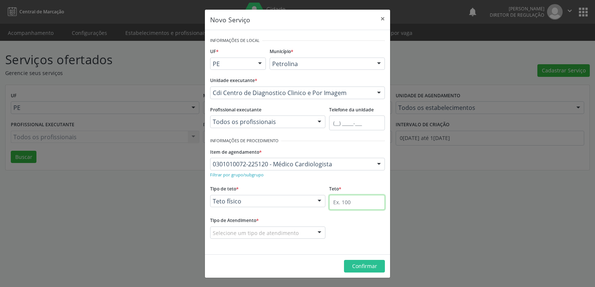
click at [343, 204] on input "text" at bounding box center [357, 202] width 56 height 15
type input "1"
click at [304, 232] on div "Selecione um tipo de atendimento" at bounding box center [267, 233] width 115 height 13
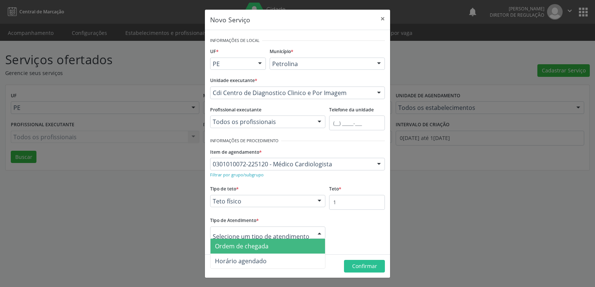
click at [295, 244] on span "Ordem de chegada" at bounding box center [267, 246] width 114 height 15
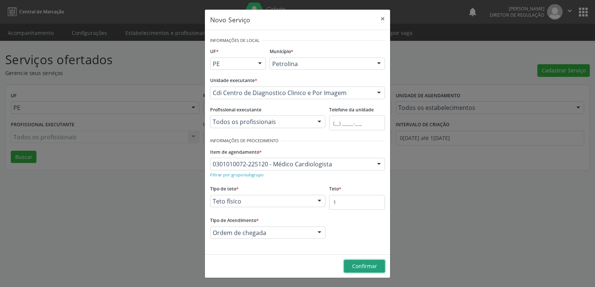
click at [360, 267] on span "Confirmar" at bounding box center [364, 266] width 25 height 7
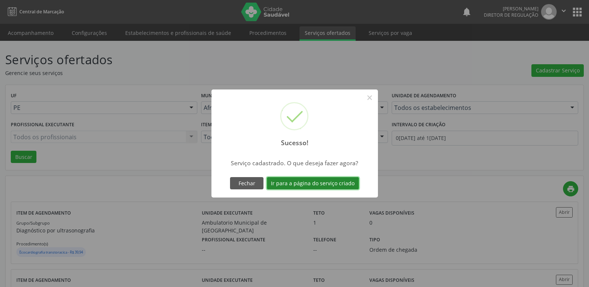
click at [324, 180] on button "Ir para a página do serviço criado" at bounding box center [313, 183] width 92 height 13
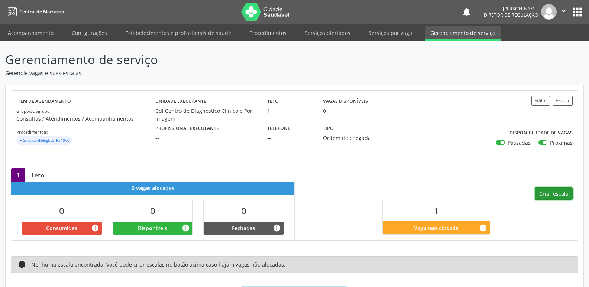
click at [551, 195] on button "Criar escala" at bounding box center [554, 194] width 38 height 13
select select "9"
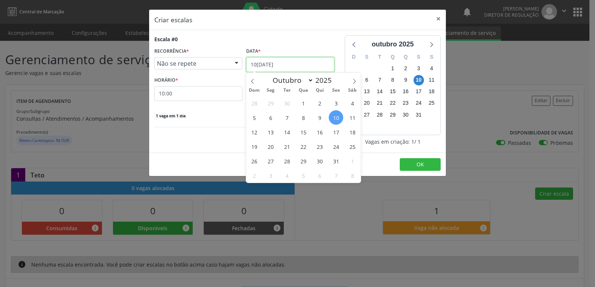
click at [315, 62] on input "10[DATE]" at bounding box center [290, 64] width 88 height 15
click at [336, 133] on span "17" at bounding box center [336, 132] width 14 height 14
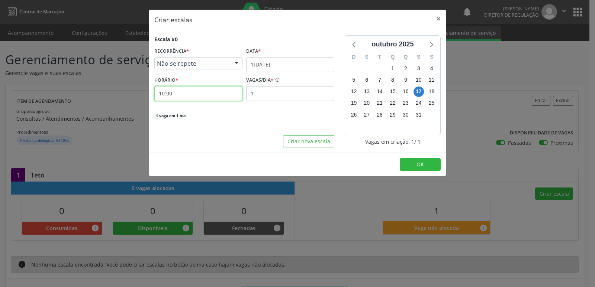
click at [211, 96] on input "10:00" at bounding box center [198, 93] width 88 height 15
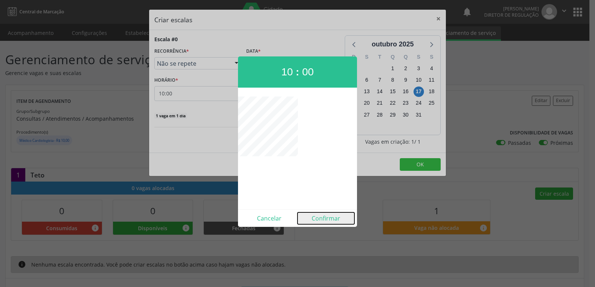
click at [330, 219] on button "Confirmar" at bounding box center [325, 219] width 57 height 12
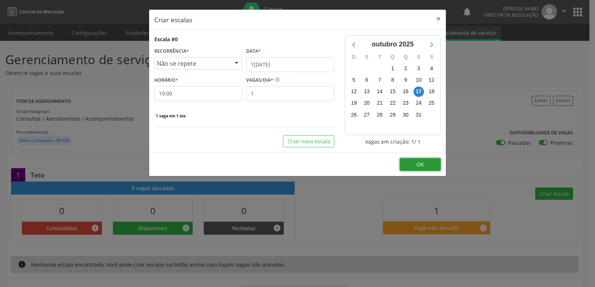
click at [411, 165] on button "OK" at bounding box center [419, 164] width 41 height 13
